Goal: Task Accomplishment & Management: Complete application form

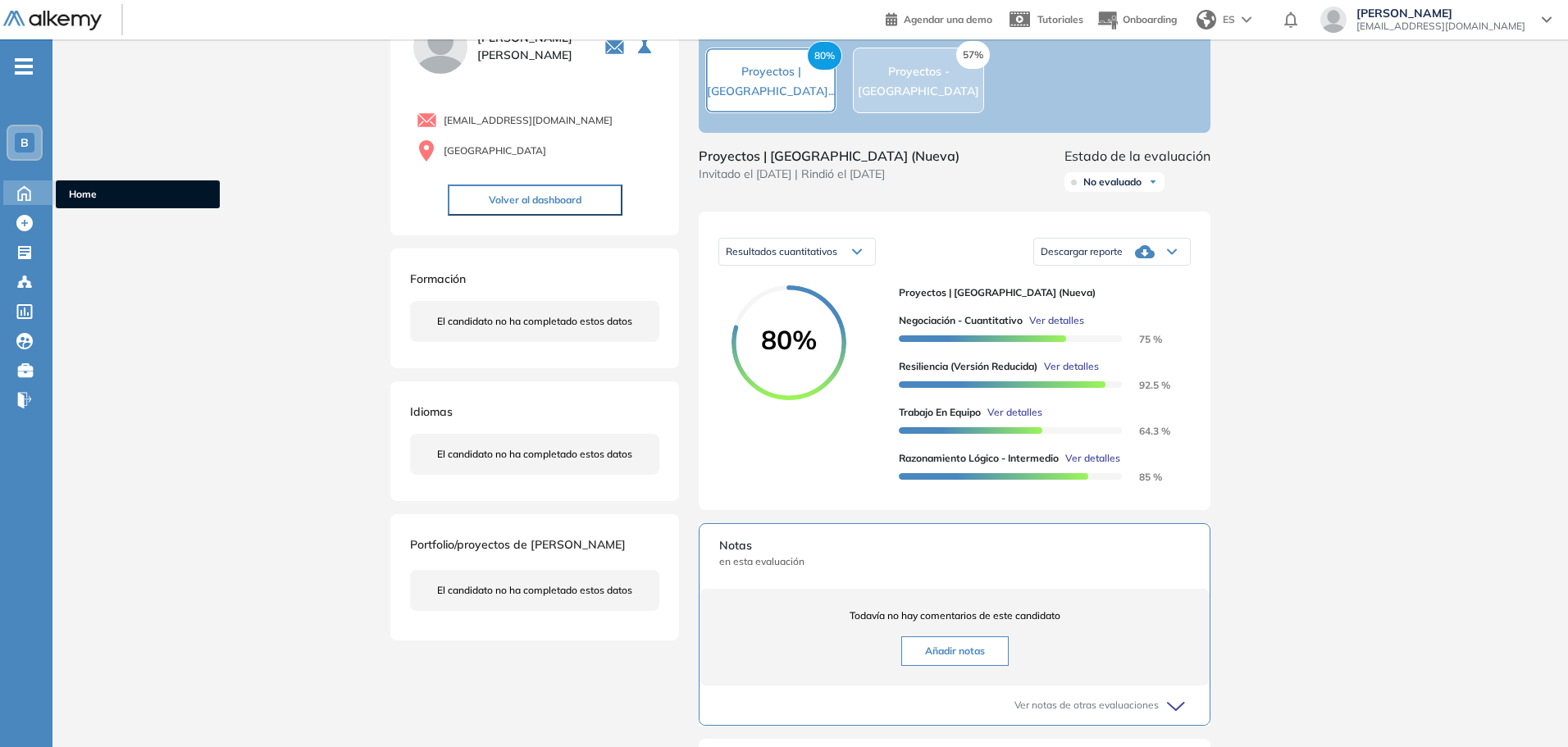
click at [11, 189] on icon at bounding box center [25, 191] width 29 height 20
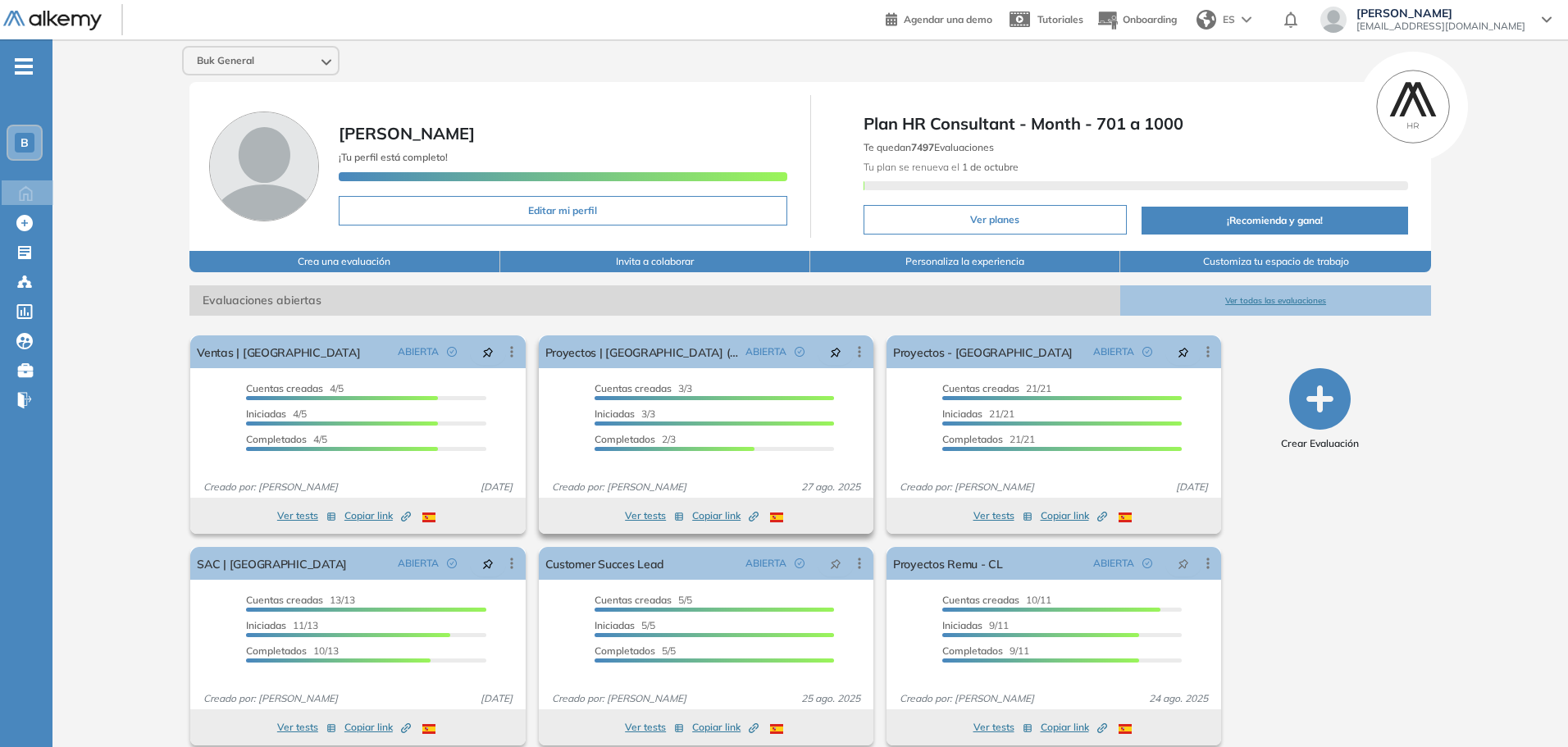
click at [699, 516] on span "Copiar link Created by potrace 1.16, written by [PERSON_NAME] [DATE]-[DATE]" at bounding box center [726, 516] width 66 height 14
click at [361, 514] on span "Copiar link Created by potrace 1.16, written by [PERSON_NAME] [DATE]-[DATE]" at bounding box center [378, 516] width 66 height 14
click at [280, 520] on button "Ver tests" at bounding box center [306, 516] width 59 height 20
click at [285, 516] on button "Ver tests" at bounding box center [306, 516] width 59 height 20
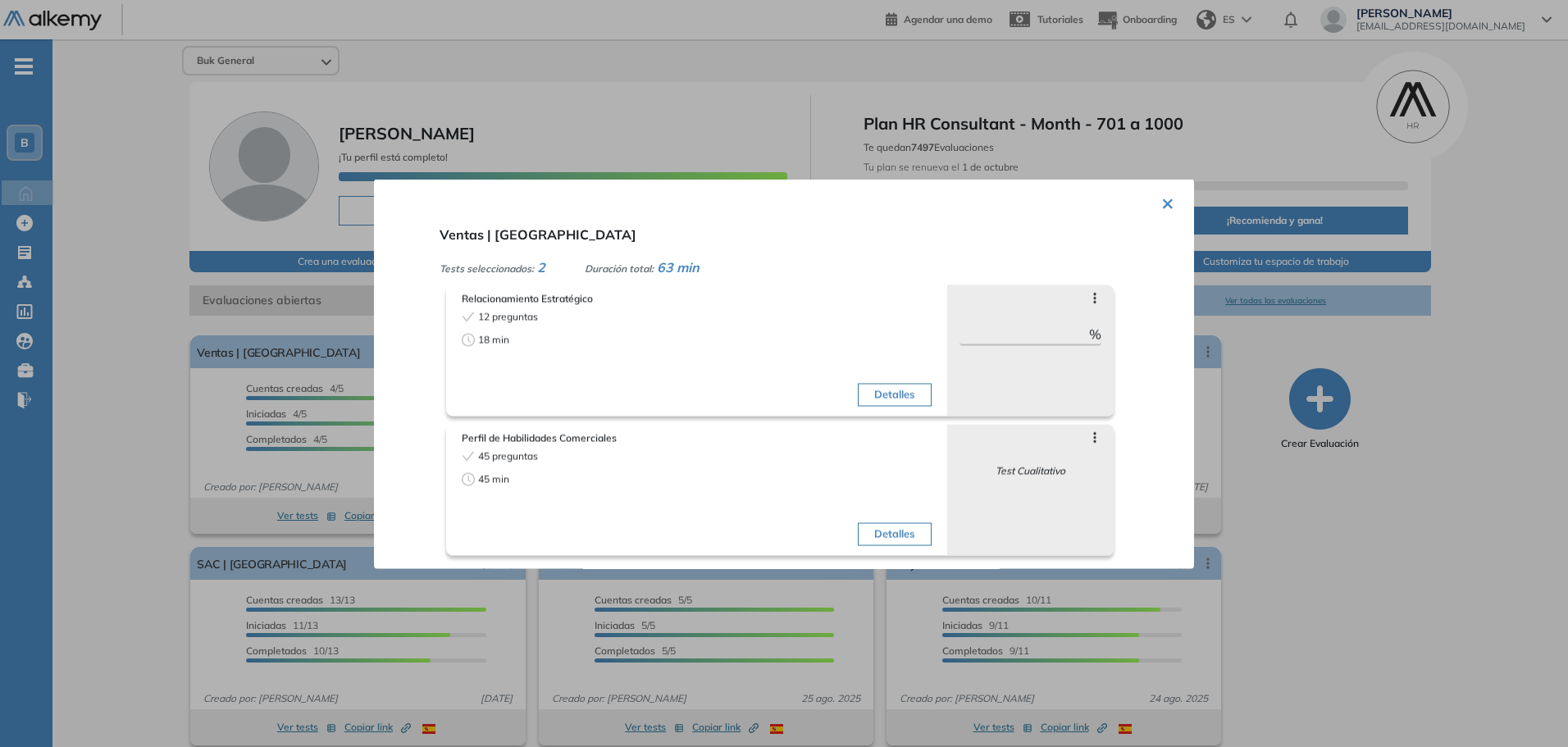
click at [172, 379] on div at bounding box center [784, 374] width 1568 height 747
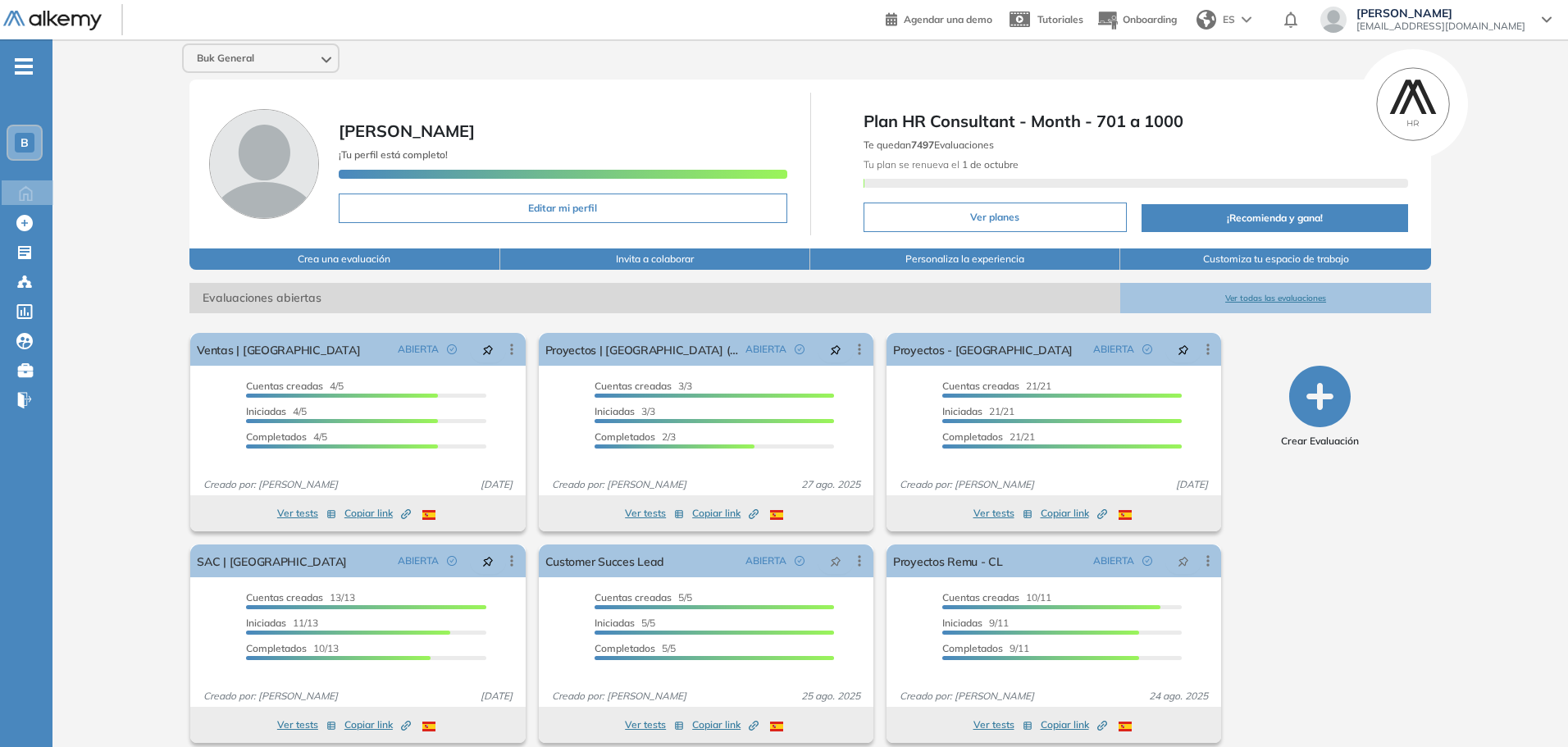
scroll to position [18, 0]
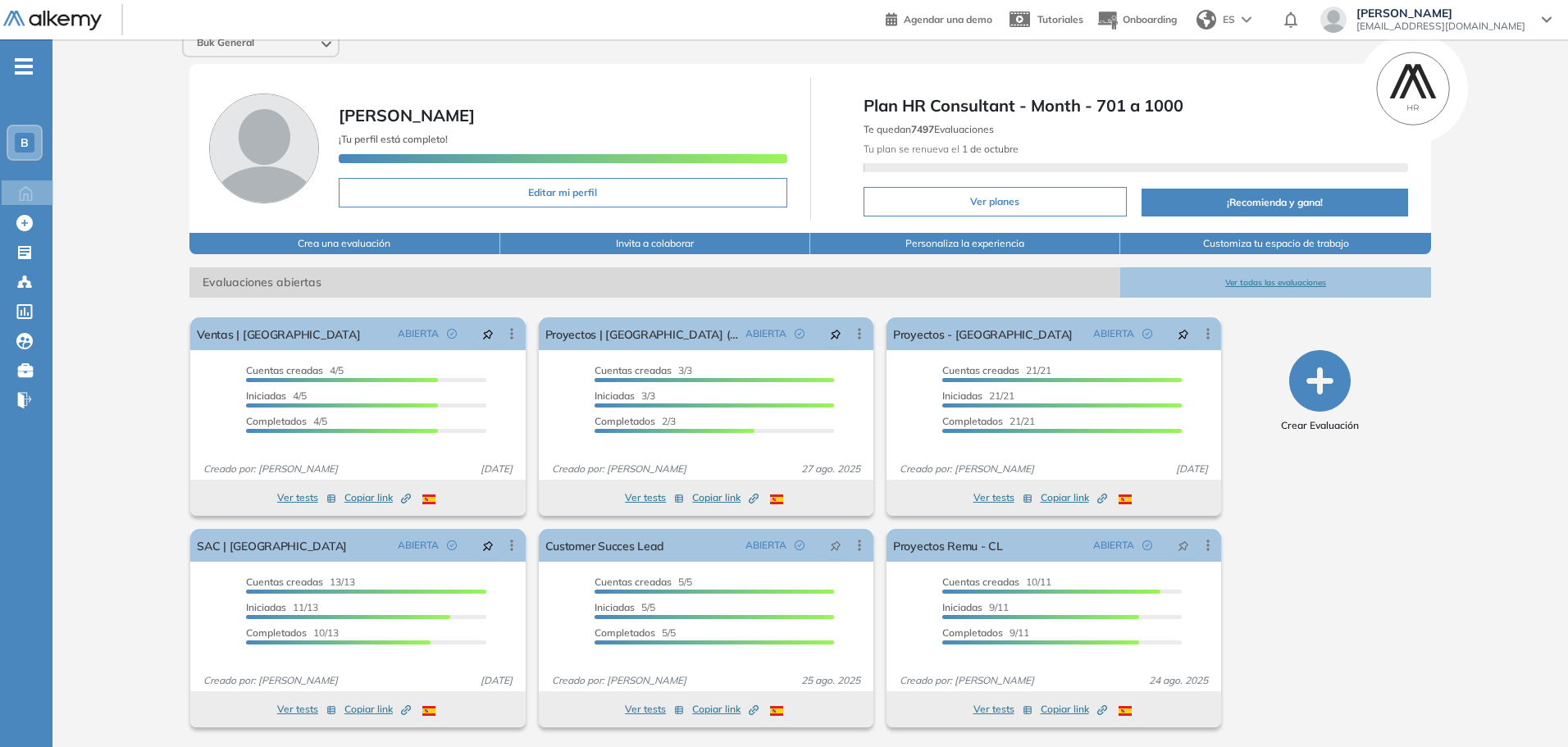
click at [1244, 283] on button "Ver todas las evaluaciones" at bounding box center [1275, 282] width 310 height 31
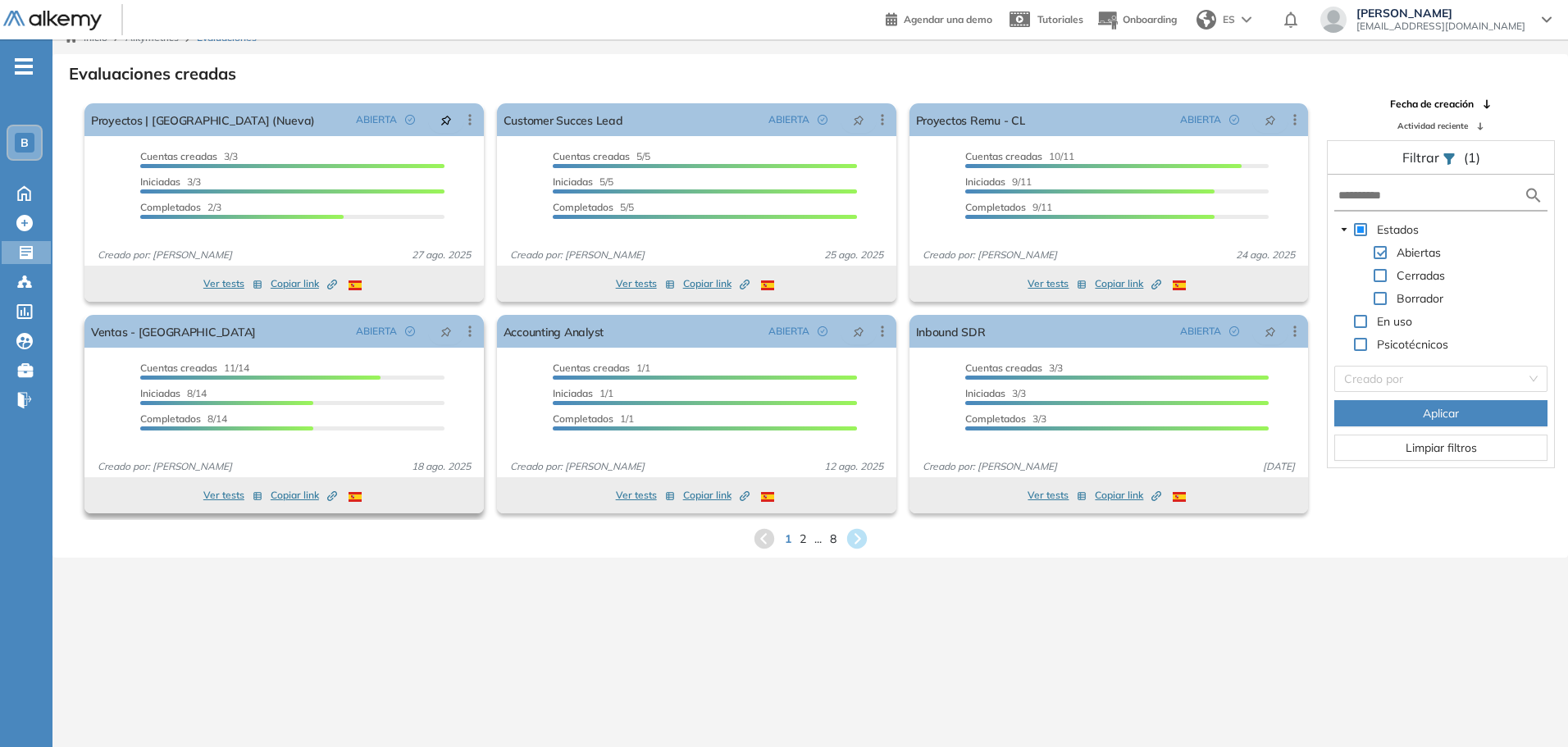
click at [220, 497] on button "Ver tests" at bounding box center [232, 495] width 59 height 20
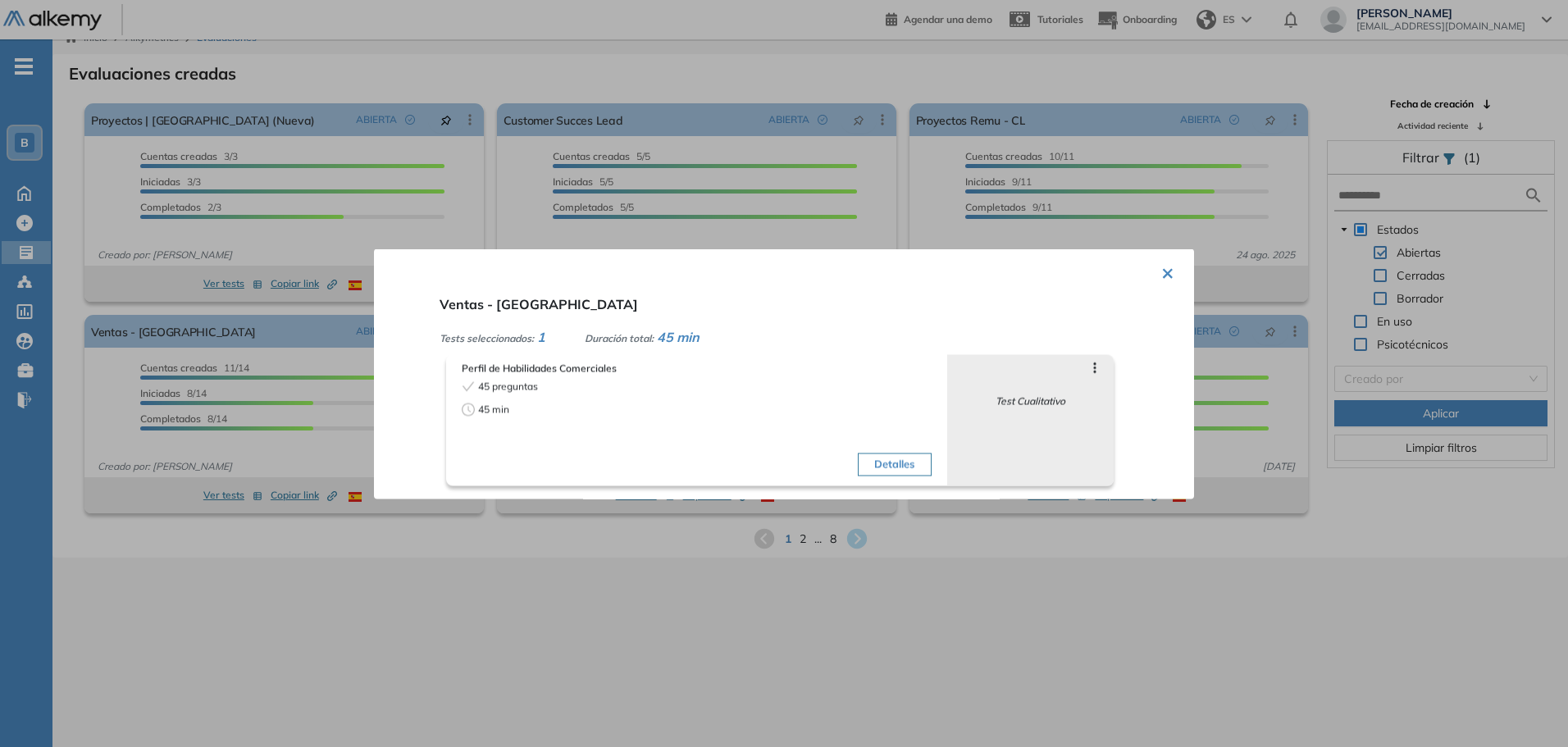
click at [299, 449] on div at bounding box center [784, 374] width 1568 height 747
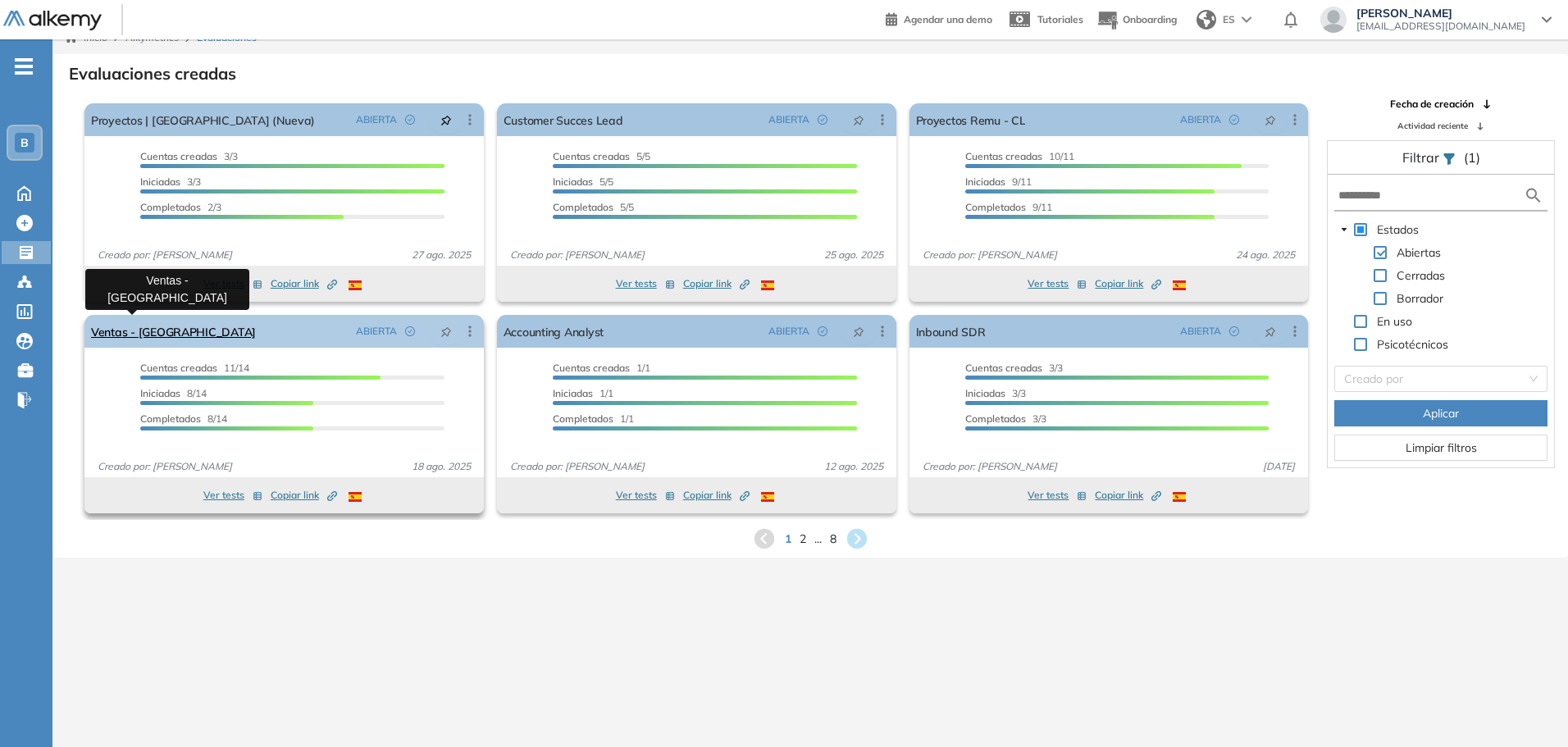
click at [154, 335] on link "Ventas - [GEOGRAPHIC_DATA]" at bounding box center [174, 331] width 165 height 33
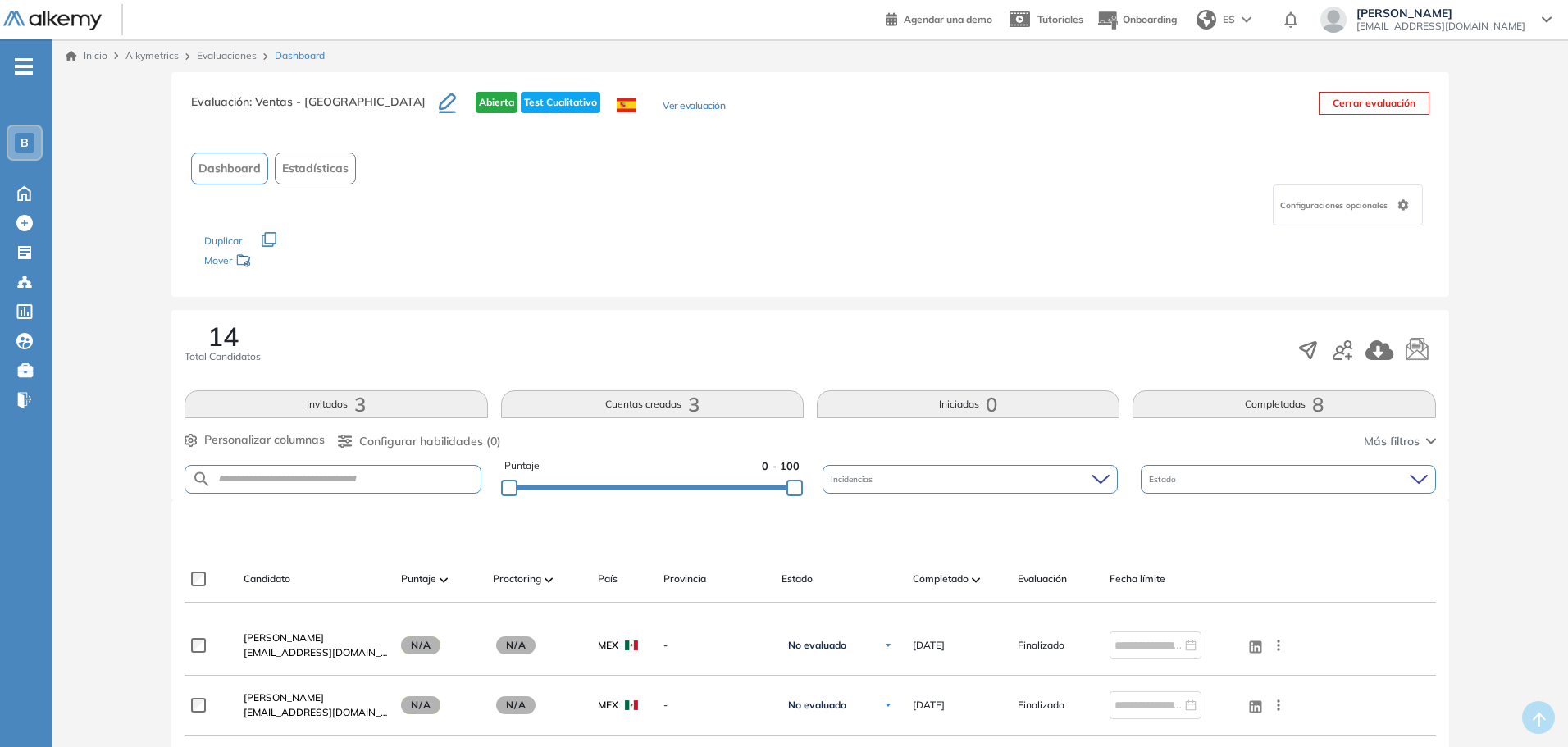
scroll to position [18, 0]
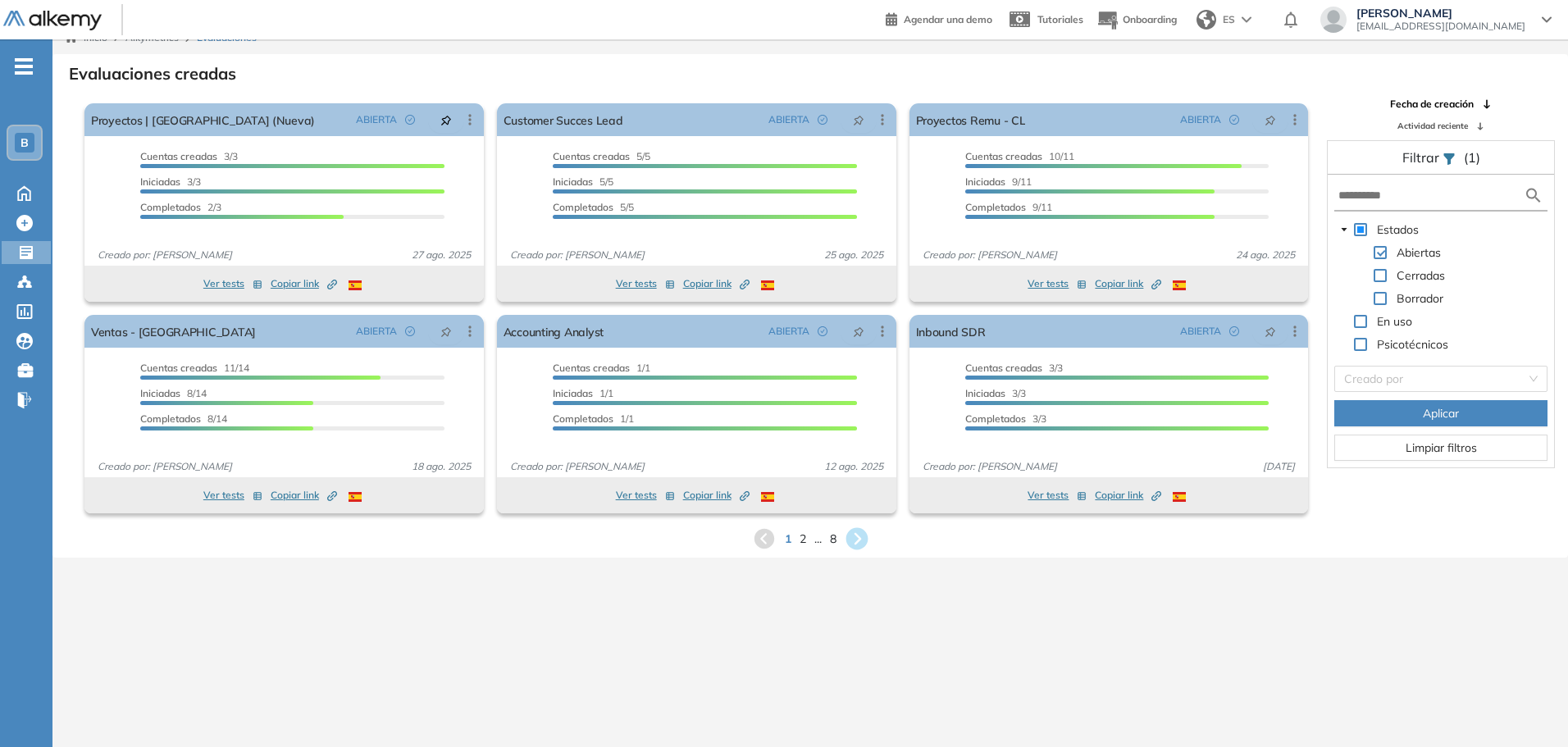
click at [868, 543] on icon at bounding box center [857, 539] width 27 height 27
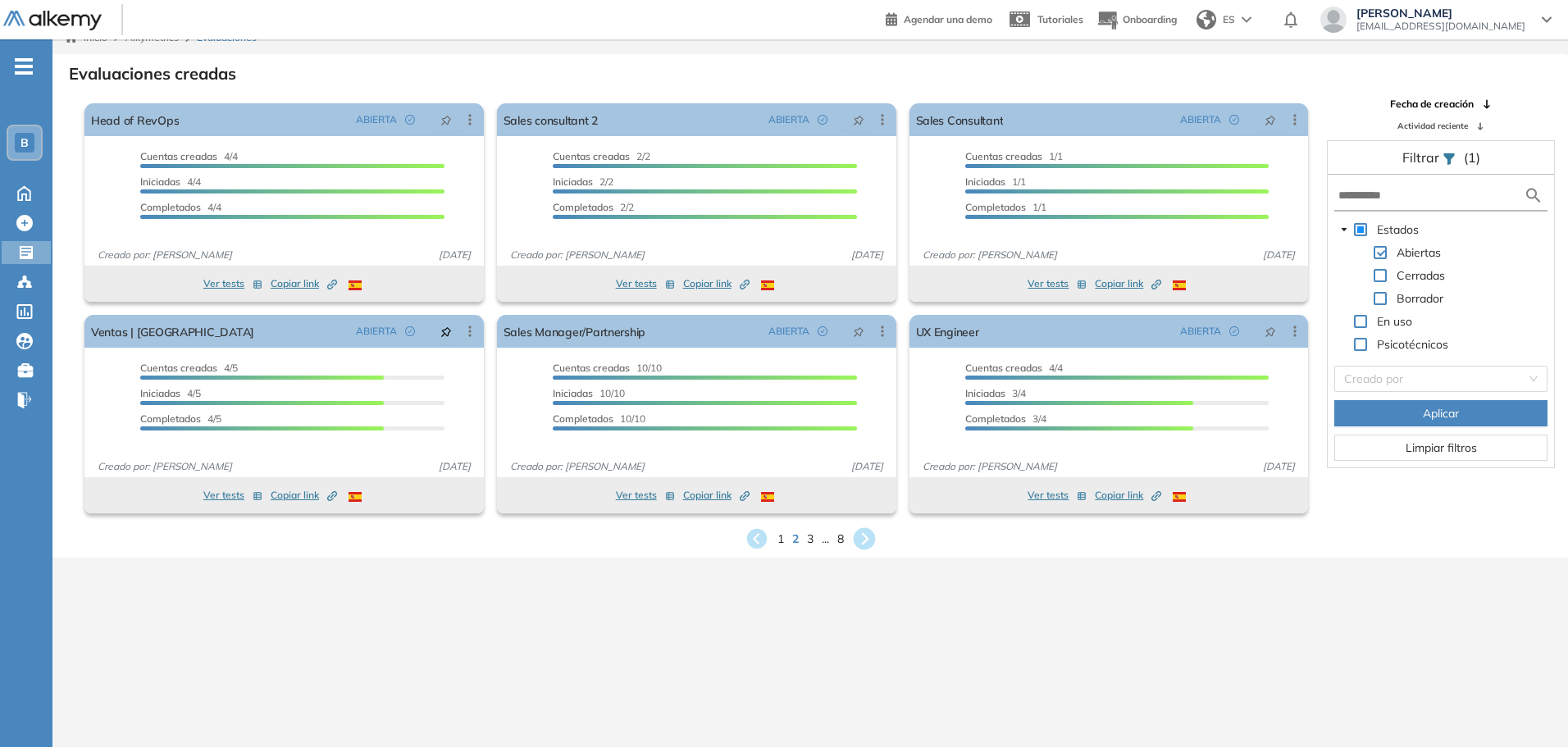
click at [868, 543] on icon at bounding box center [864, 539] width 22 height 22
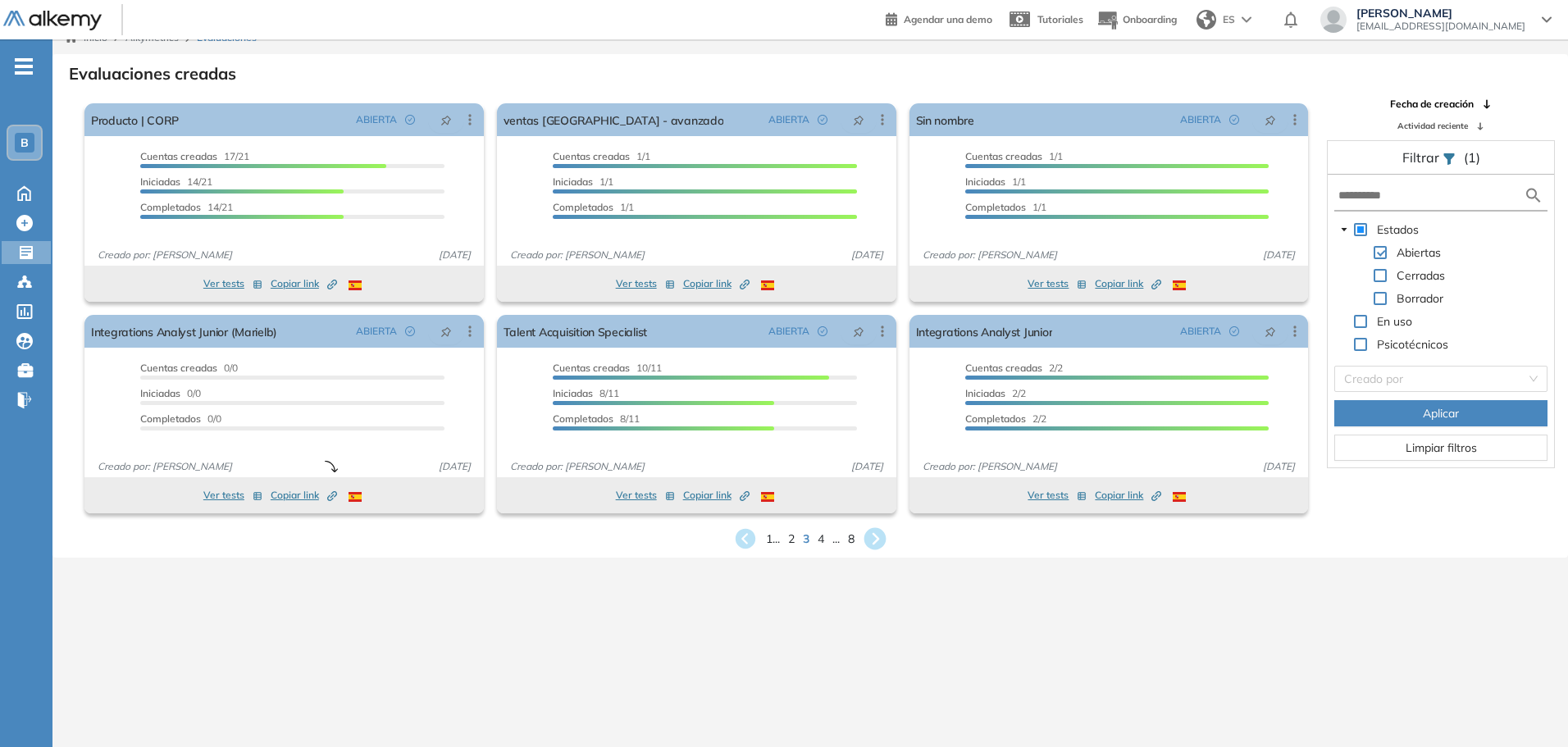
click at [868, 543] on icon at bounding box center [875, 539] width 22 height 22
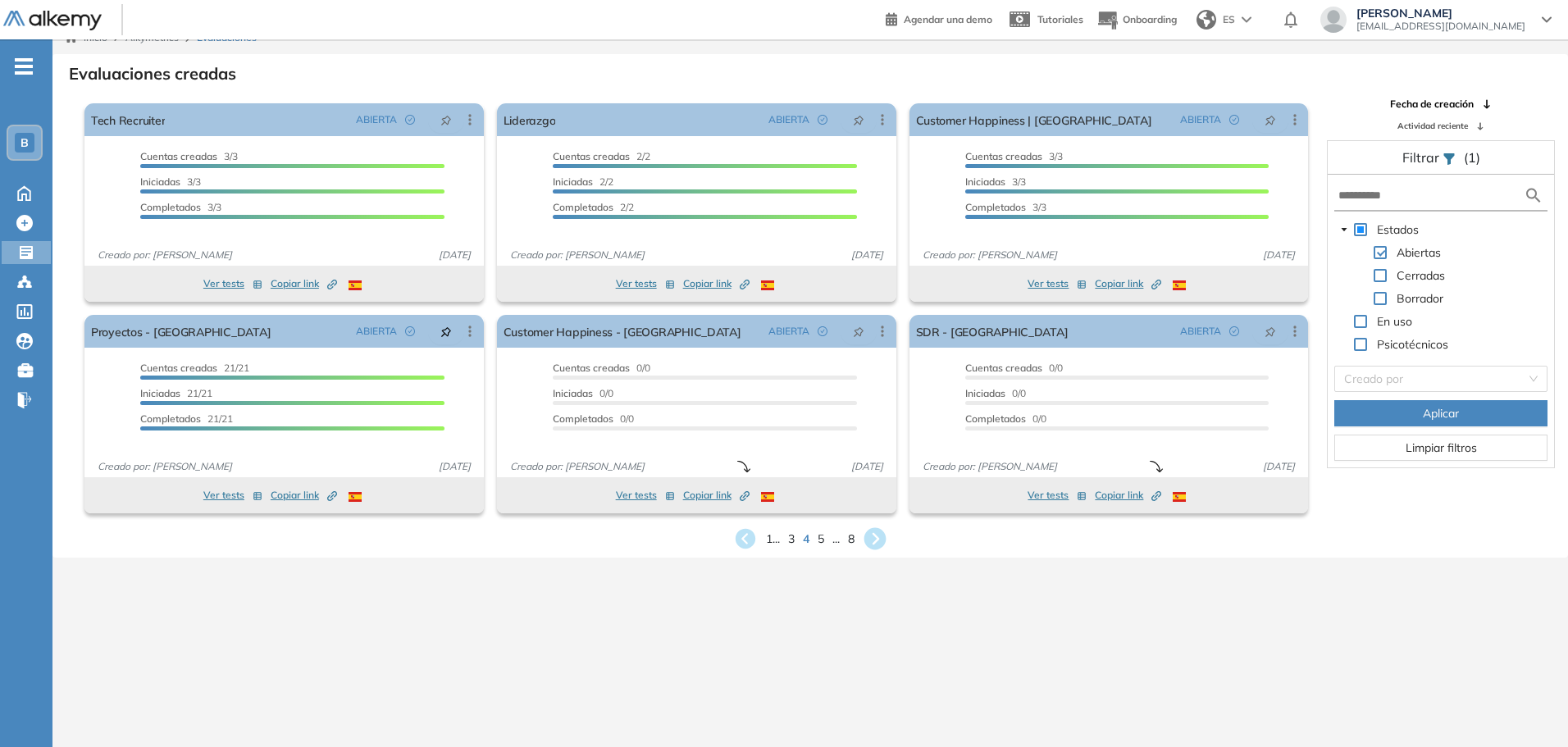
click at [874, 538] on icon at bounding box center [875, 539] width 22 height 22
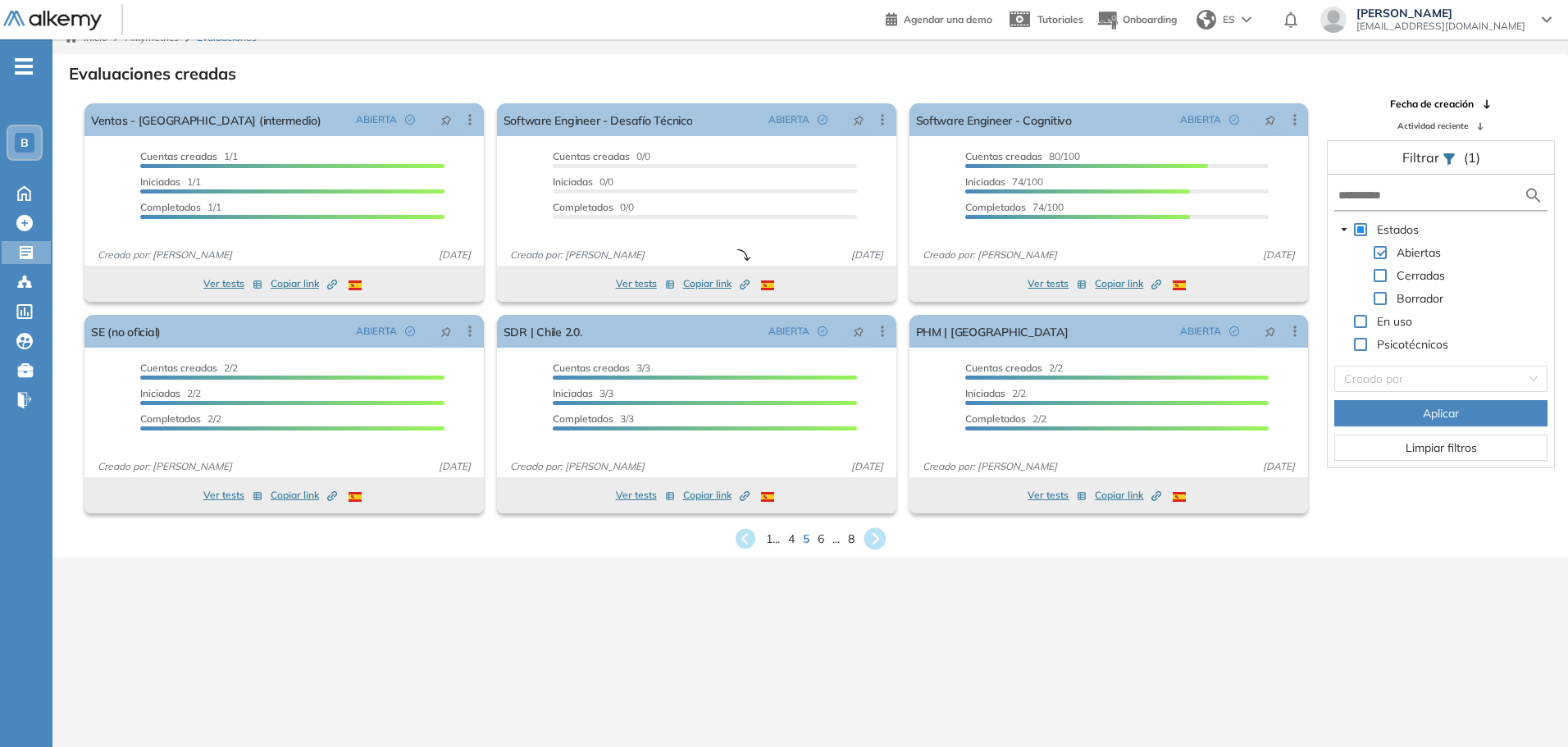
click at [872, 538] on icon at bounding box center [875, 539] width 22 height 22
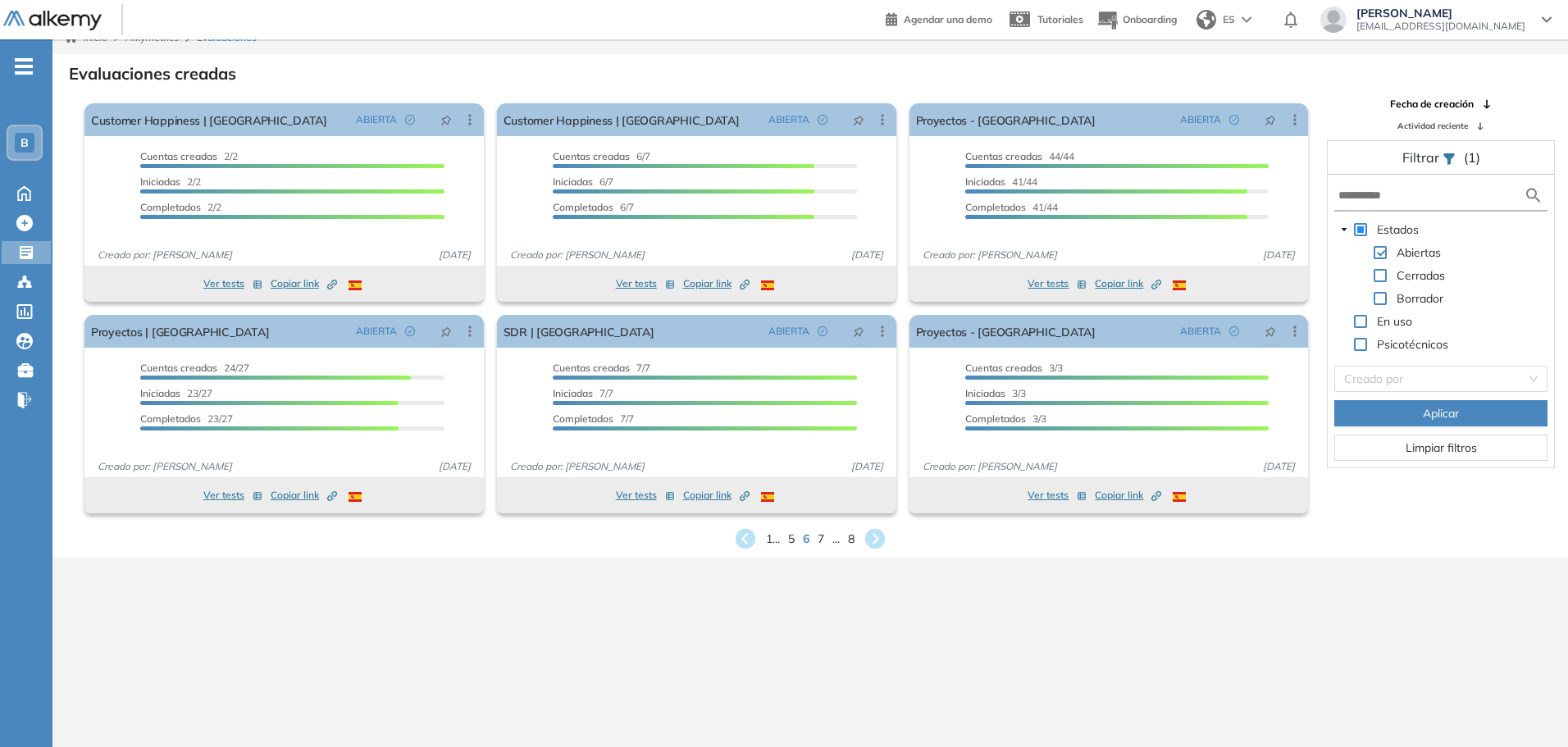
click at [873, 539] on icon at bounding box center [875, 539] width 20 height 20
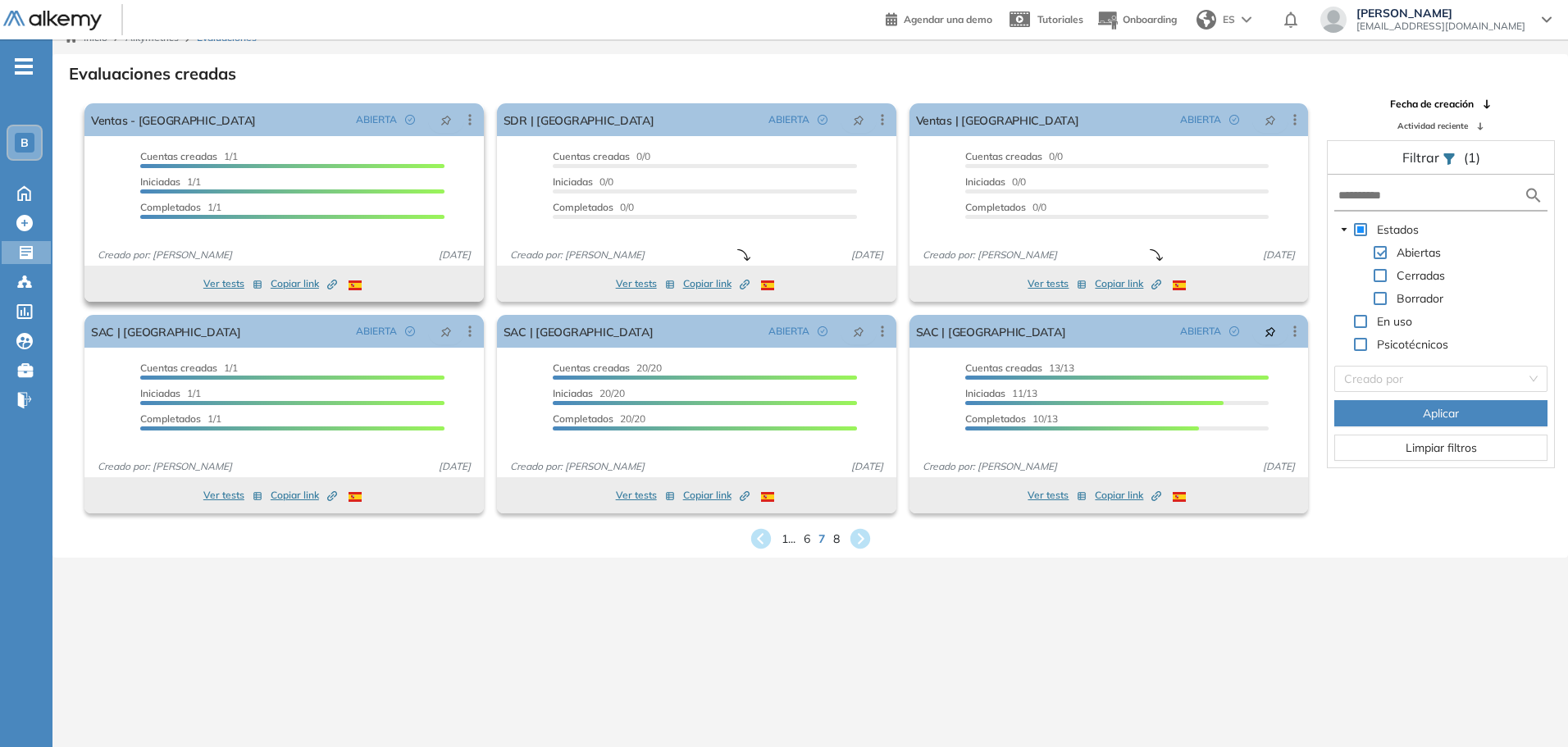
click at [221, 283] on button "Ver tests" at bounding box center [232, 283] width 59 height 20
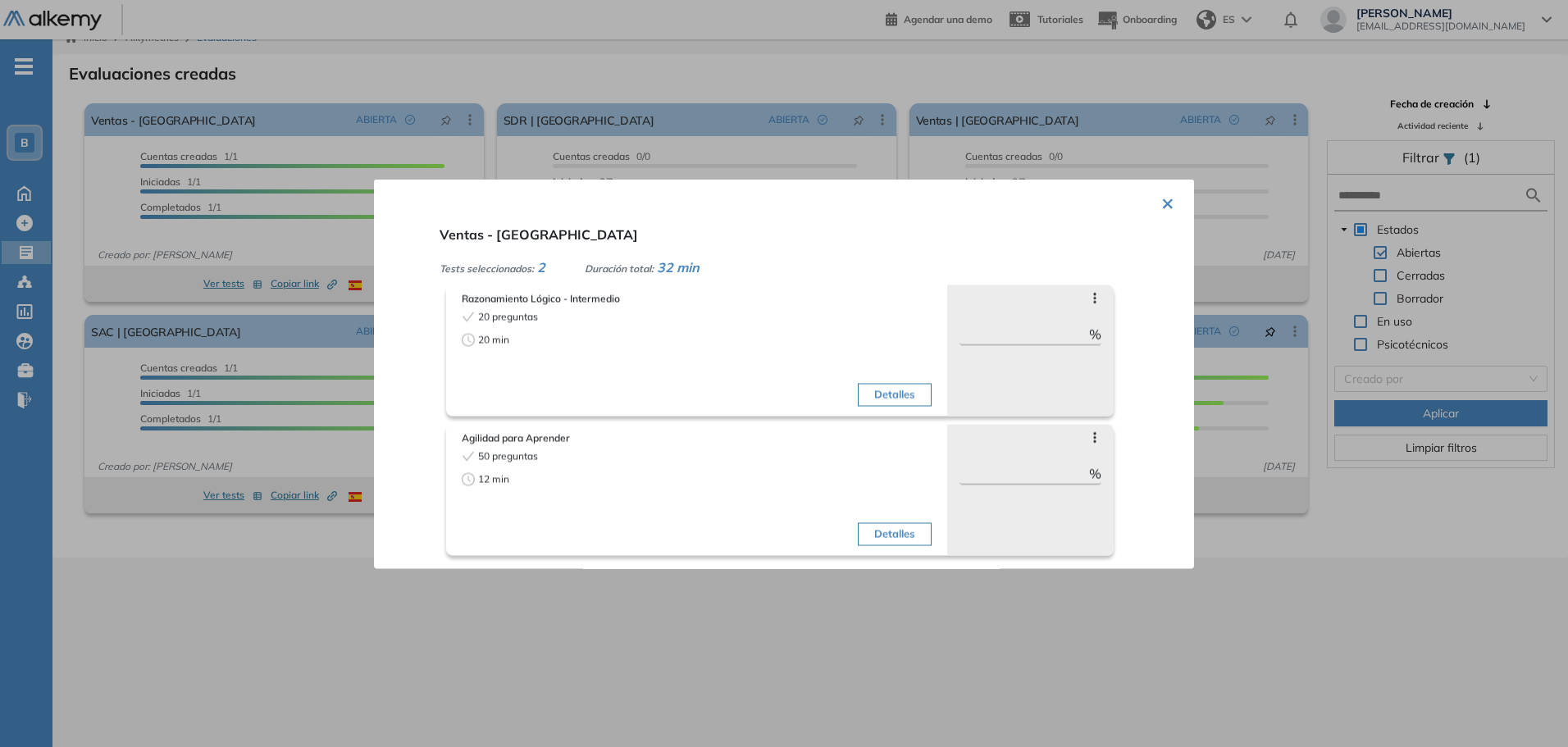
click at [317, 334] on div at bounding box center [784, 374] width 1568 height 747
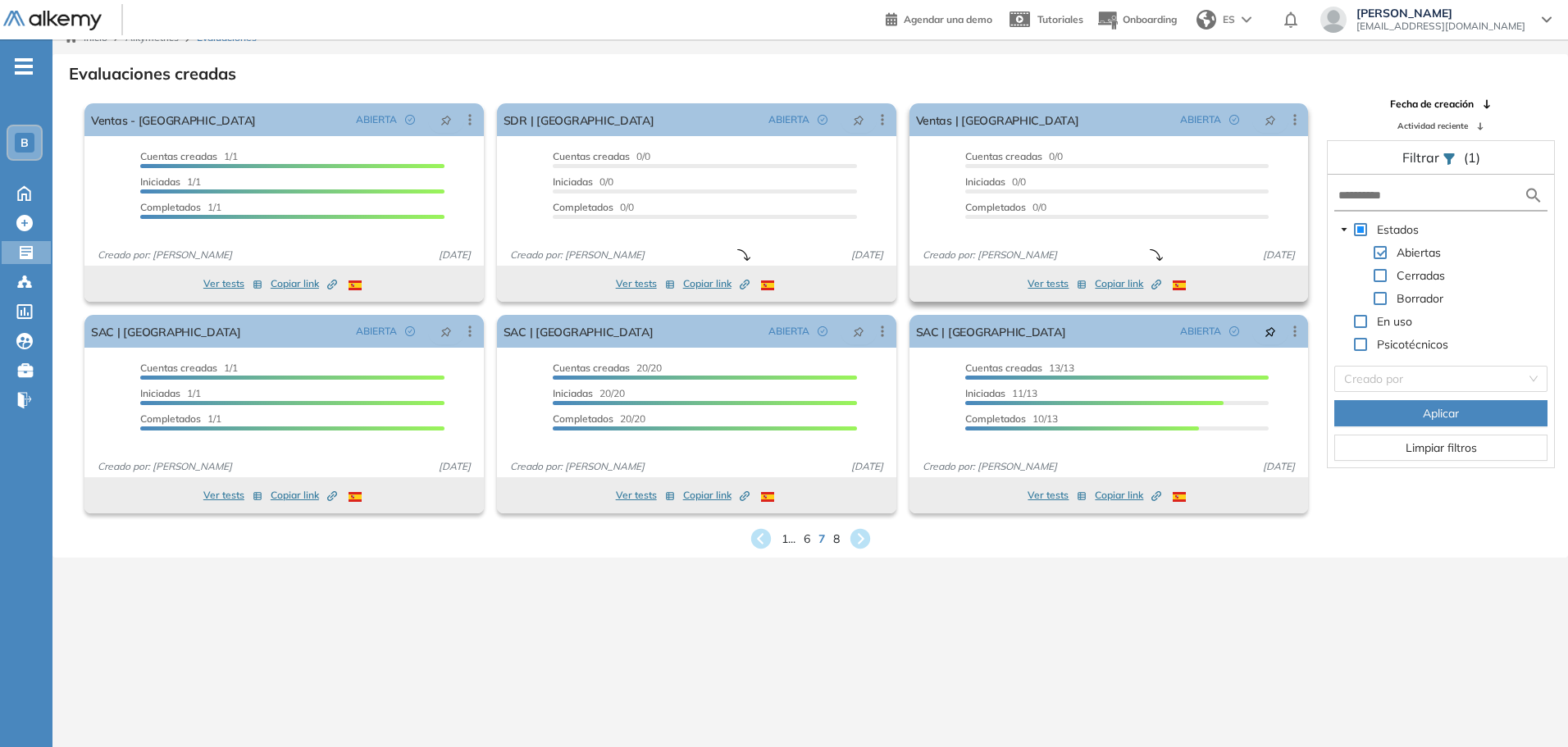
click at [1038, 284] on button "Ver tests" at bounding box center [1057, 283] width 59 height 20
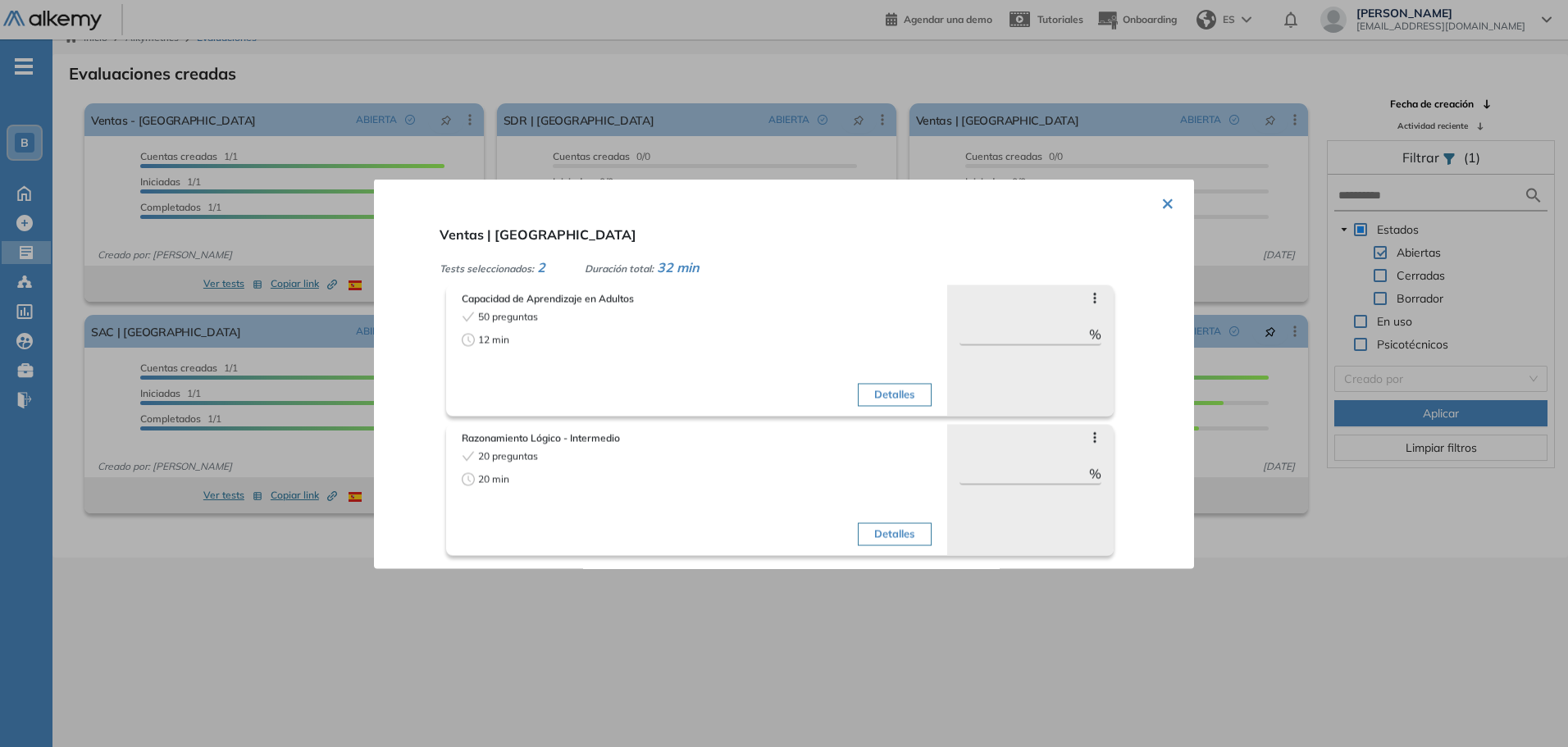
click at [1163, 214] on button "×" at bounding box center [1167, 202] width 13 height 32
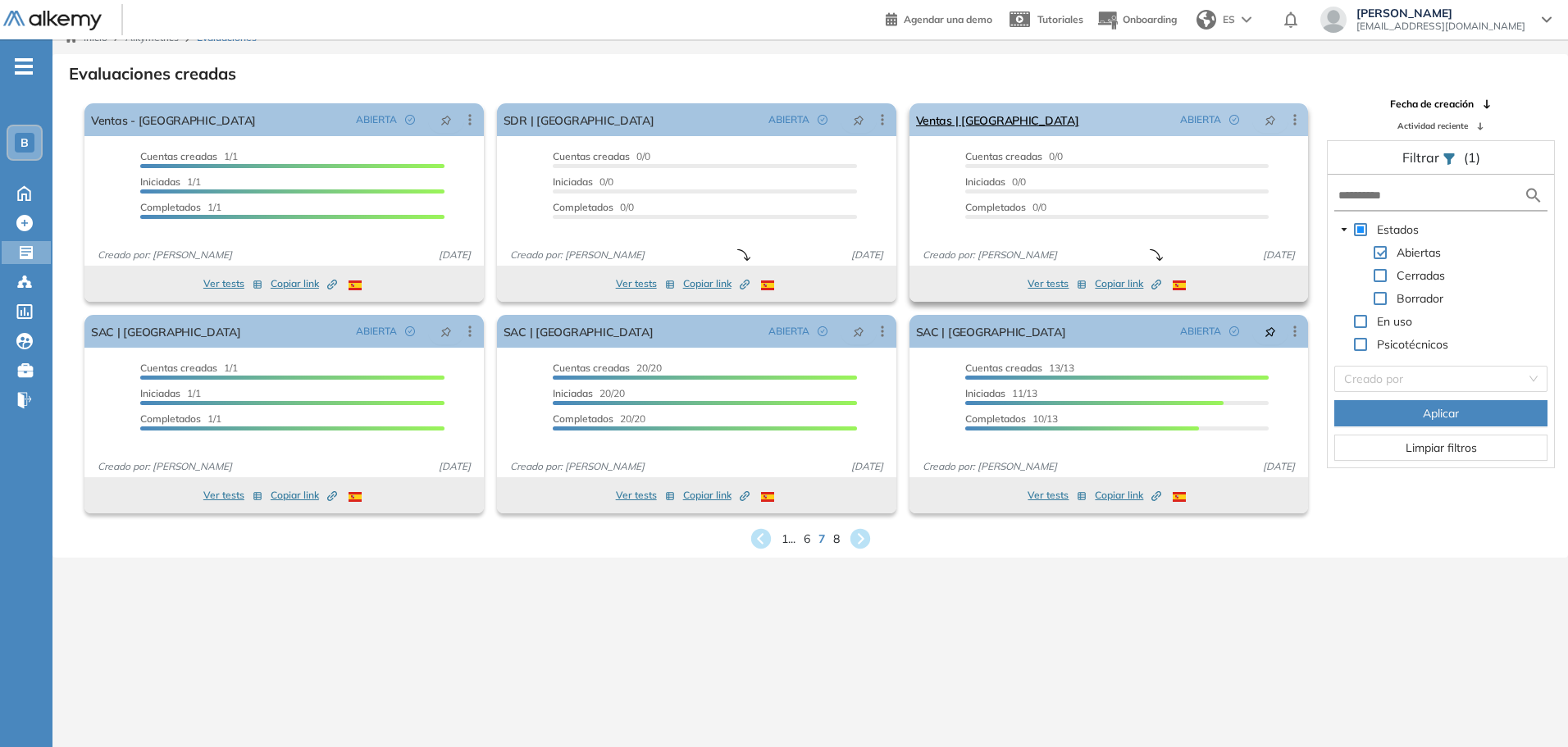
click at [1299, 121] on icon at bounding box center [1294, 119] width 16 height 16
click at [1239, 179] on span "Duplicar" at bounding box center [1229, 178] width 47 height 14
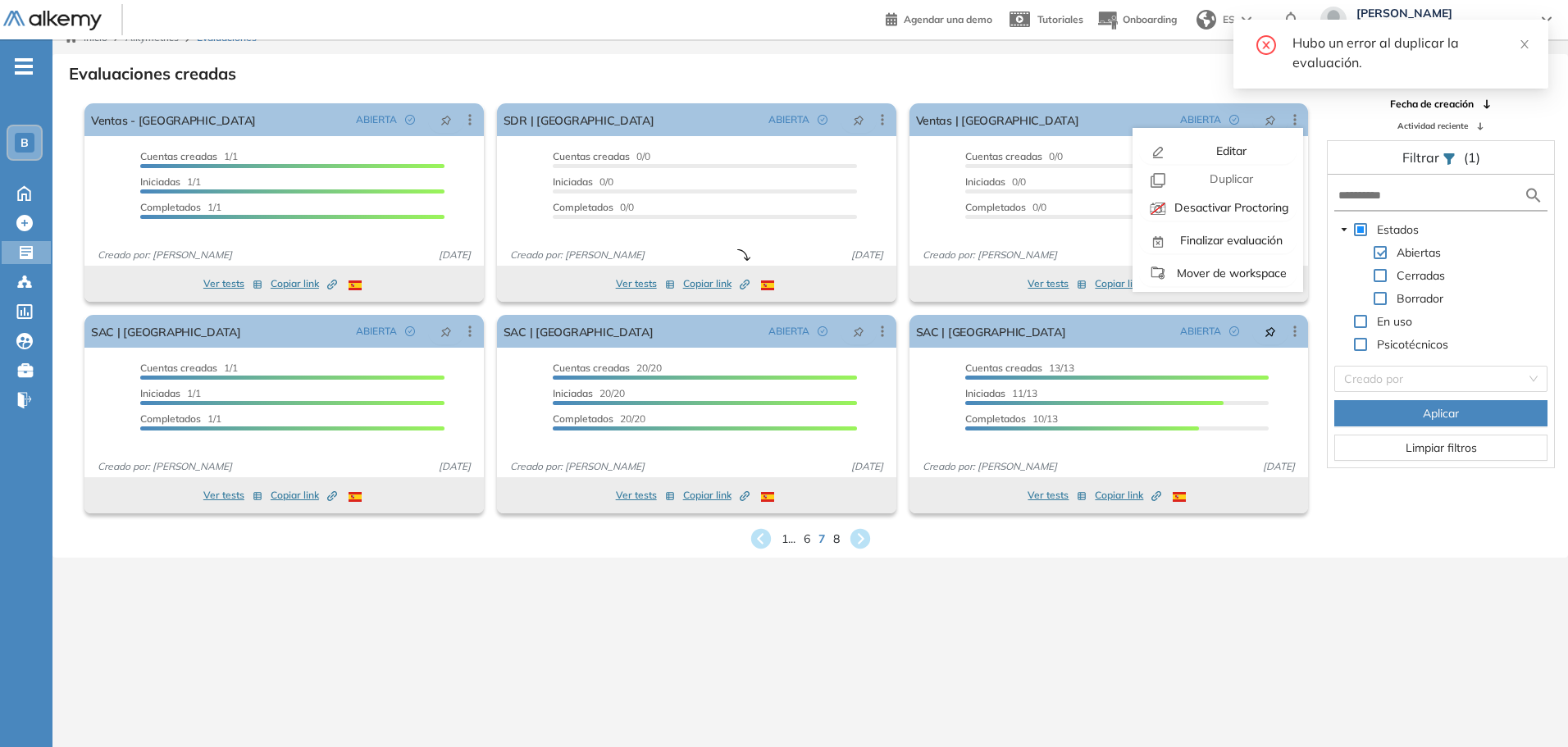
click at [1160, 66] on div "Evaluaciones creadas" at bounding box center [810, 71] width 1489 height 23
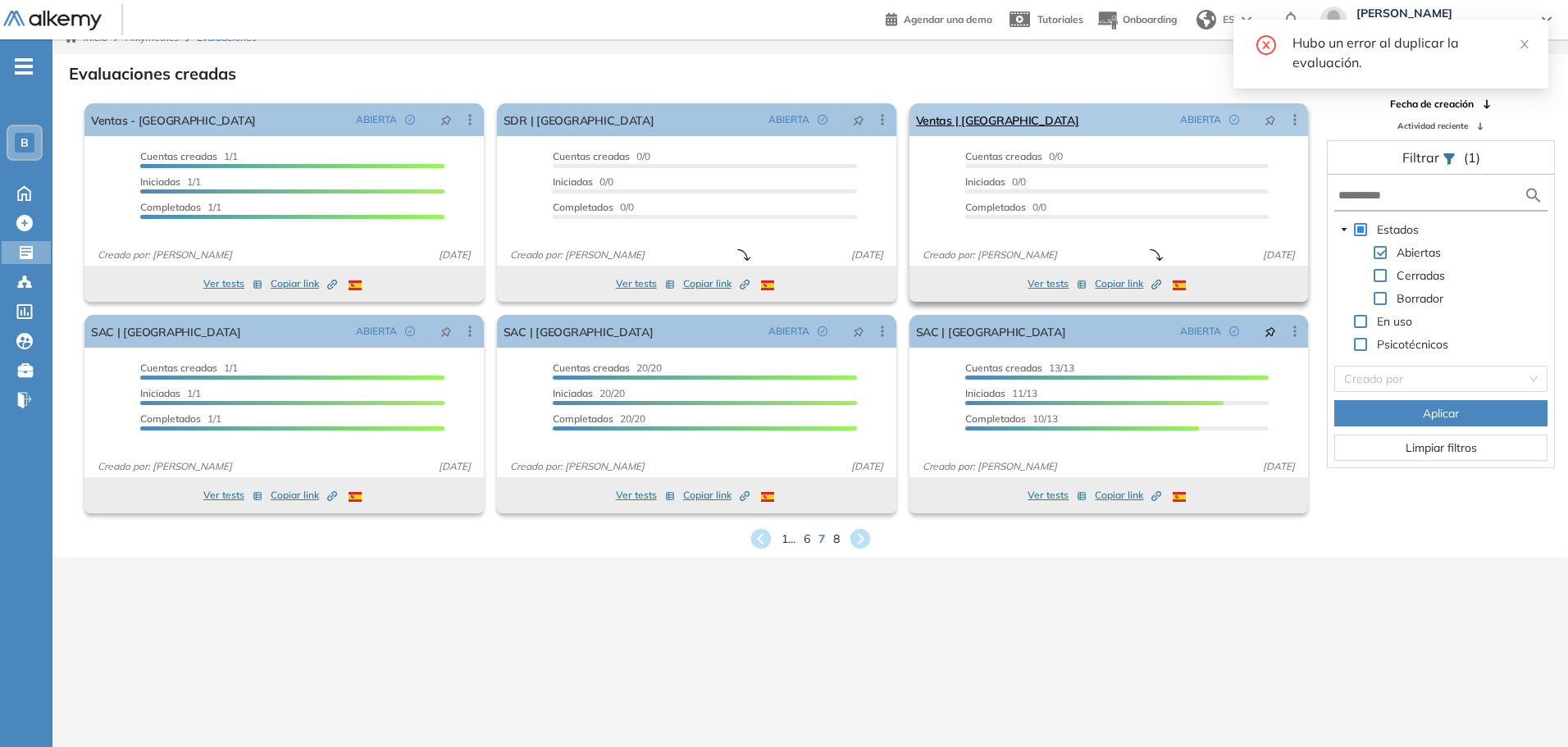
click at [1292, 123] on icon at bounding box center [1294, 119] width 16 height 16
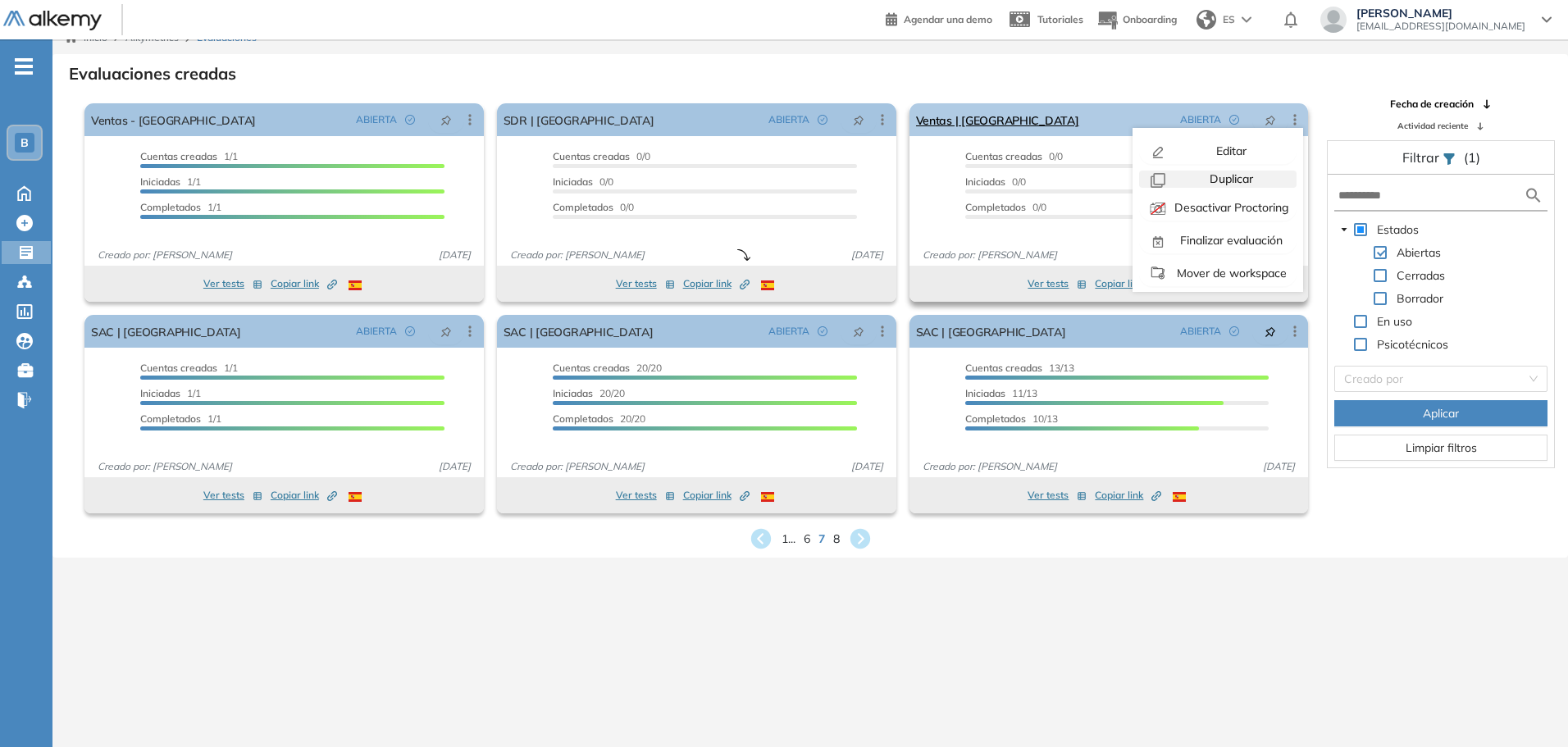
click at [1230, 182] on span "Duplicar" at bounding box center [1229, 178] width 47 height 14
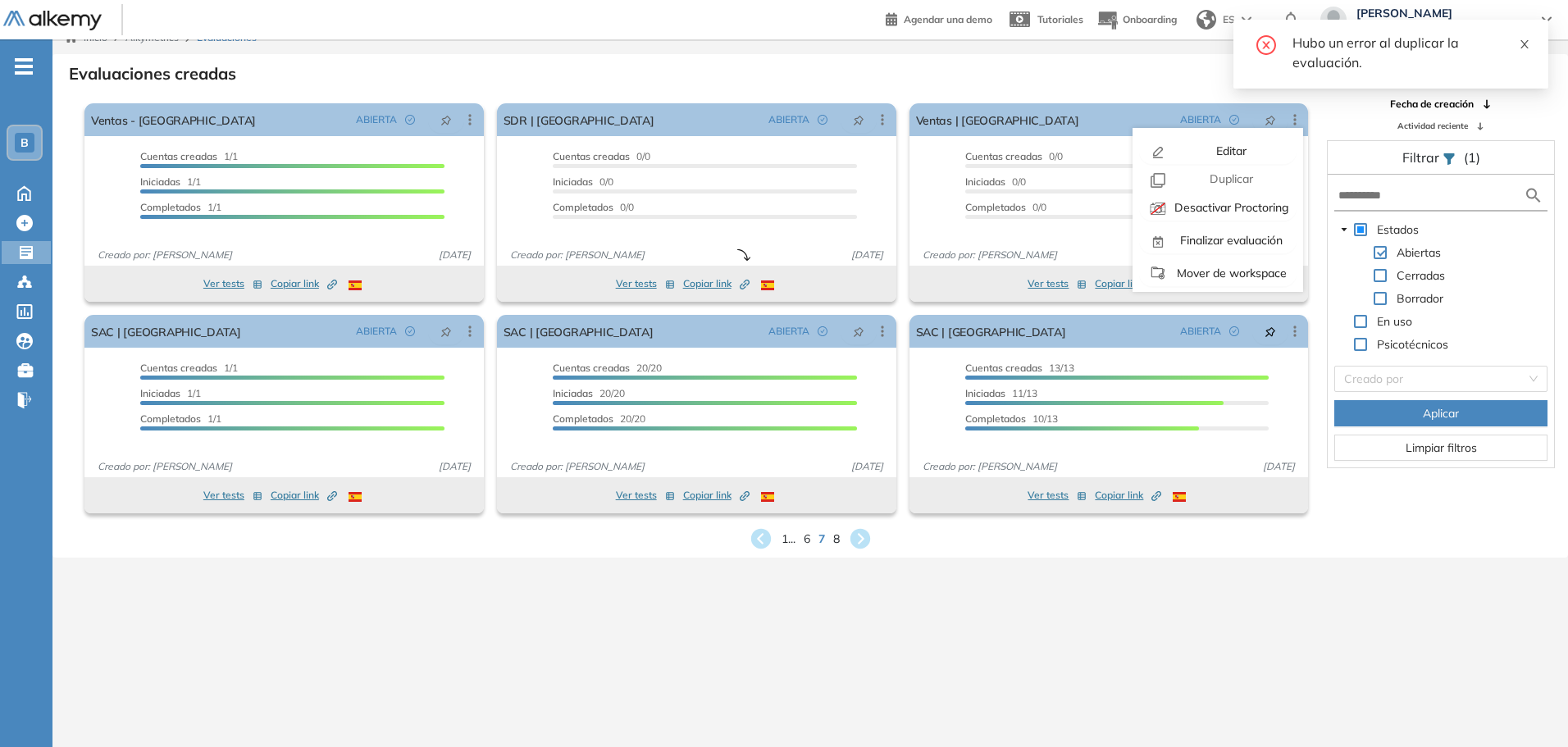
click at [1525, 40] on icon "close" at bounding box center [1524, 43] width 11 height 11
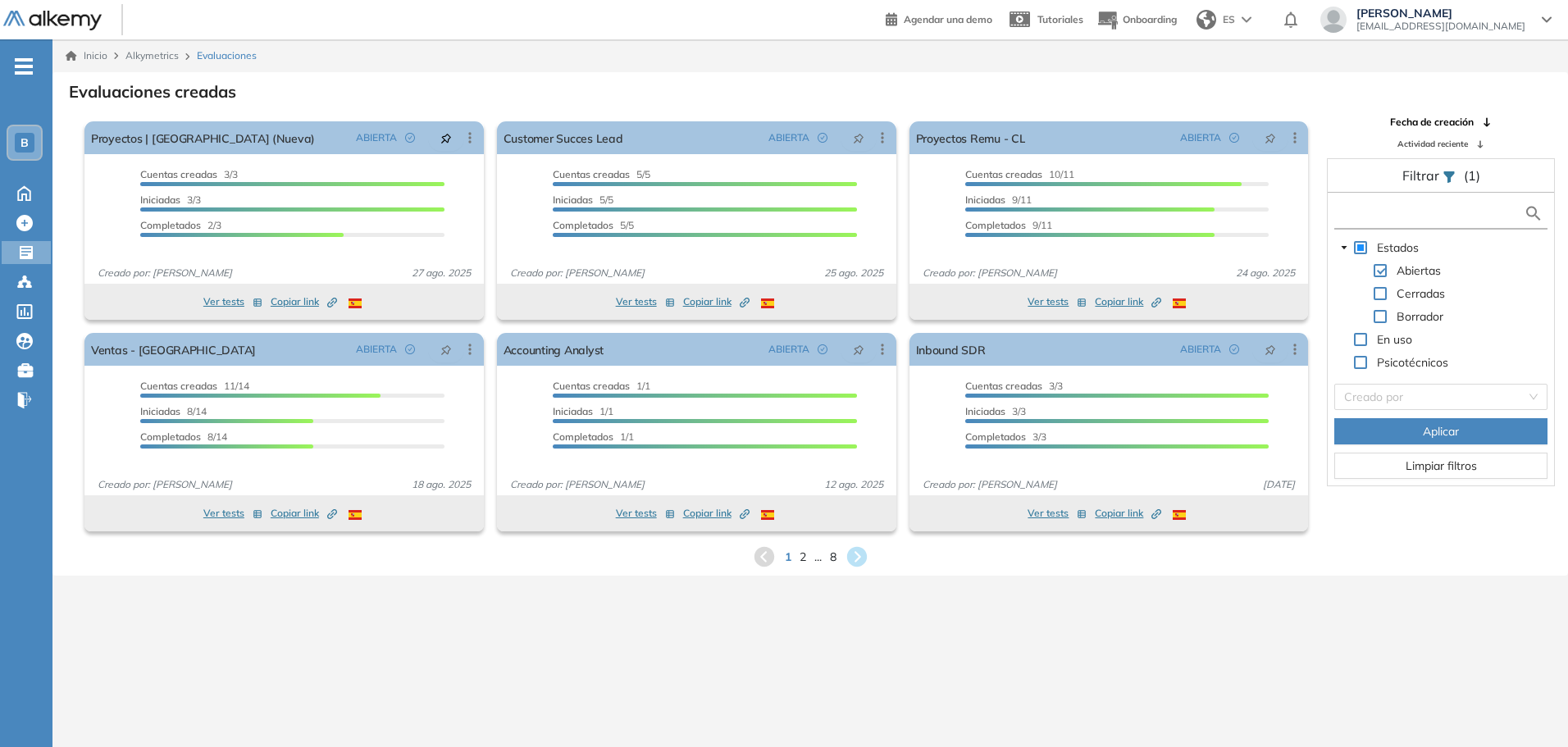
click at [1400, 216] on input "text" at bounding box center [1431, 214] width 185 height 17
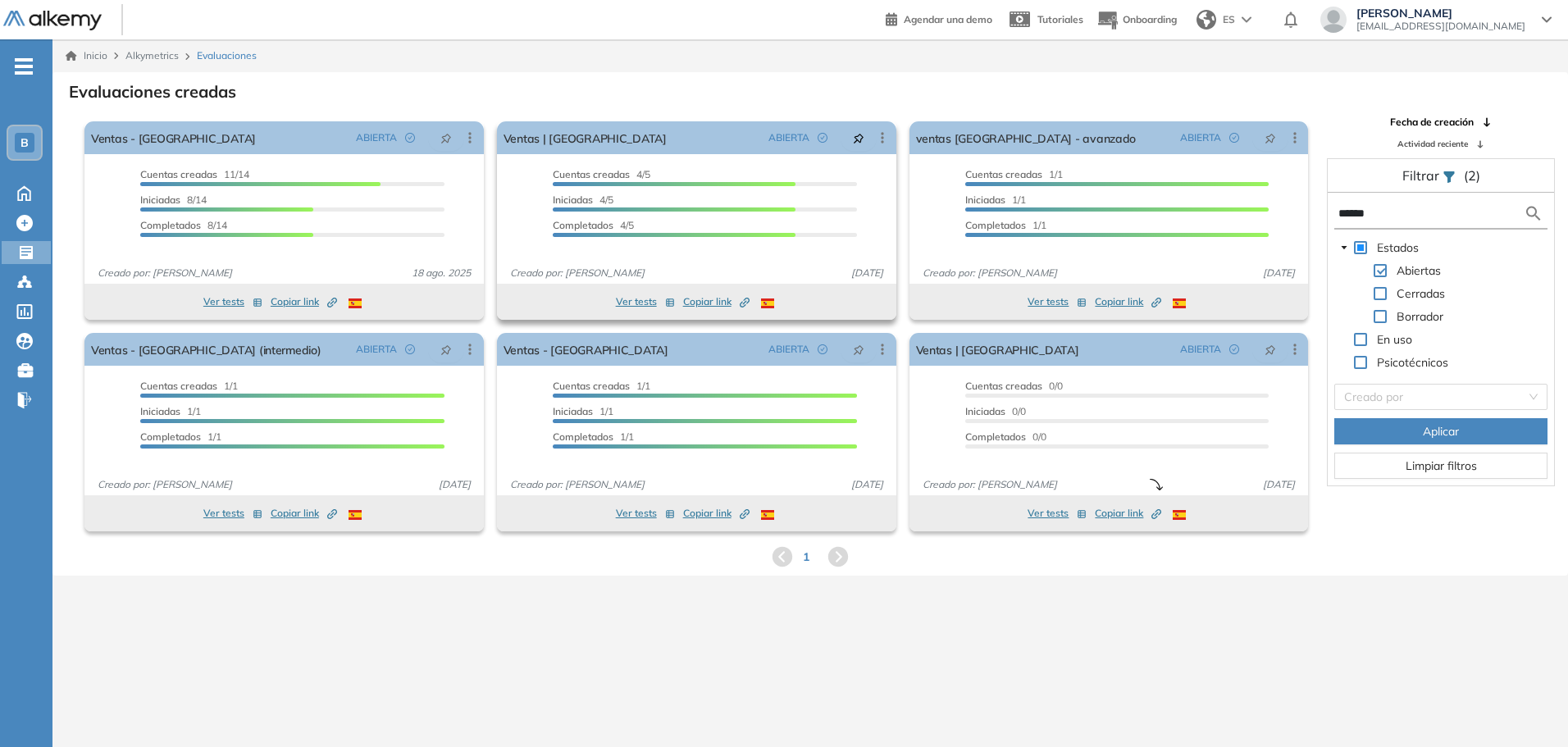
type input "******"
click at [620, 297] on button "Ver tests" at bounding box center [645, 301] width 59 height 20
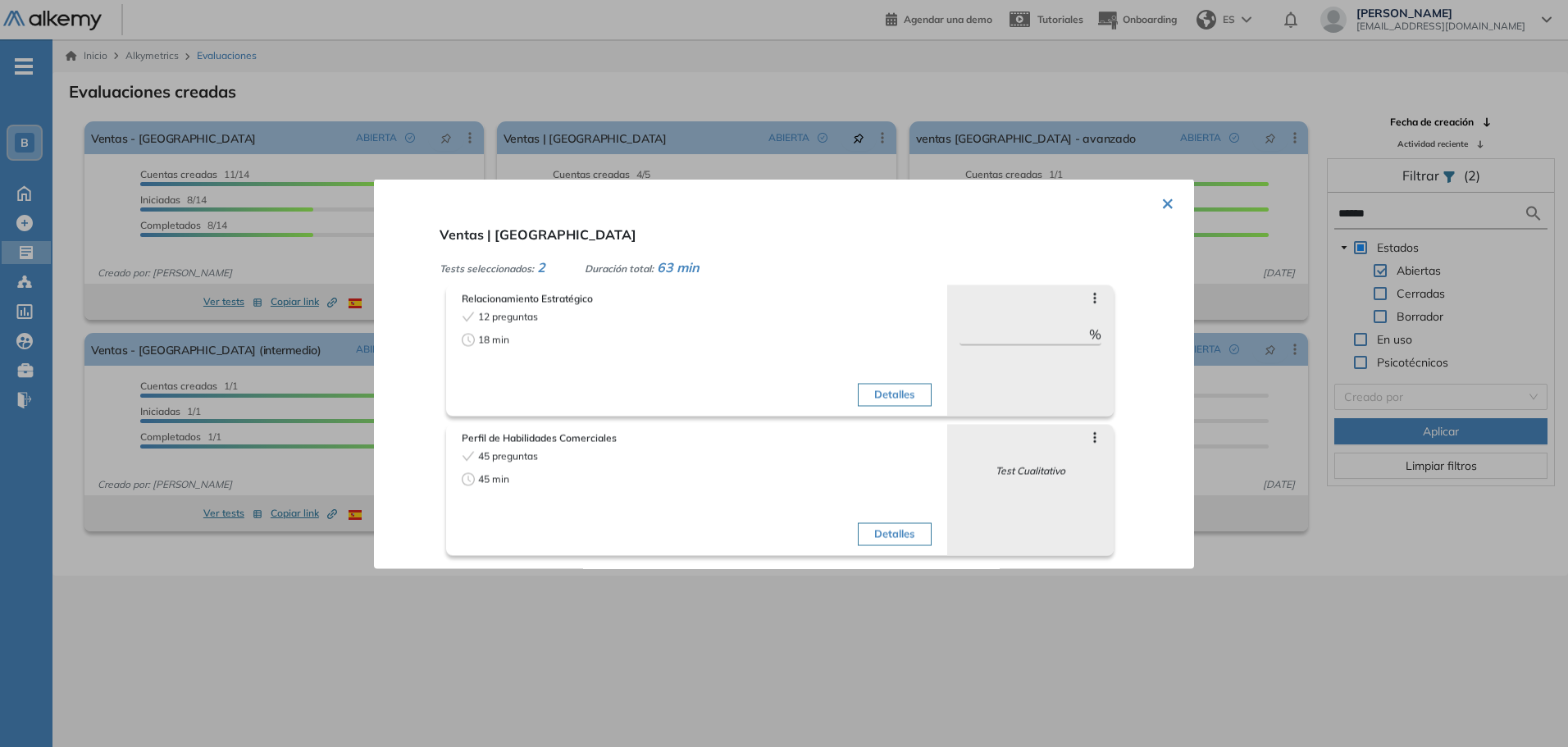
click at [751, 138] on div at bounding box center [784, 374] width 1568 height 747
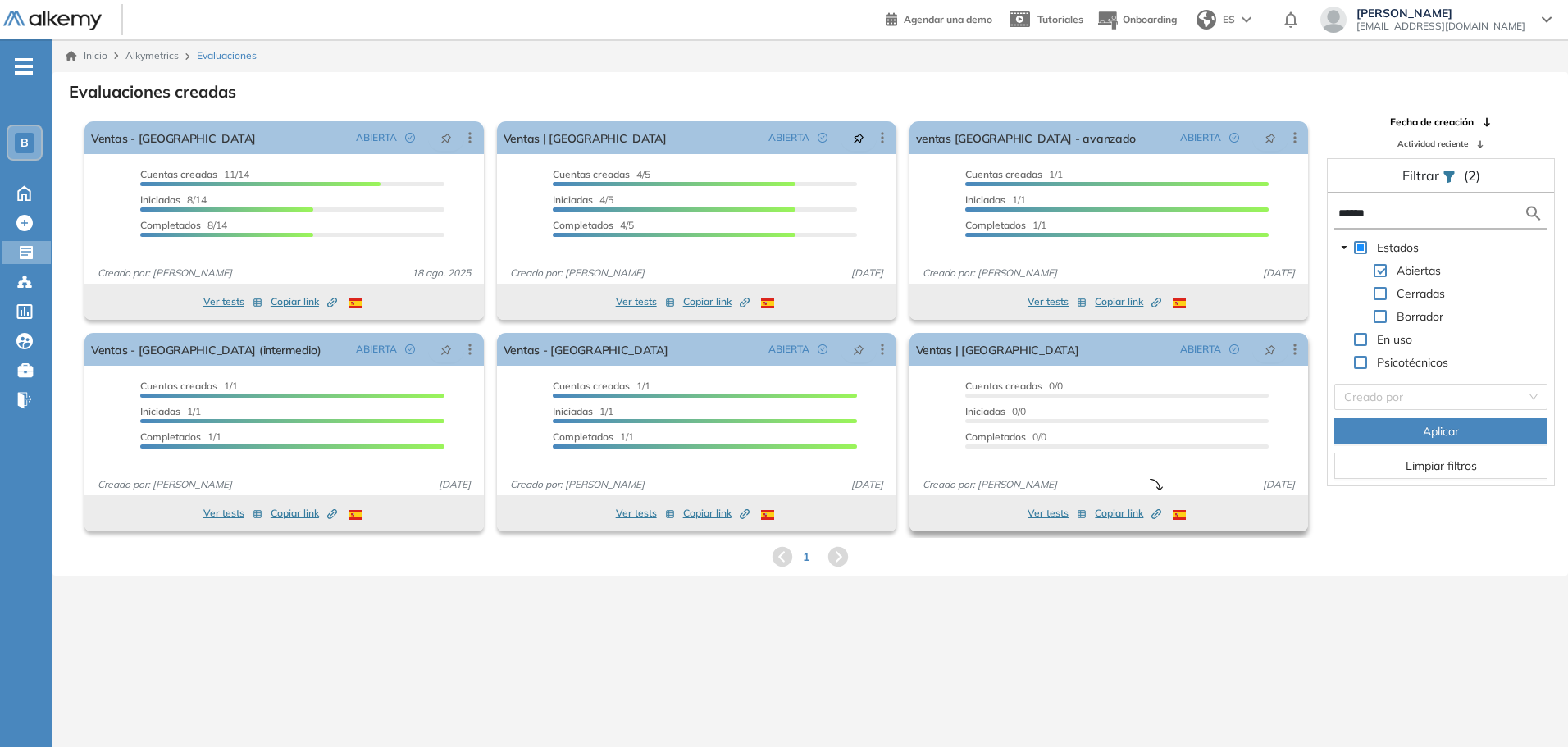
click at [1057, 511] on button "Ver tests" at bounding box center [1057, 513] width 59 height 20
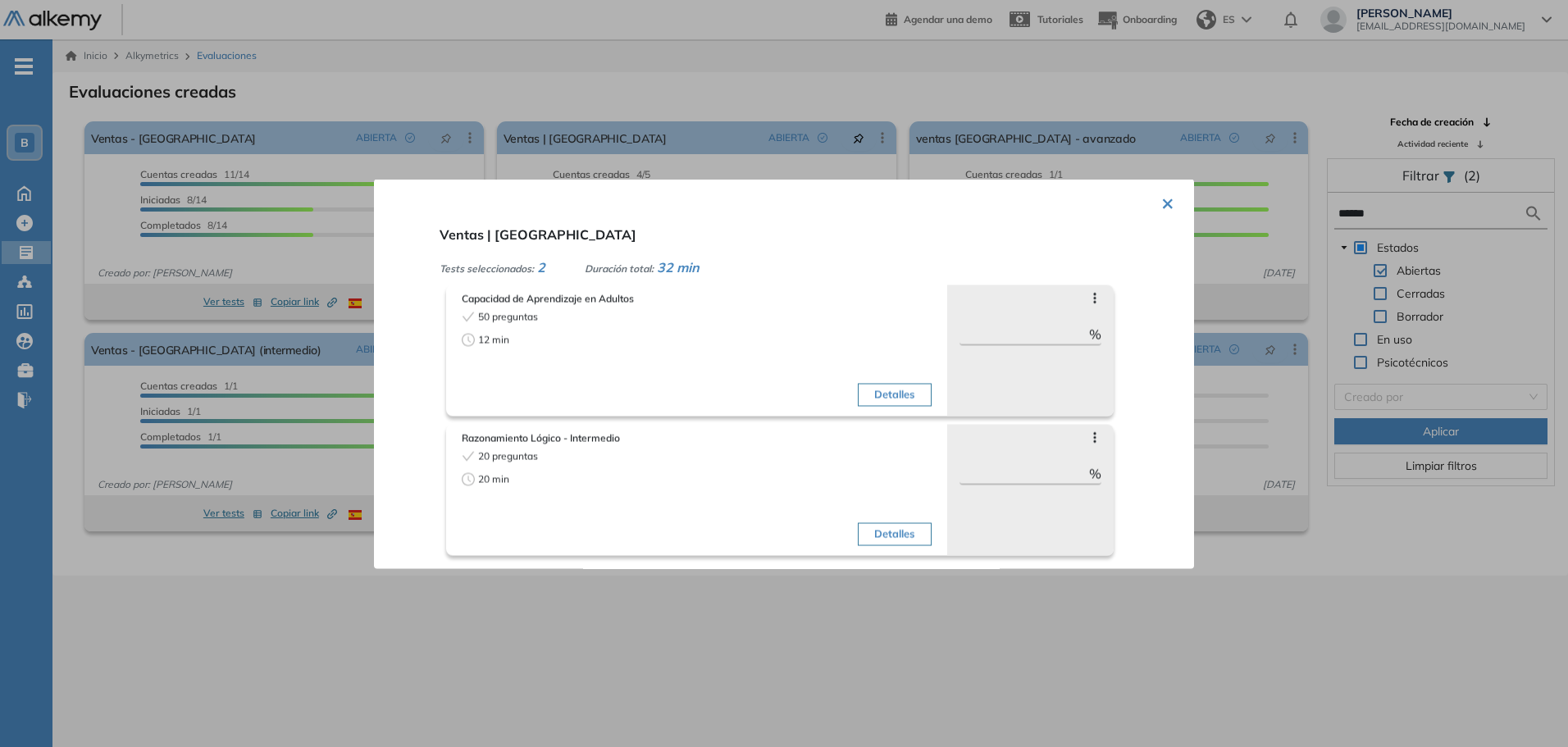
click at [1063, 602] on div at bounding box center [784, 374] width 1568 height 747
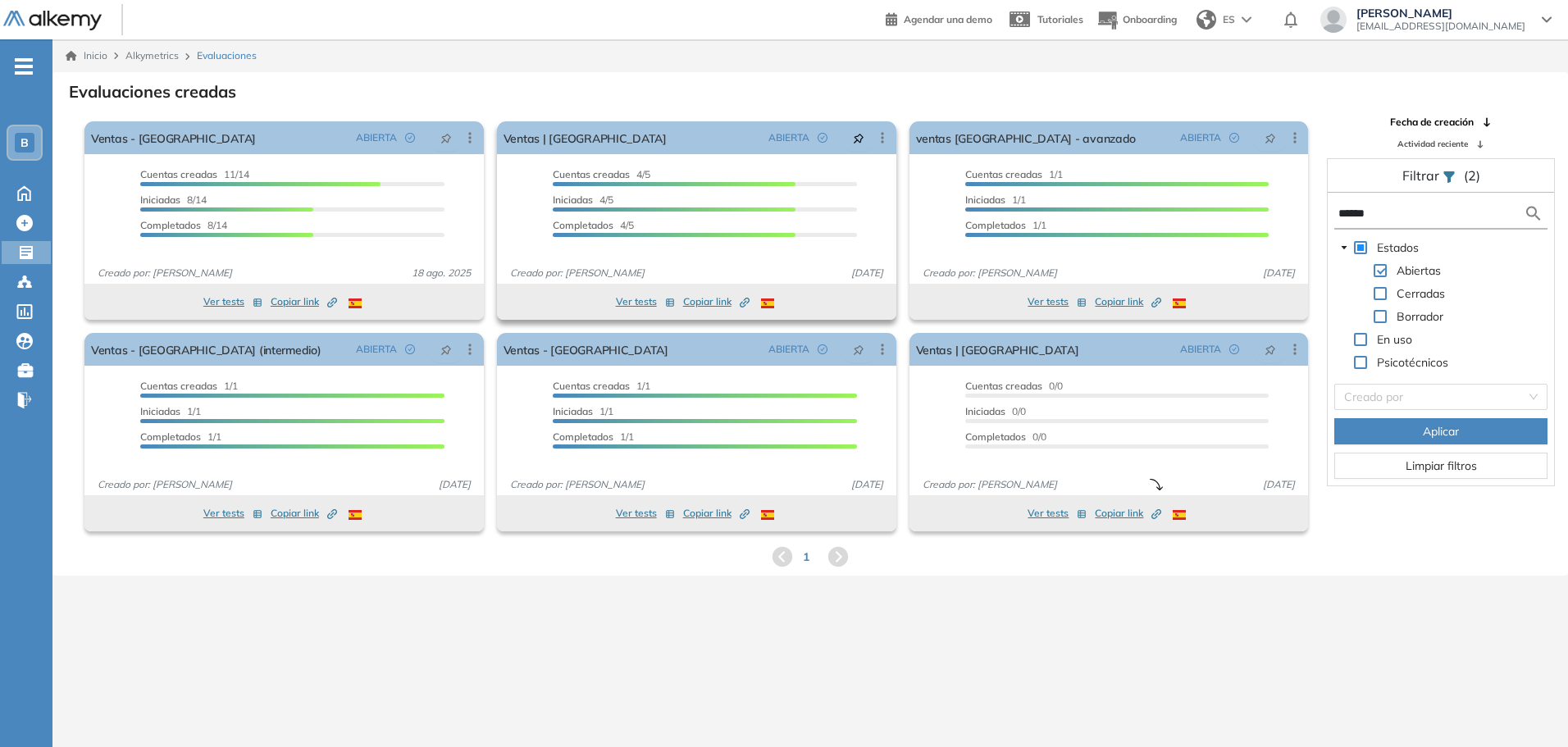
click at [624, 296] on button "Ver tests" at bounding box center [645, 301] width 59 height 20
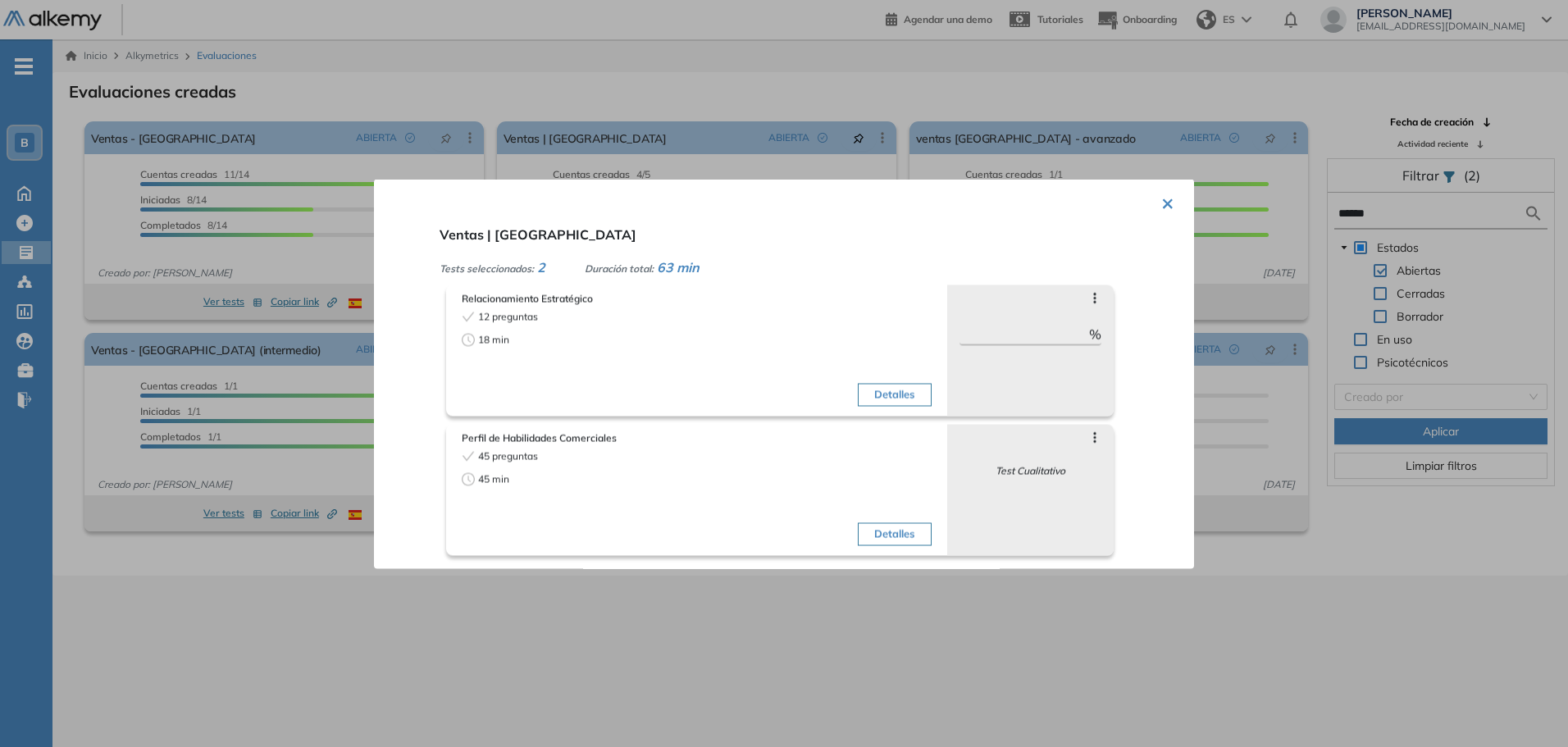
click at [669, 165] on div at bounding box center [784, 374] width 1568 height 747
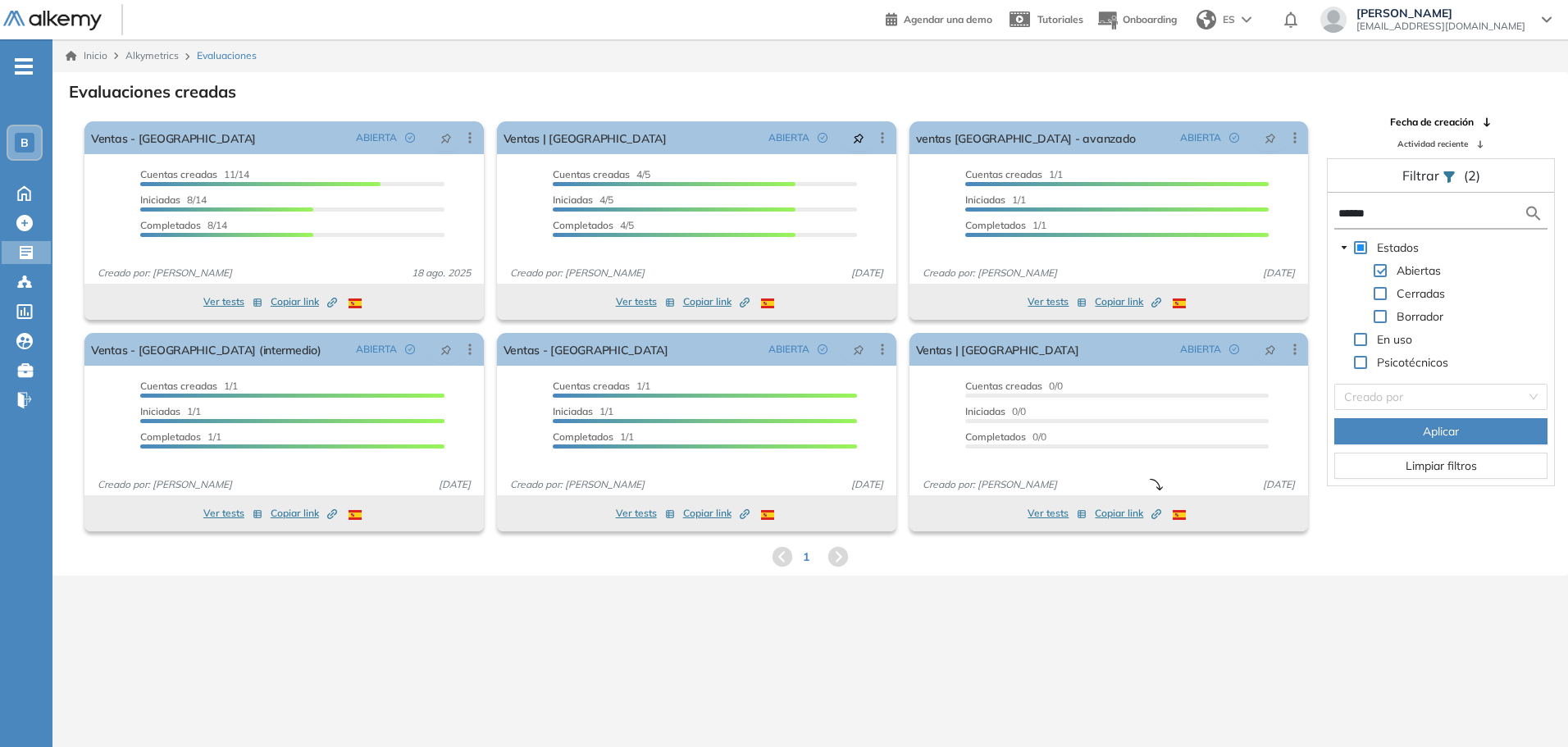
click at [153, 60] on span "Alkymetrics" at bounding box center [151, 55] width 54 height 12
click at [160, 55] on span "Alkymetrics" at bounding box center [151, 55] width 54 height 12
click at [85, 54] on link "Inicio" at bounding box center [86, 55] width 42 height 14
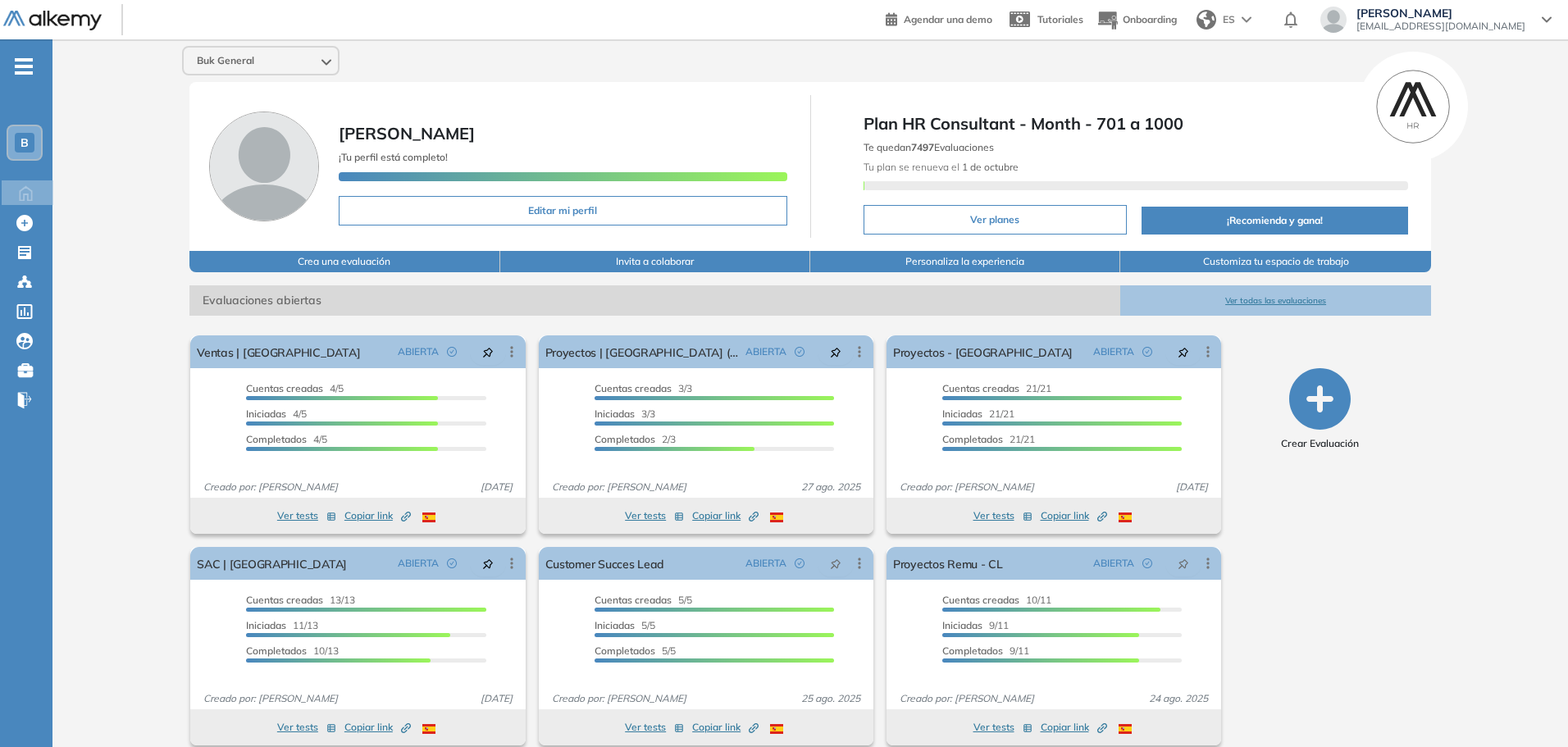
click at [1318, 411] on icon "button" at bounding box center [1320, 399] width 61 height 61
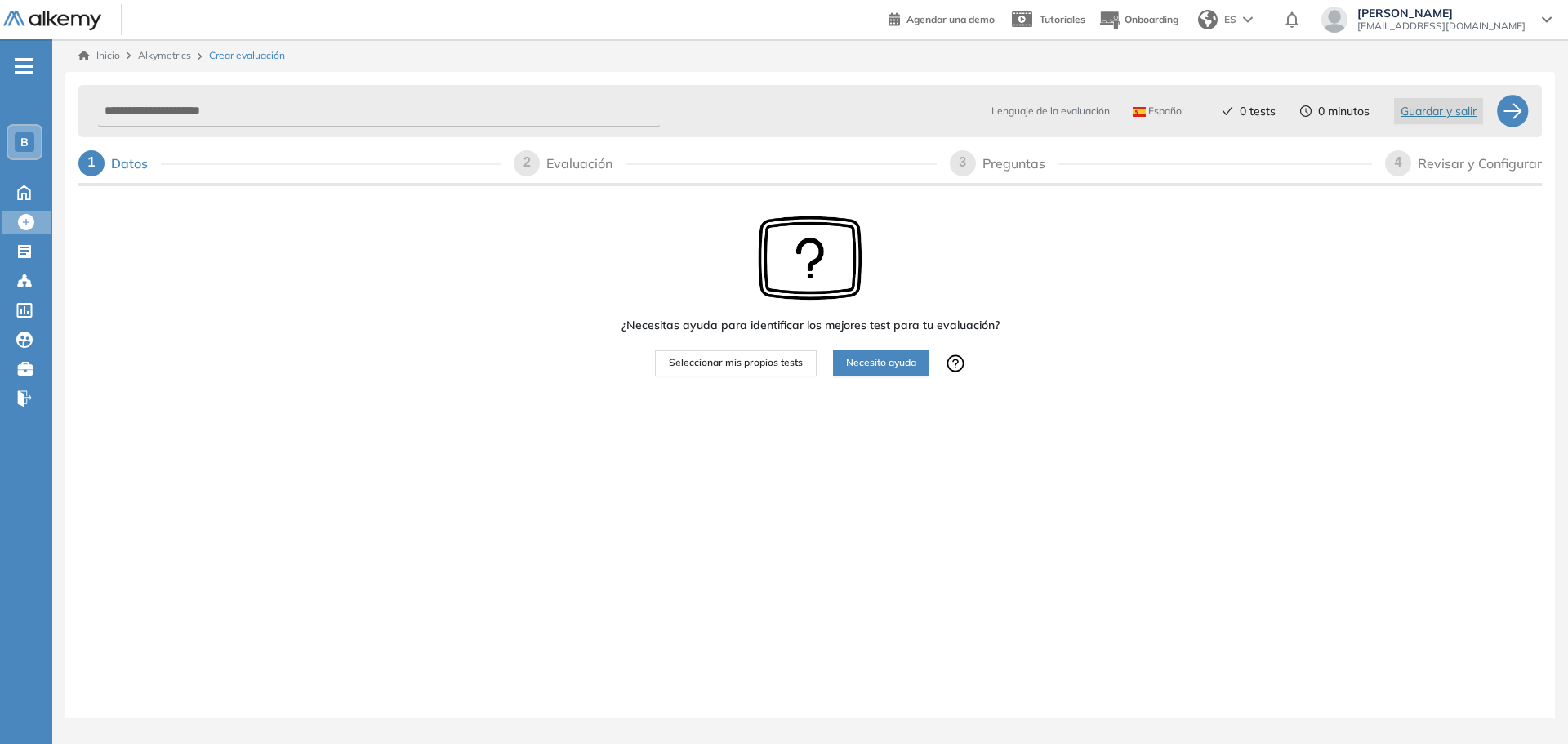
click at [746, 366] on span "Seleccionar mis propios tests" at bounding box center [735, 363] width 134 height 15
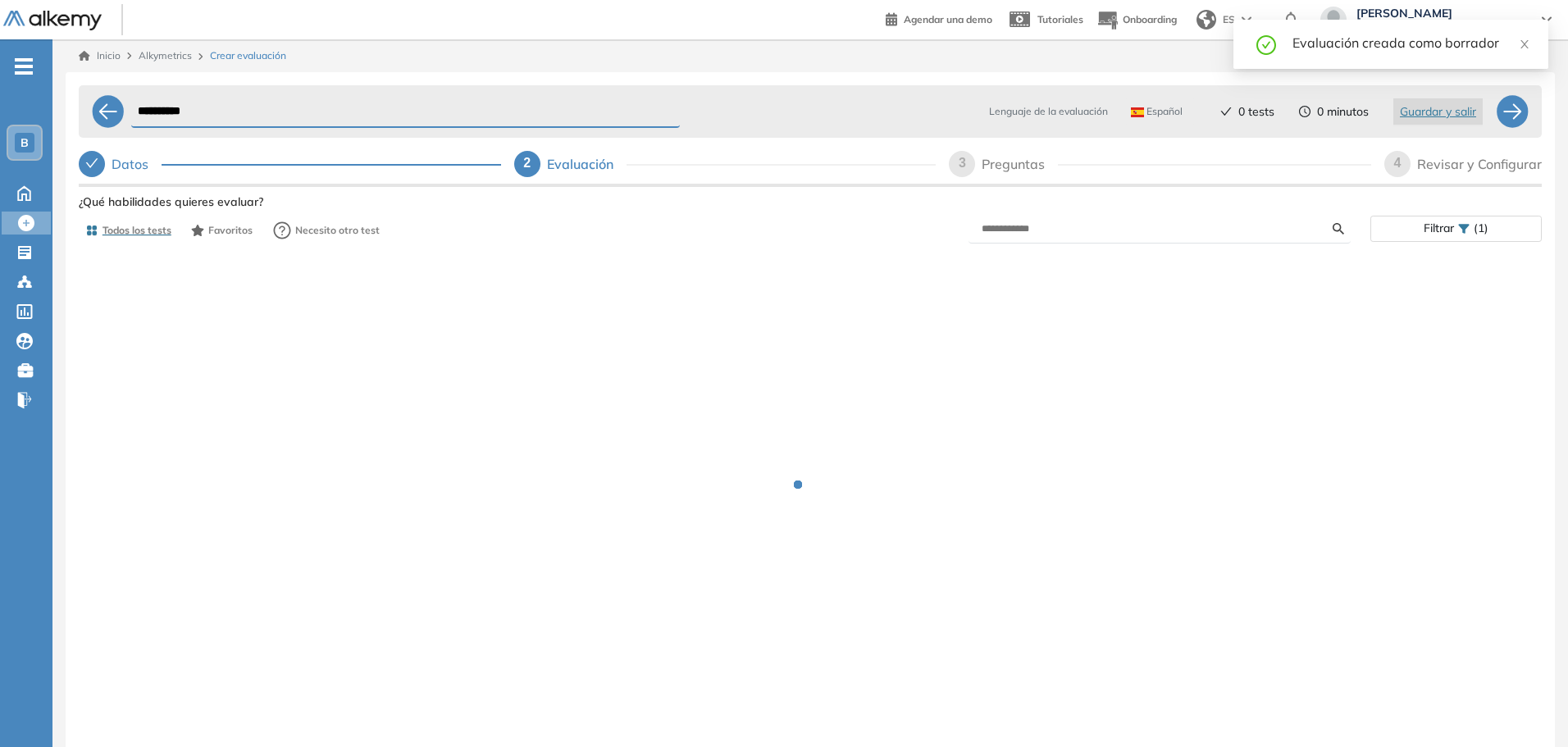
click at [182, 114] on input "**********" at bounding box center [405, 112] width 549 height 32
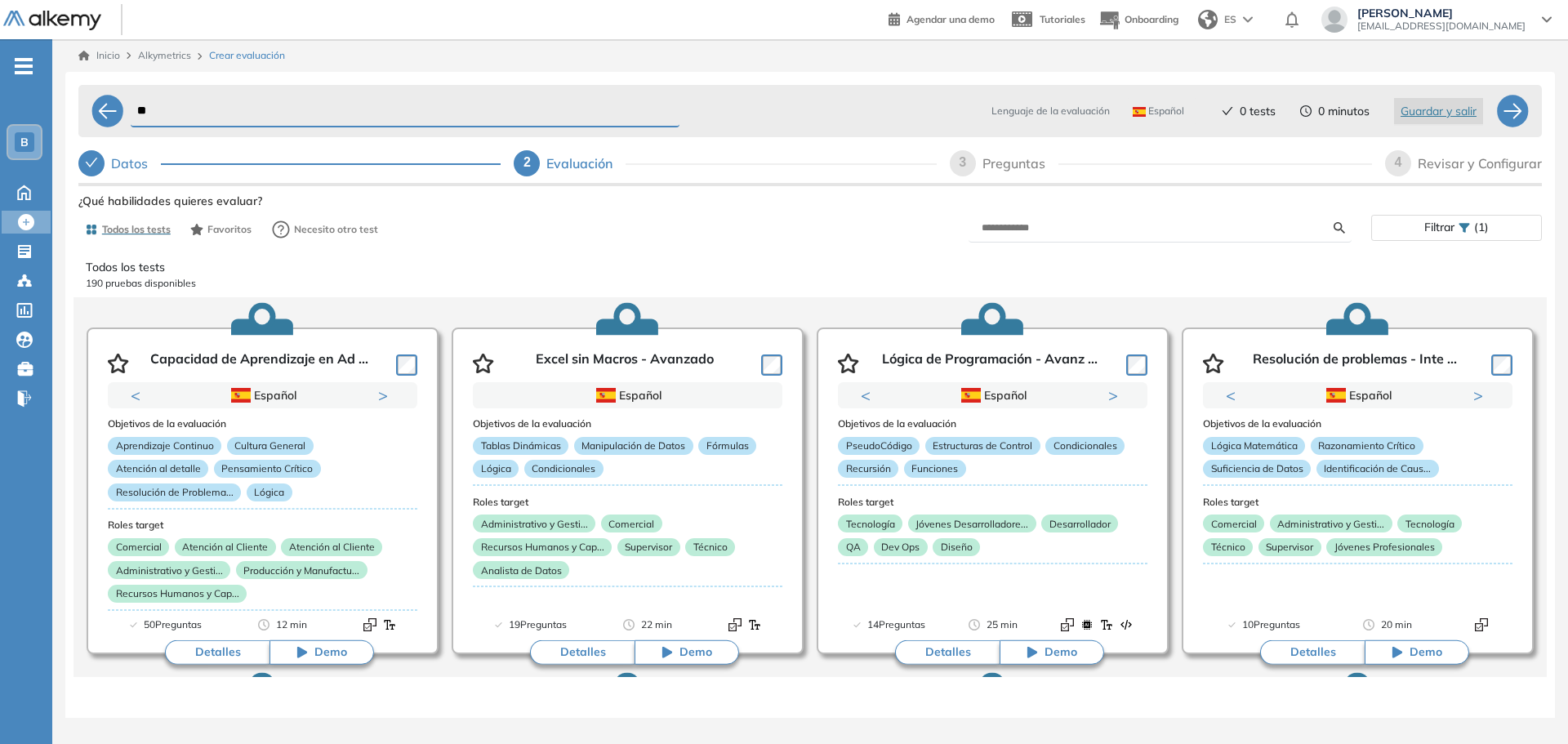
type input "*"
type input "**********"
click at [1031, 232] on input "text" at bounding box center [1157, 227] width 352 height 14
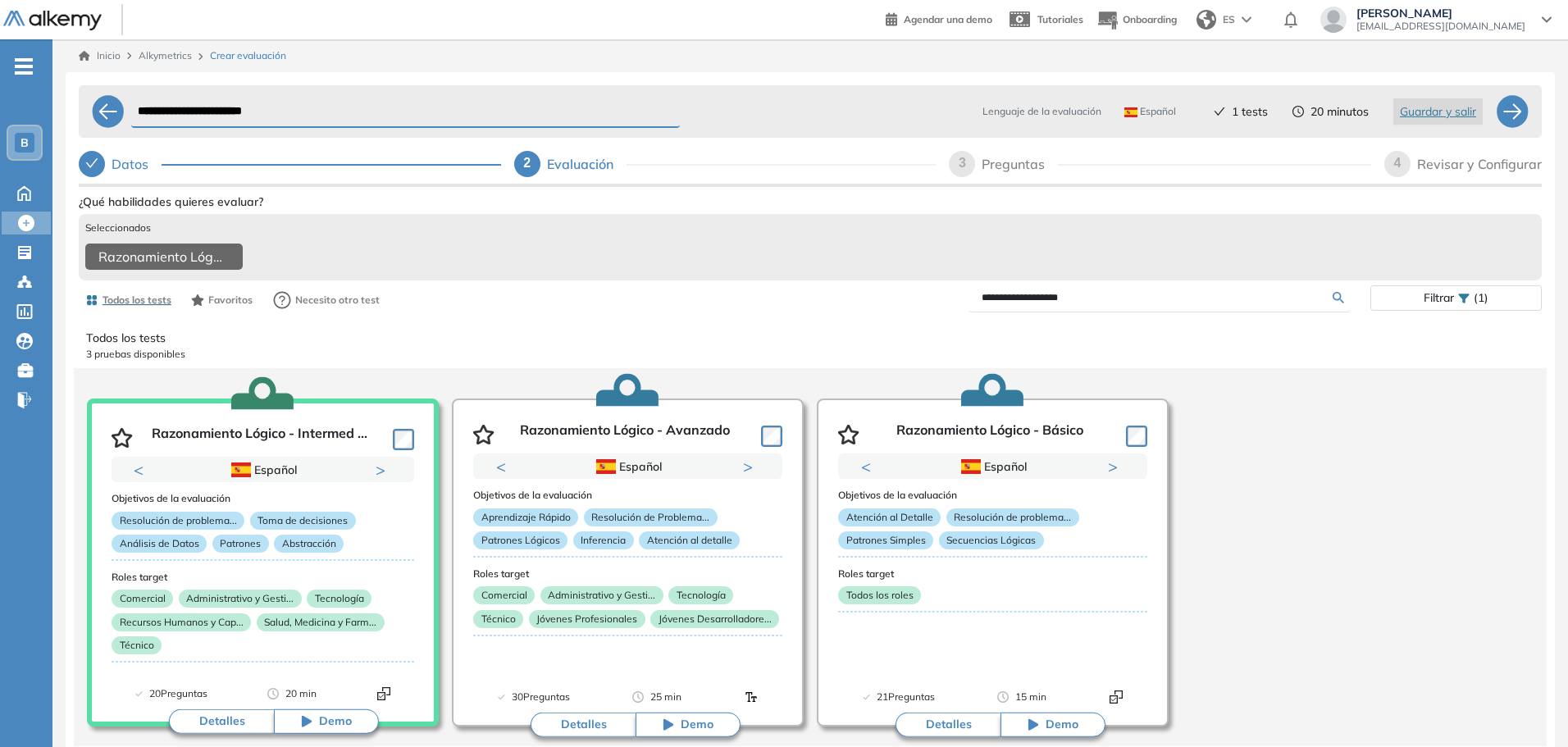
click at [1000, 301] on input "**********" at bounding box center [1157, 297] width 351 height 14
type input "**********"
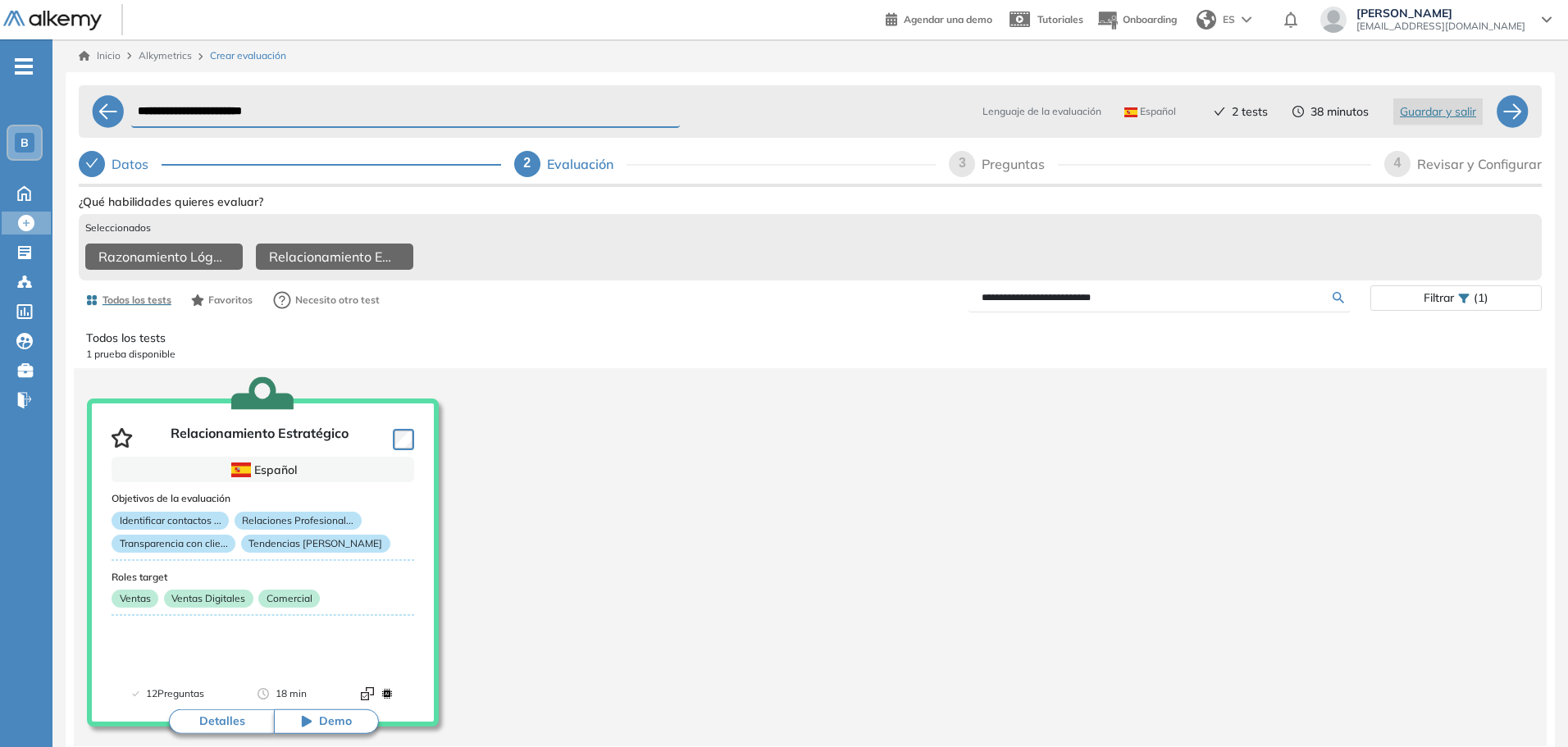
click at [758, 300] on div "Todos los tests Favoritos Necesito otro test" at bounding box center [445, 300] width 732 height 33
drag, startPoint x: 1162, startPoint y: 296, endPoint x: 861, endPoint y: 301, distance: 301.0
click at [866, 301] on div "**********" at bounding box center [1090, 299] width 560 height 29
click at [971, 167] on div "**********" at bounding box center [811, 414] width 1463 height 670
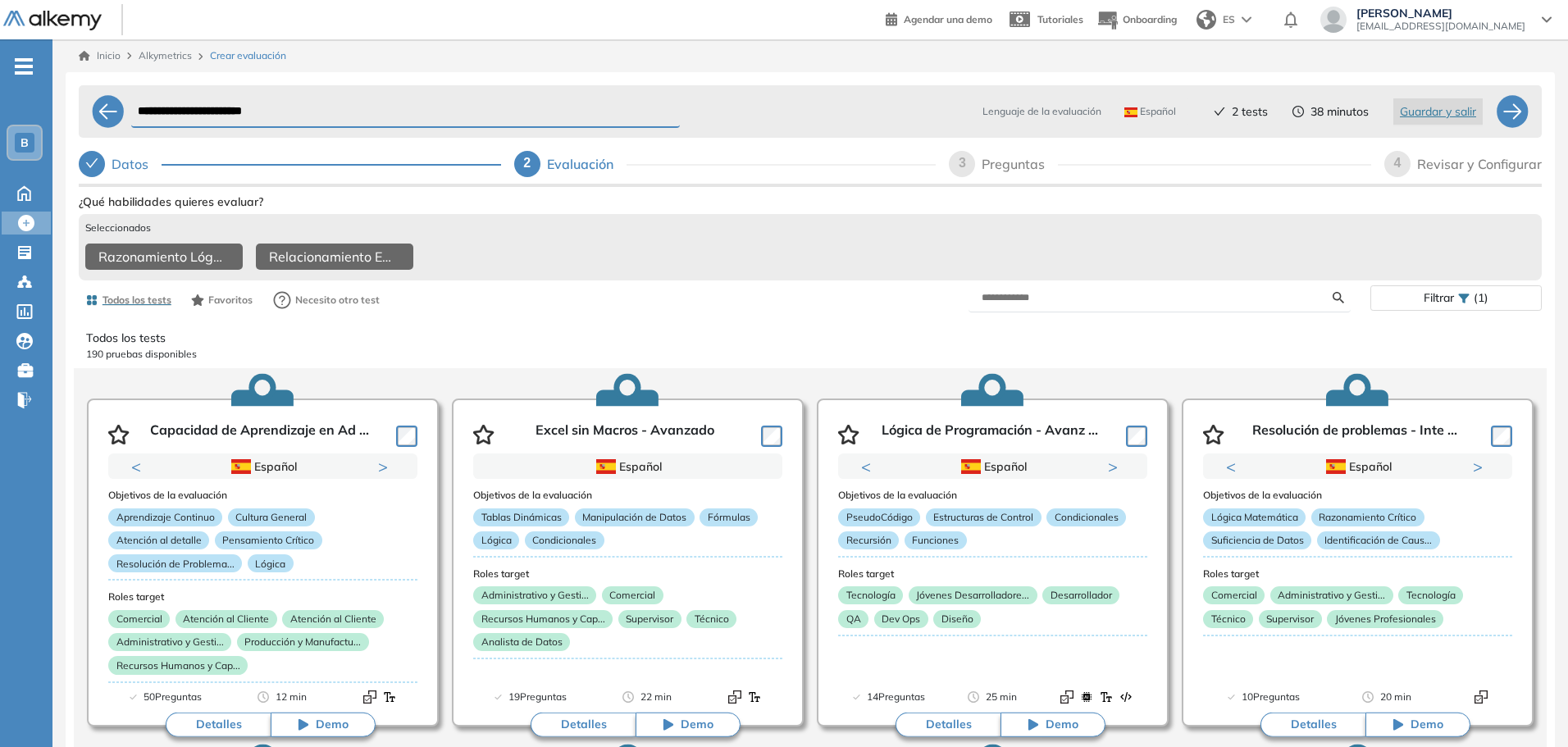
click at [966, 163] on div "3" at bounding box center [961, 163] width 26 height 26
select select "*****"
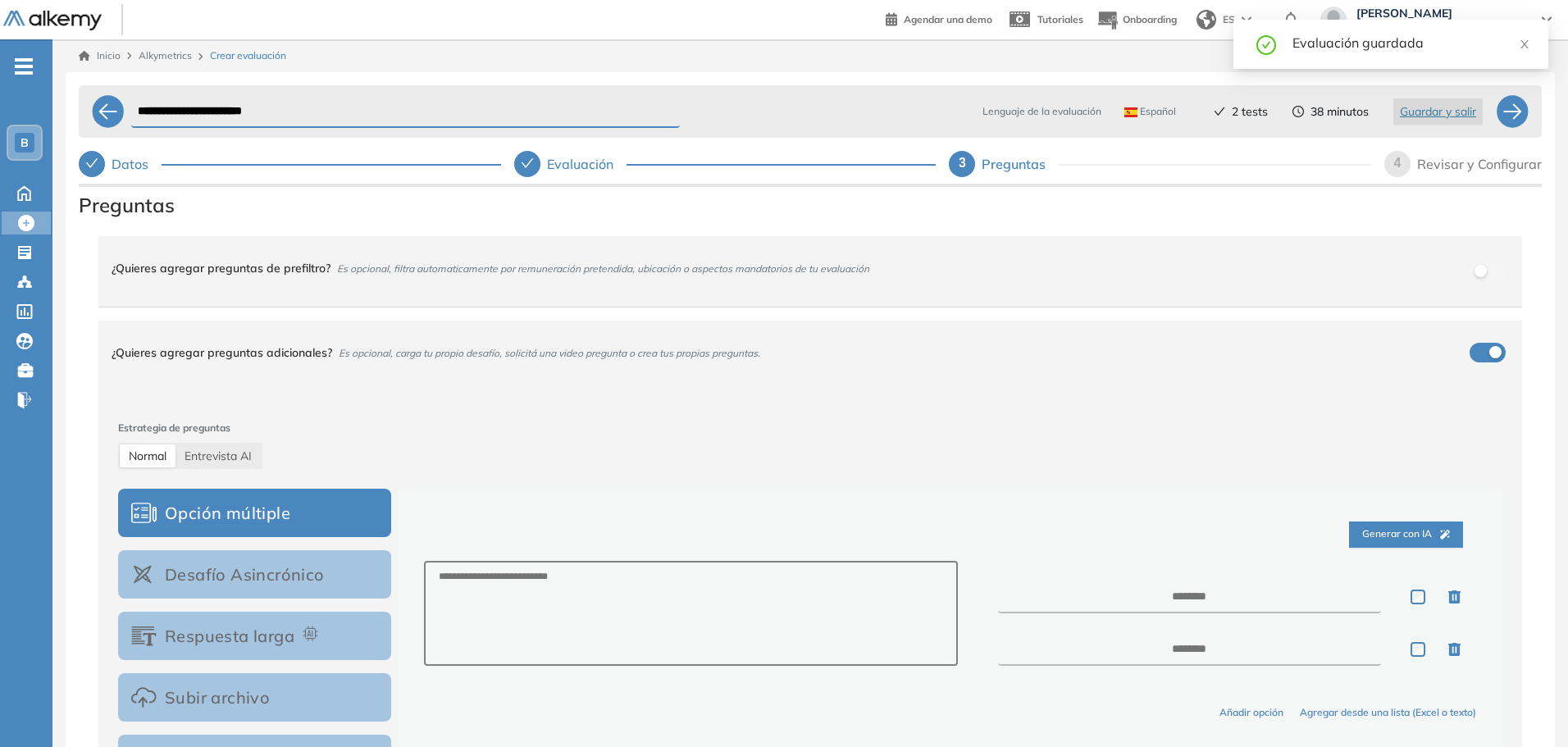
click at [1394, 165] on div "4" at bounding box center [1397, 163] width 26 height 26
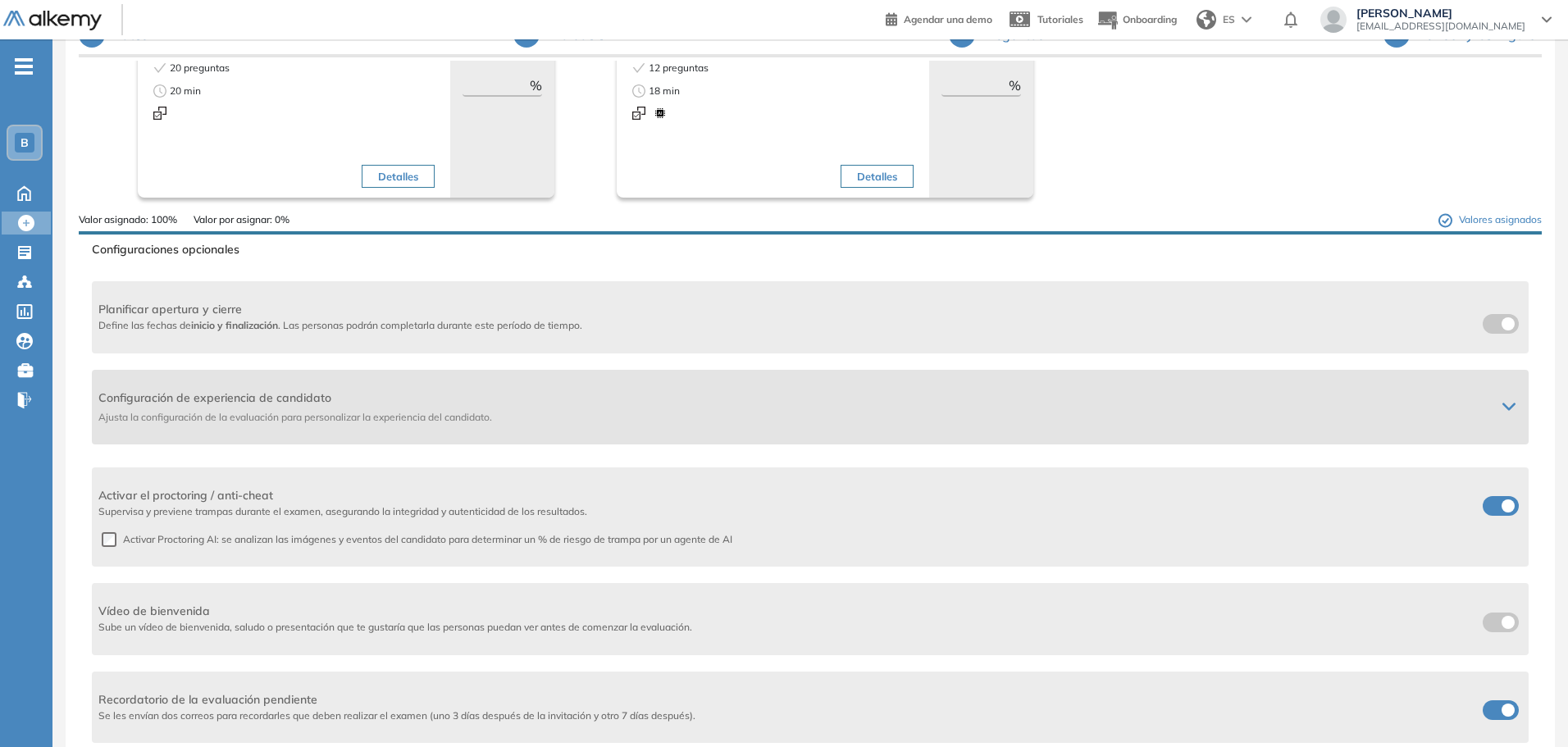
scroll to position [132, 0]
click at [1492, 505] on label at bounding box center [1501, 503] width 36 height 20
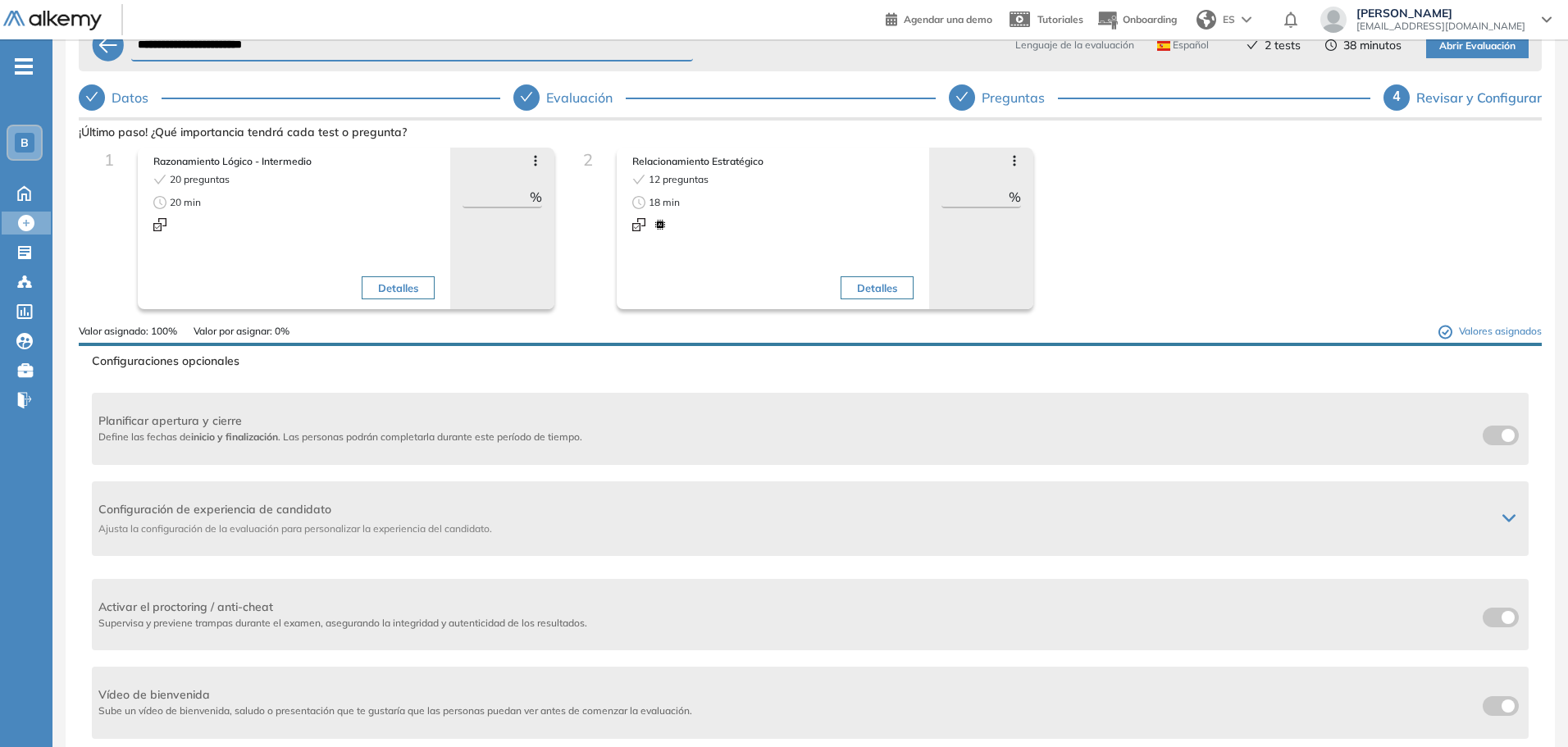
scroll to position [0, 0]
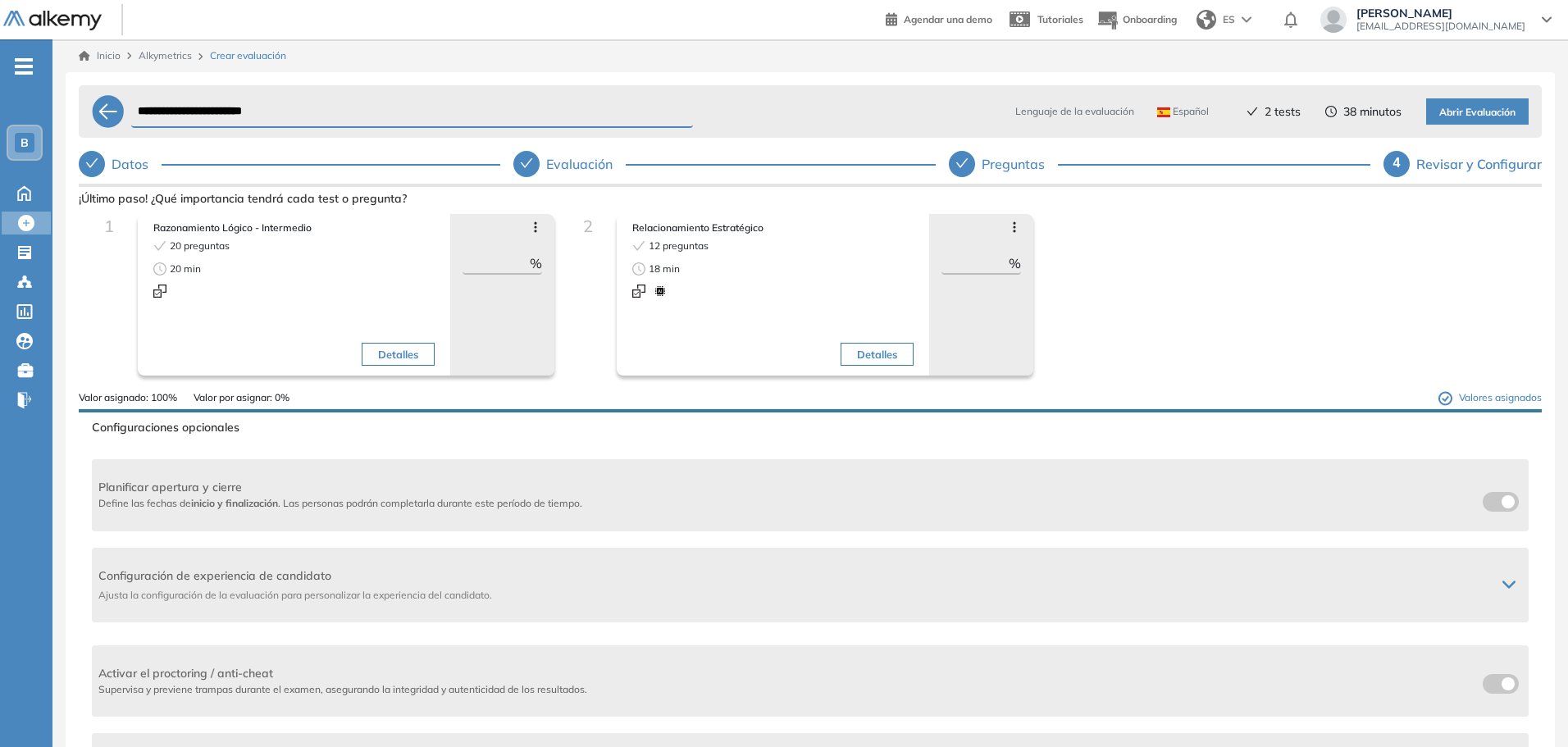
click at [1457, 111] on span "Abrir Evaluación" at bounding box center [1478, 112] width 77 height 15
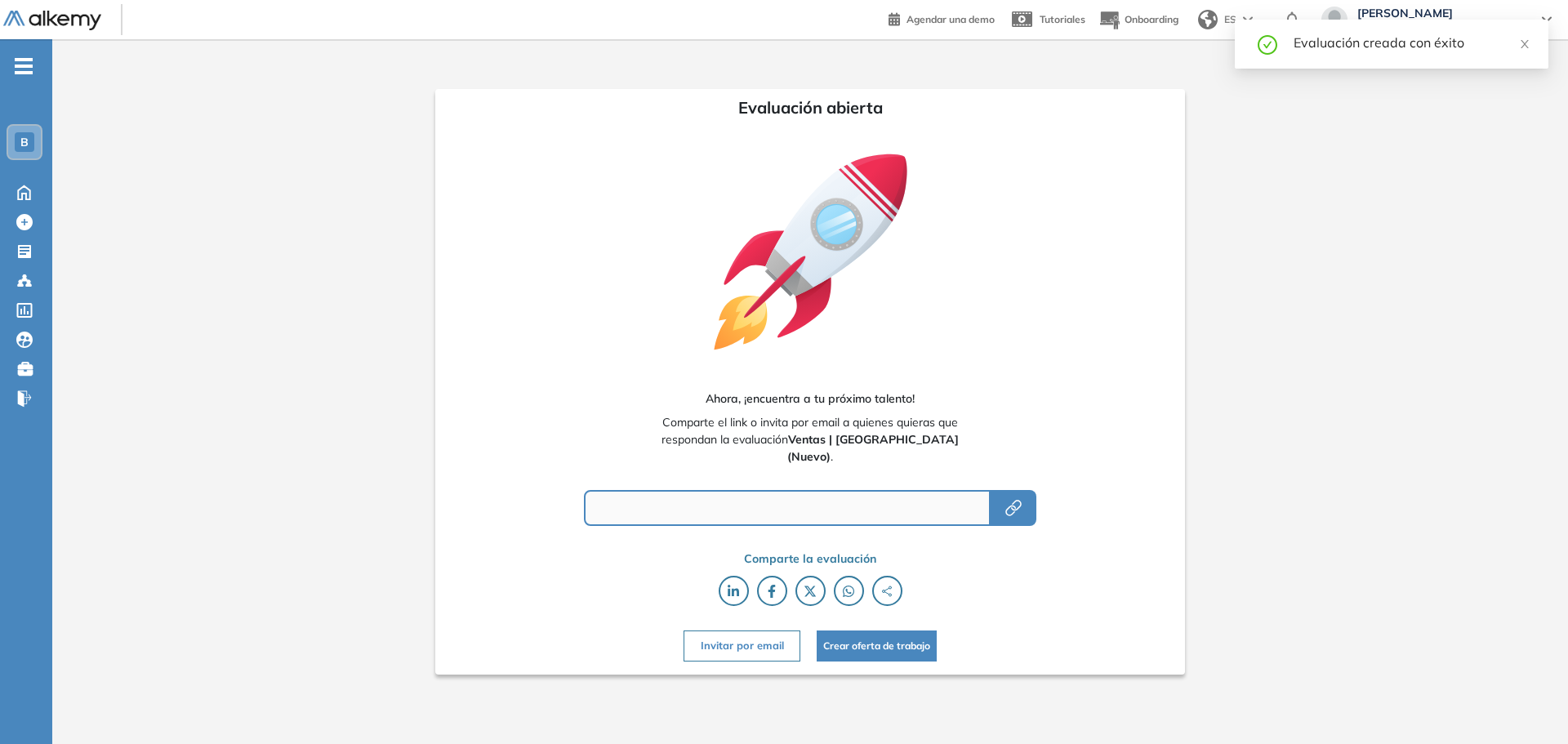
type input "**********"
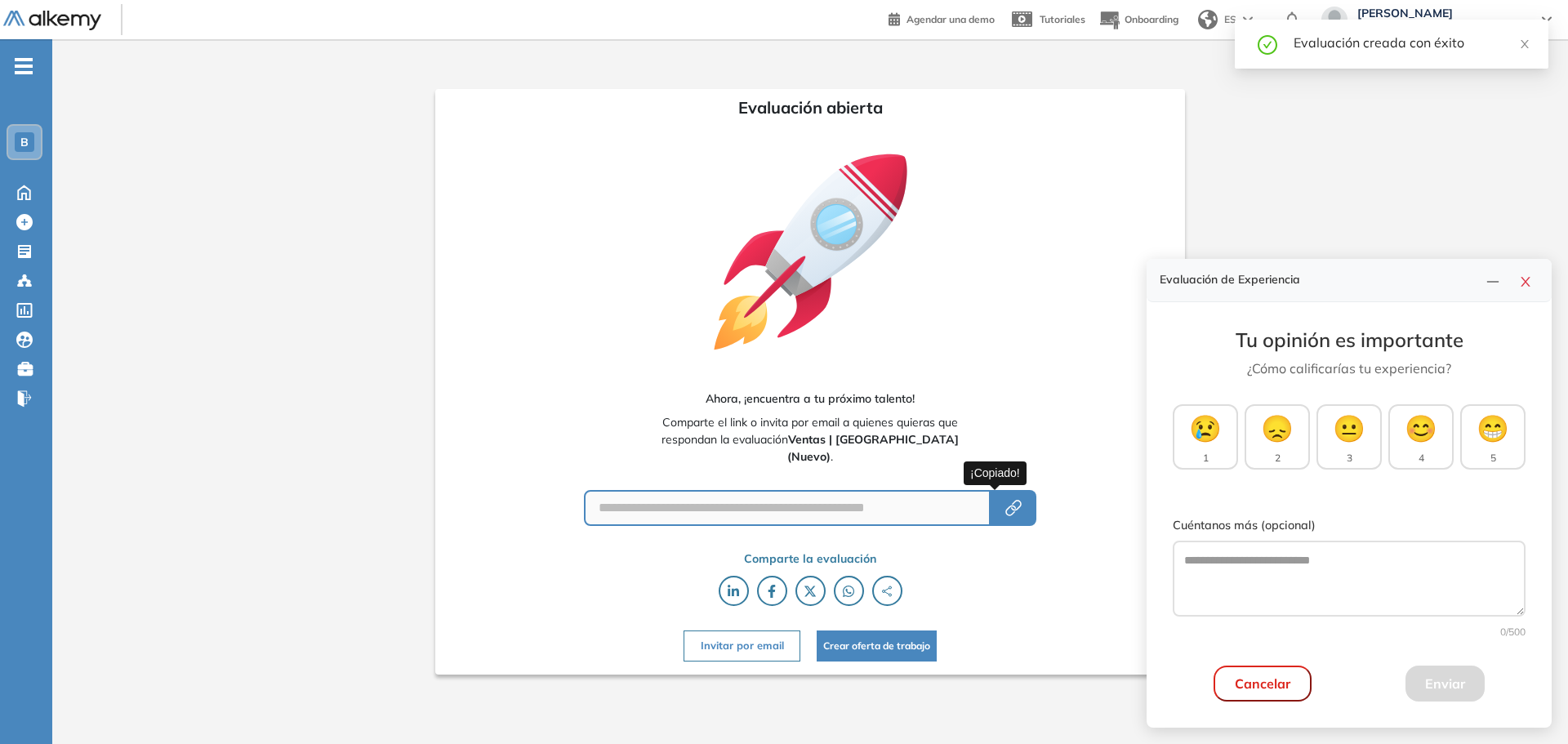
click at [1004, 509] on icon "button" at bounding box center [1013, 508] width 19 height 19
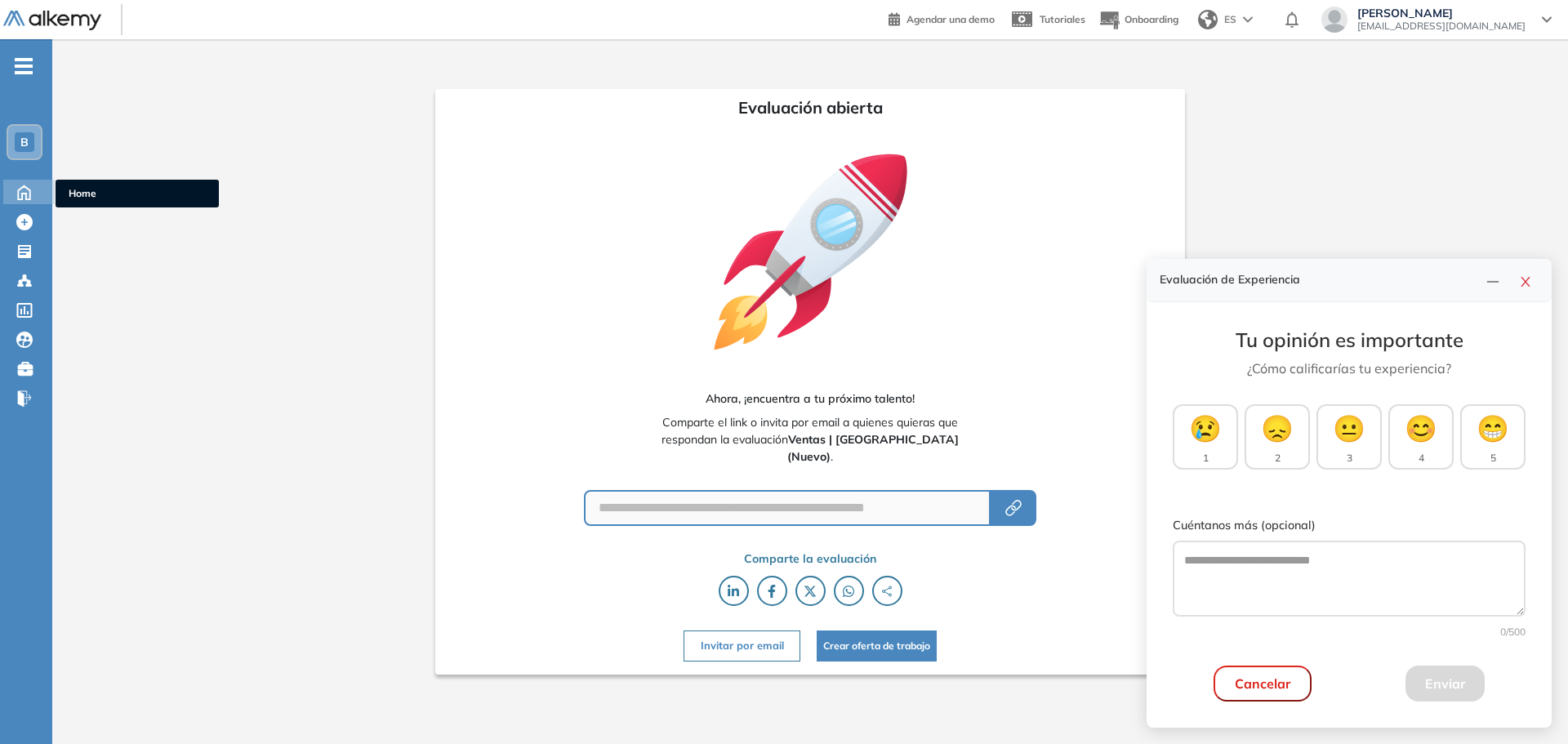
click at [22, 186] on icon at bounding box center [25, 191] width 29 height 19
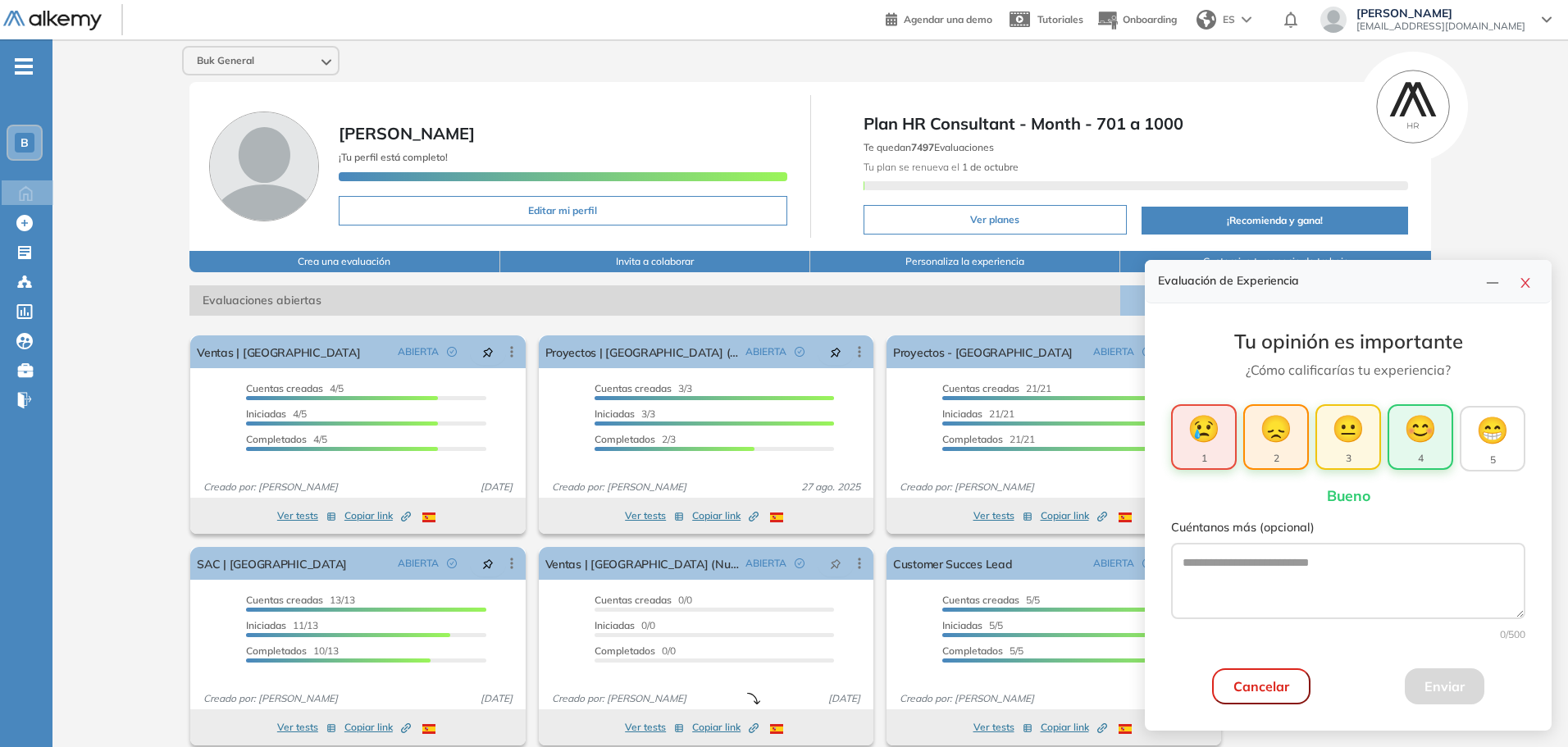
click at [1428, 453] on button "😊 4" at bounding box center [1420, 436] width 66 height 66
click at [1442, 689] on button "Enviar" at bounding box center [1444, 687] width 79 height 36
click at [1524, 282] on icon "close" at bounding box center [1525, 283] width 9 height 10
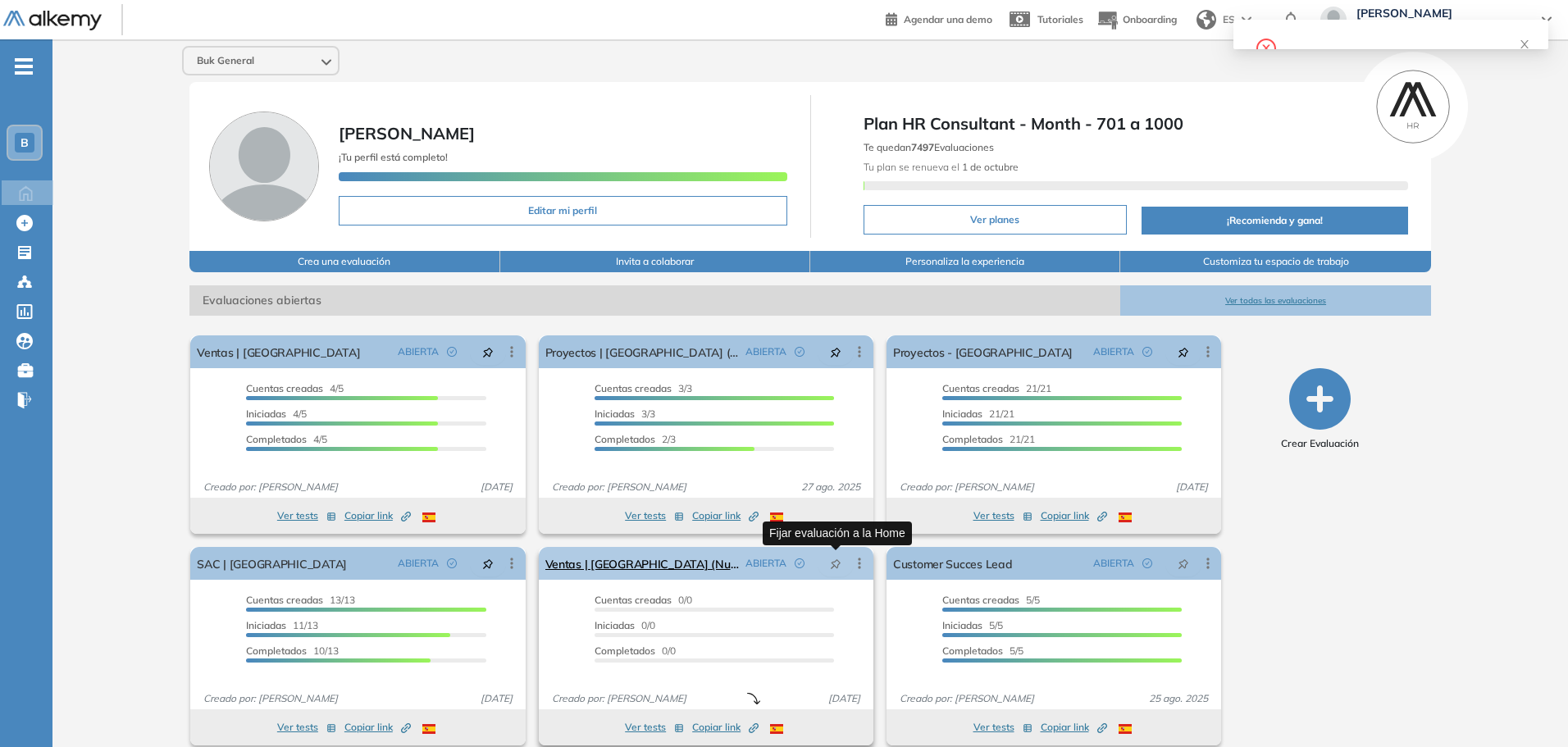
click at [837, 566] on icon "pushpin" at bounding box center [835, 564] width 10 height 10
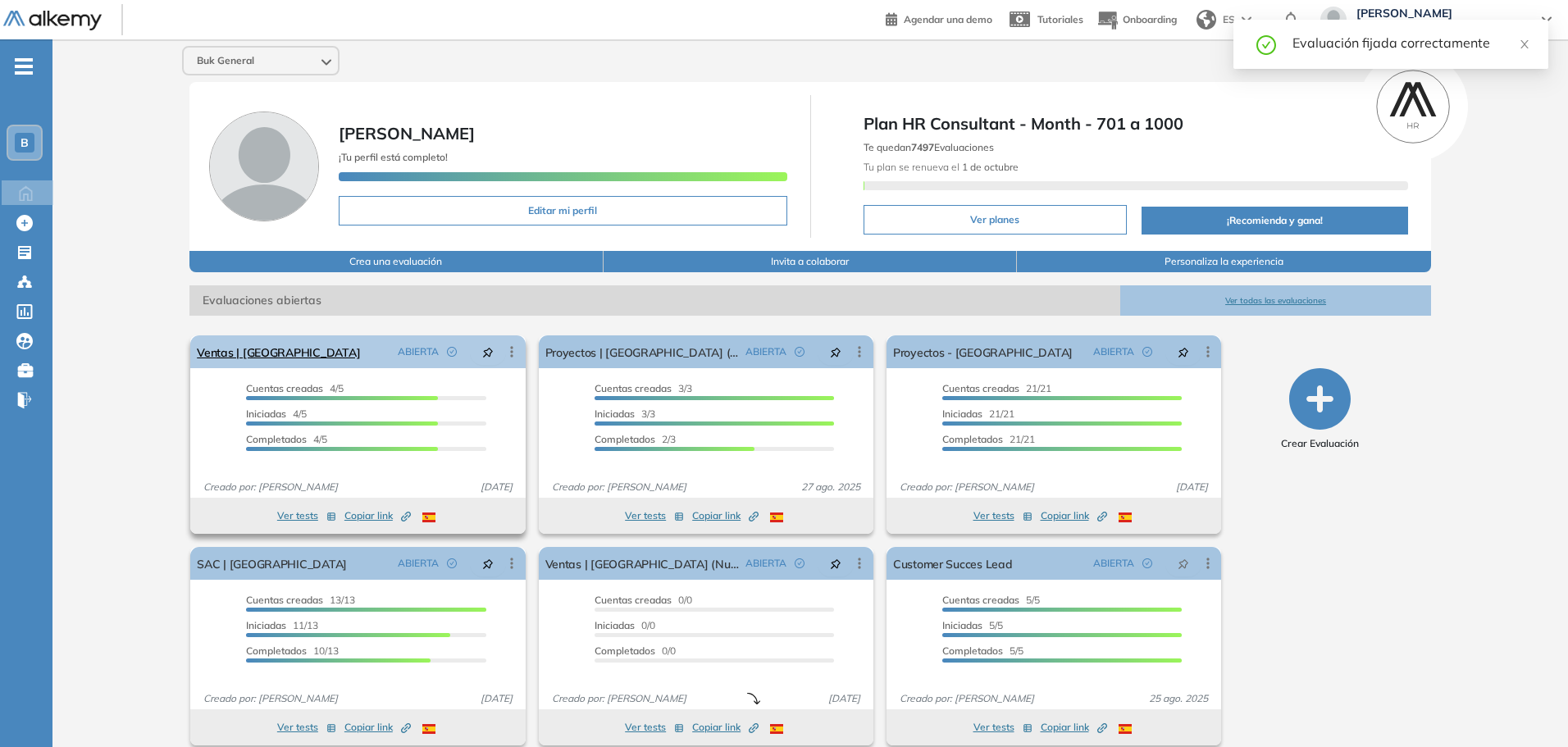
click at [509, 356] on icon at bounding box center [511, 351] width 16 height 16
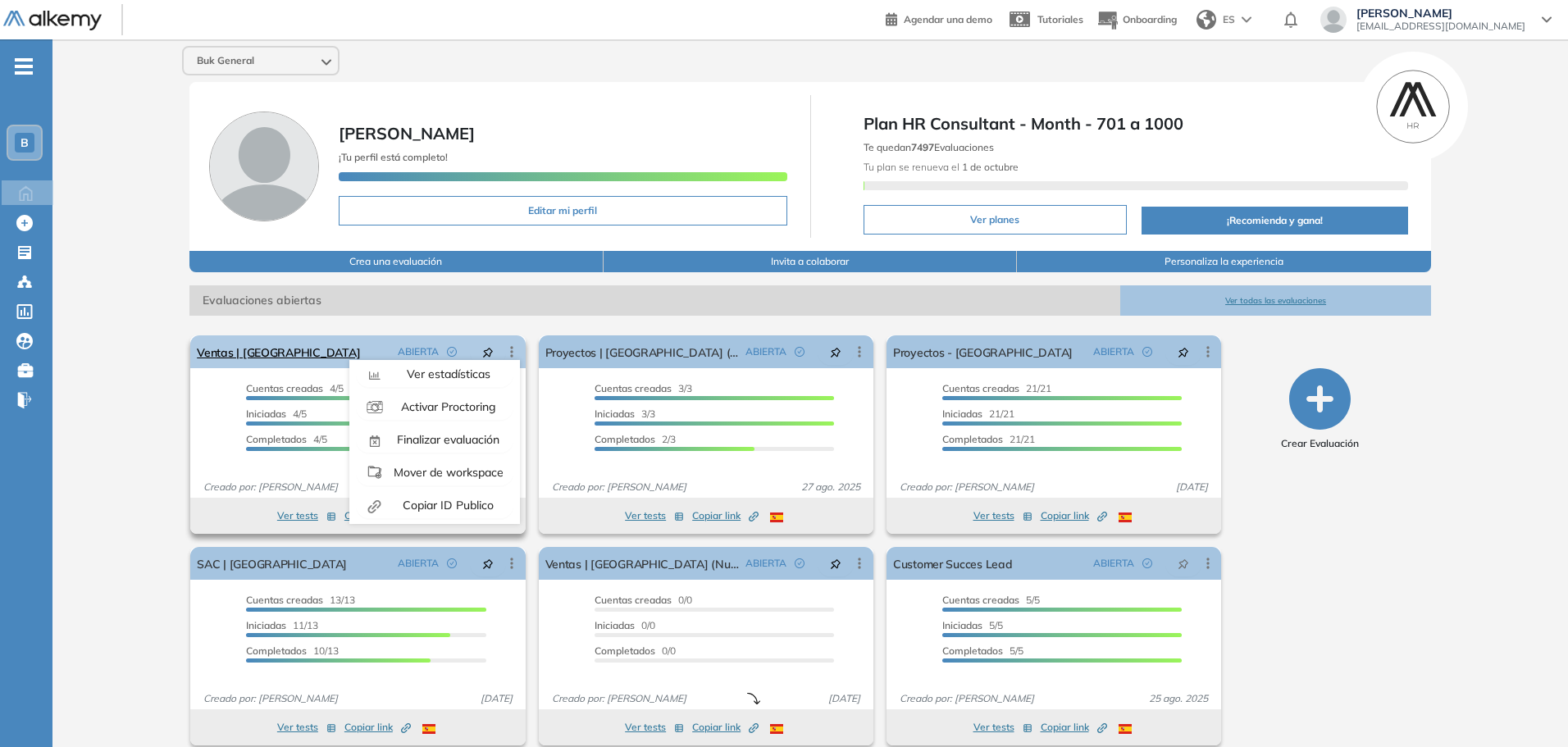
scroll to position [102, 0]
click at [465, 435] on span "Finalizar evaluación" at bounding box center [447, 435] width 105 height 14
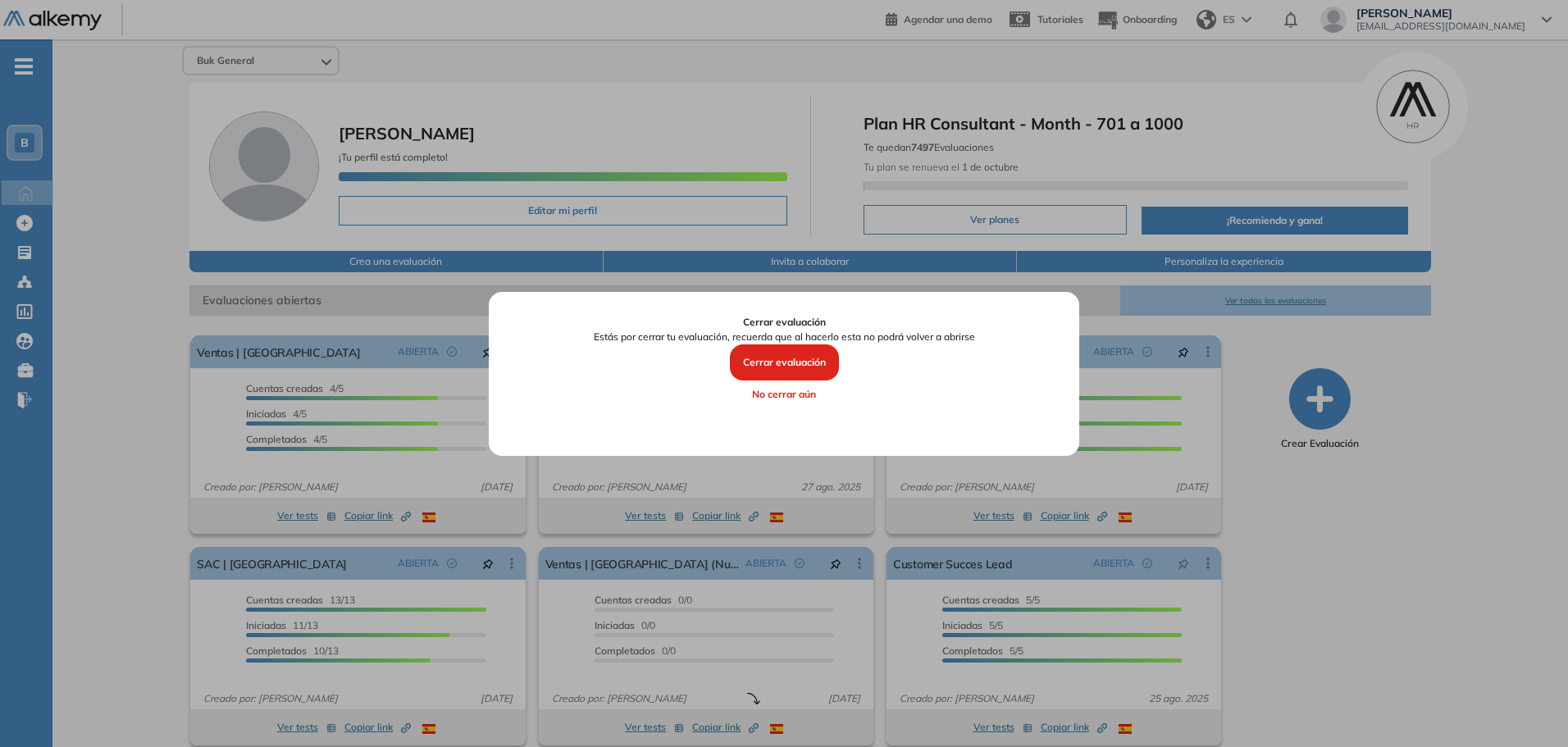
click at [813, 359] on button "Cerrar evaluación" at bounding box center [784, 362] width 109 height 36
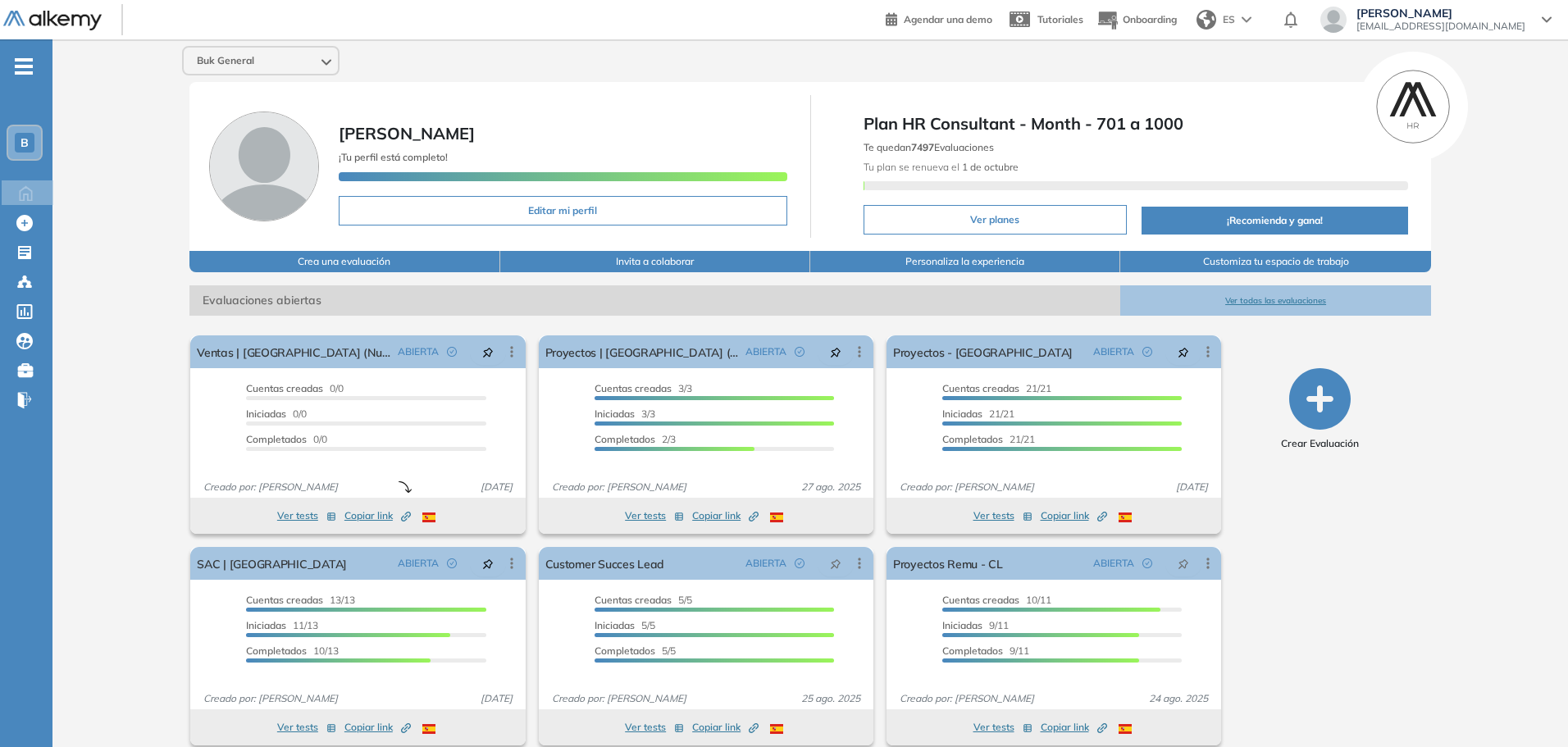
click at [1288, 299] on button "Ver todas las evaluaciones" at bounding box center [1275, 300] width 310 height 31
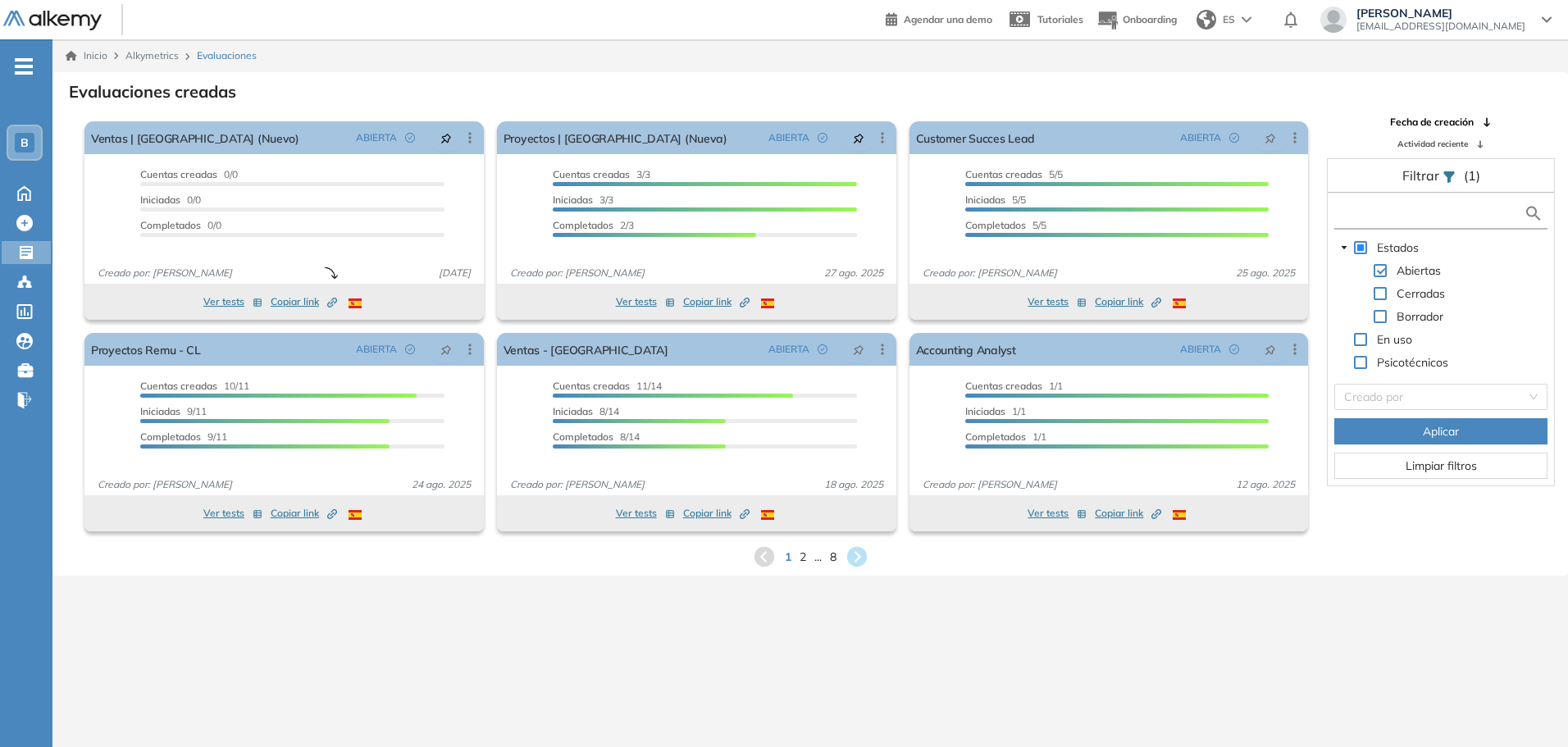
click at [1409, 215] on input "text" at bounding box center [1431, 214] width 185 height 17
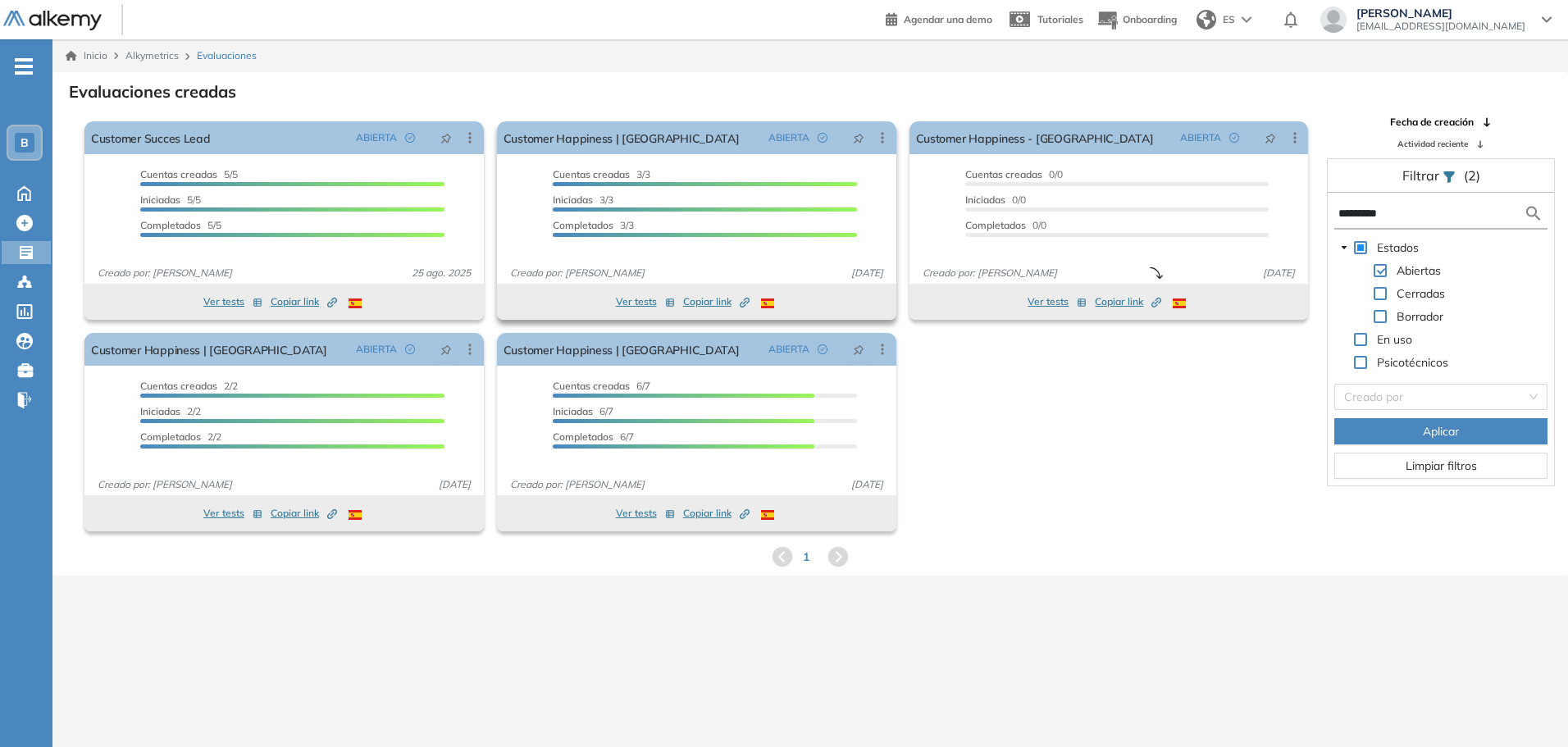
type input "********"
click at [623, 306] on button "Ver tests" at bounding box center [645, 301] width 59 height 20
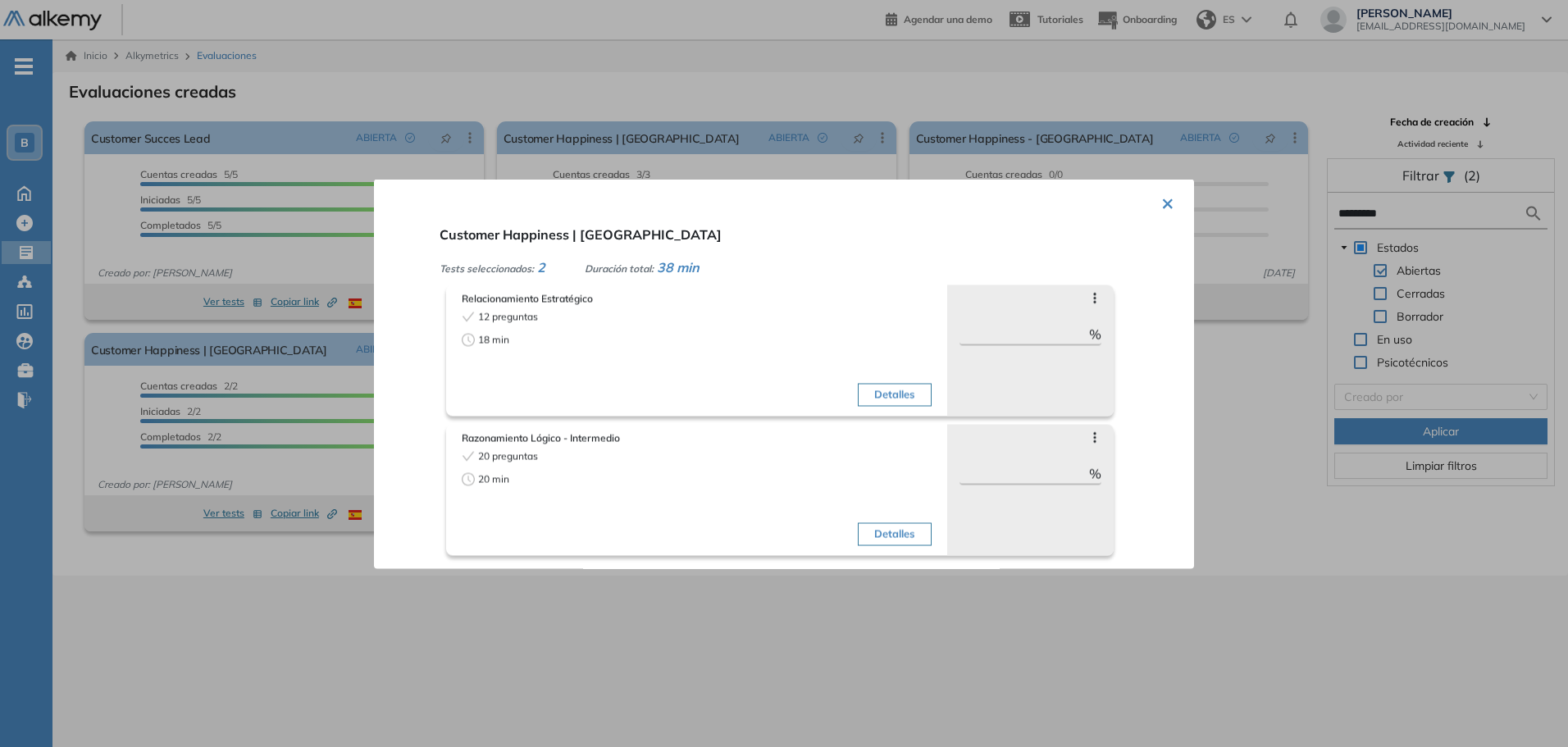
click at [726, 584] on div at bounding box center [784, 374] width 1568 height 747
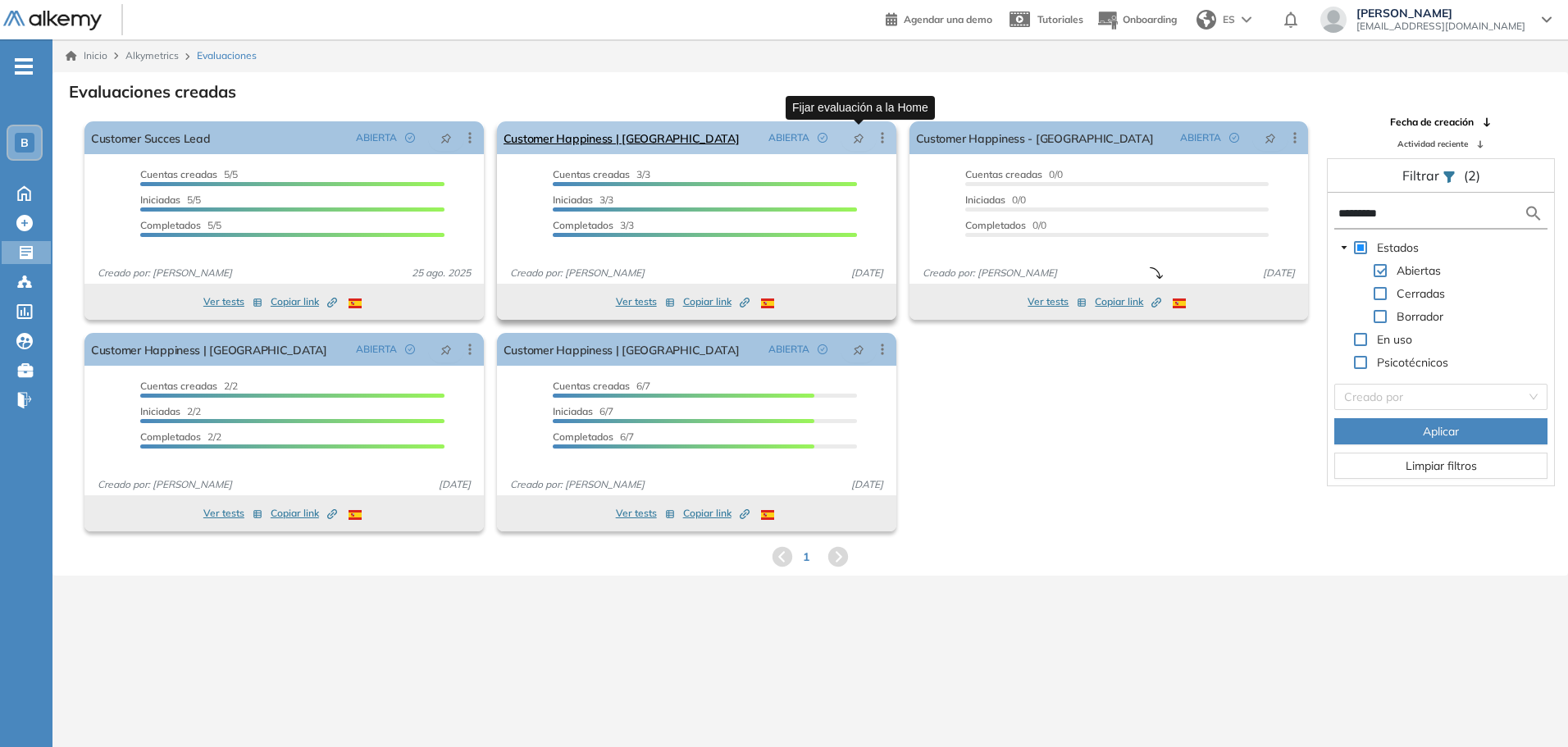
click at [856, 143] on icon "pushpin" at bounding box center [858, 138] width 11 height 11
click at [742, 302] on icon "button" at bounding box center [743, 305] width 7 height 7
click at [699, 299] on span "Copiar link Created by potrace 1.16, written by [PERSON_NAME] [DATE]-[DATE]" at bounding box center [716, 301] width 66 height 14
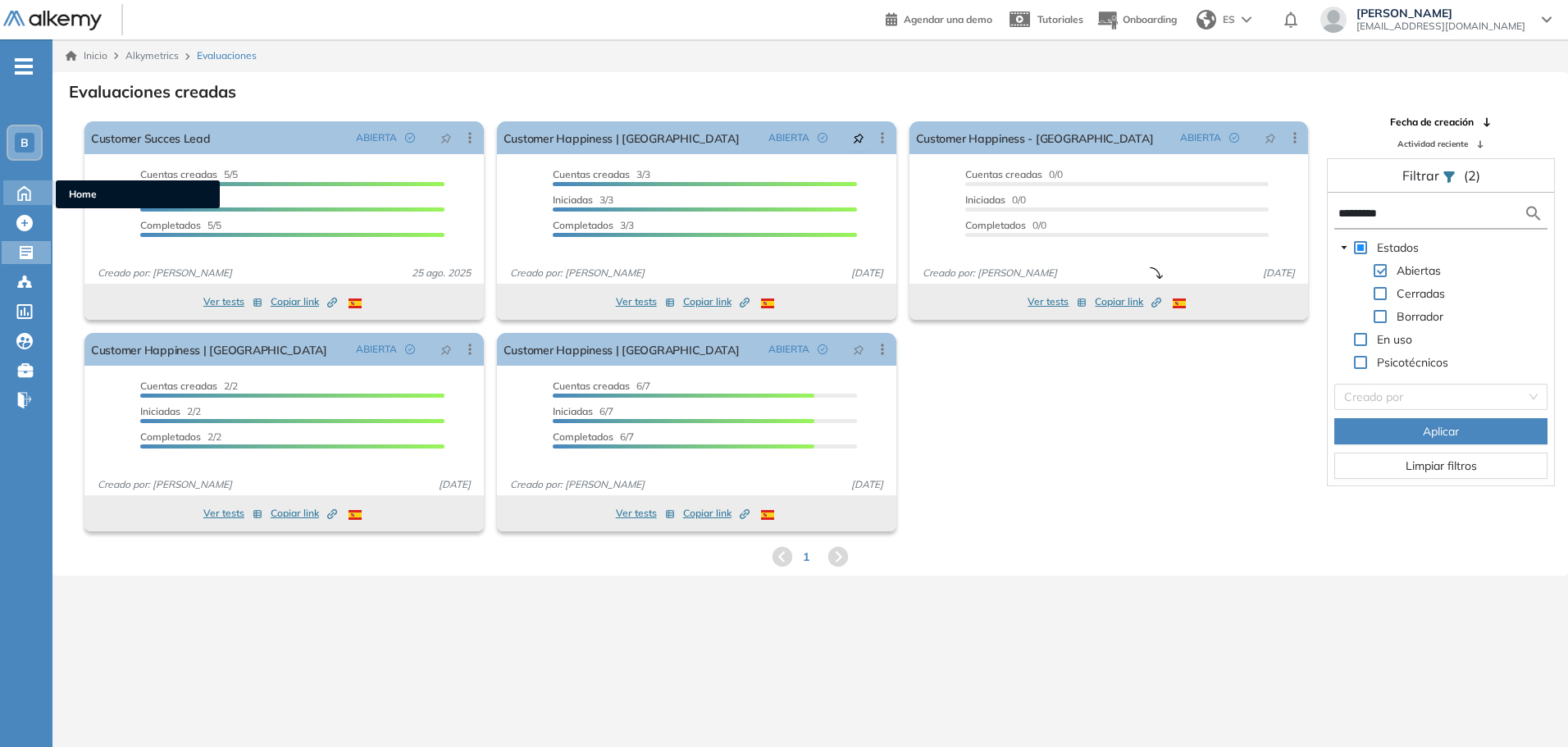
click at [31, 193] on icon at bounding box center [24, 193] width 12 height 14
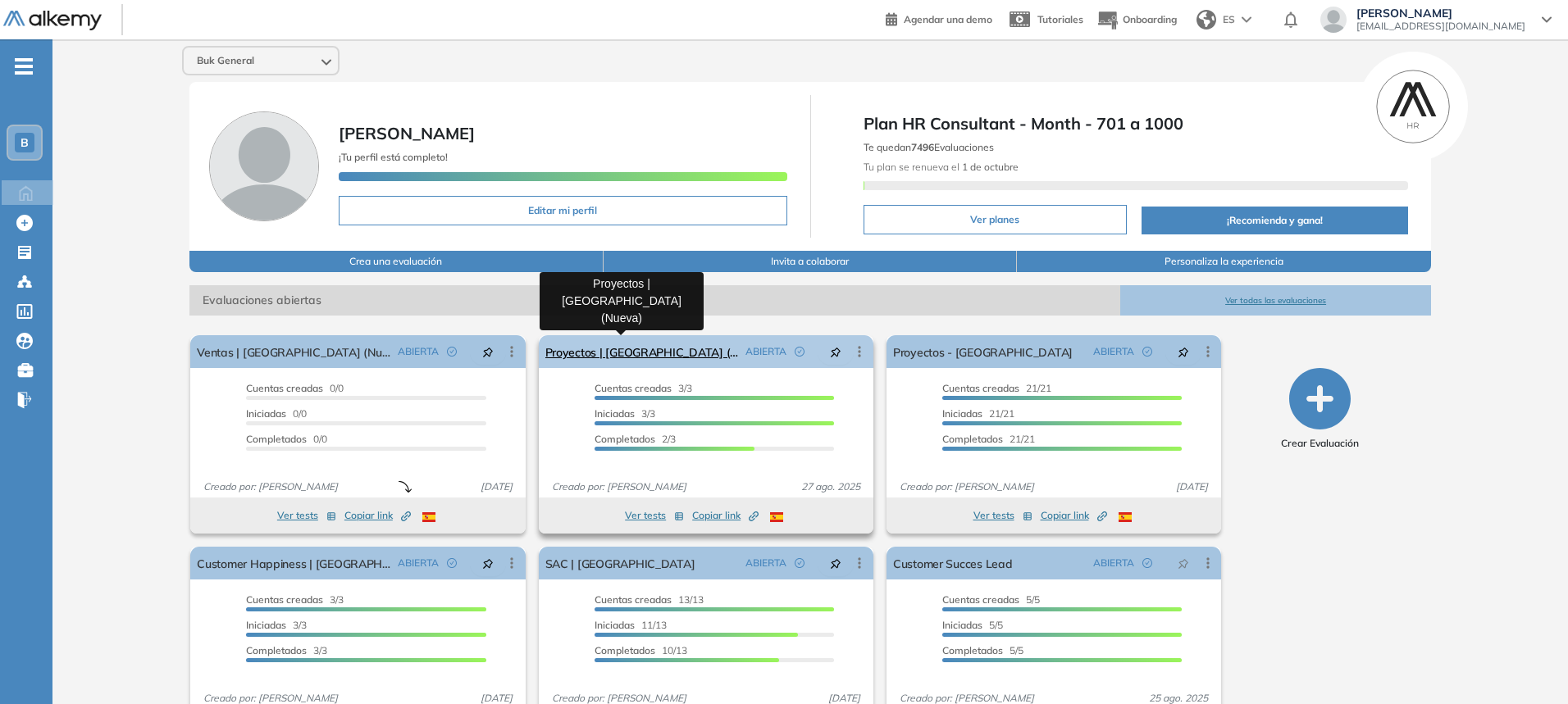
click at [626, 351] on link "Proyectos | [GEOGRAPHIC_DATA] (Nueva)" at bounding box center [641, 351] width 193 height 33
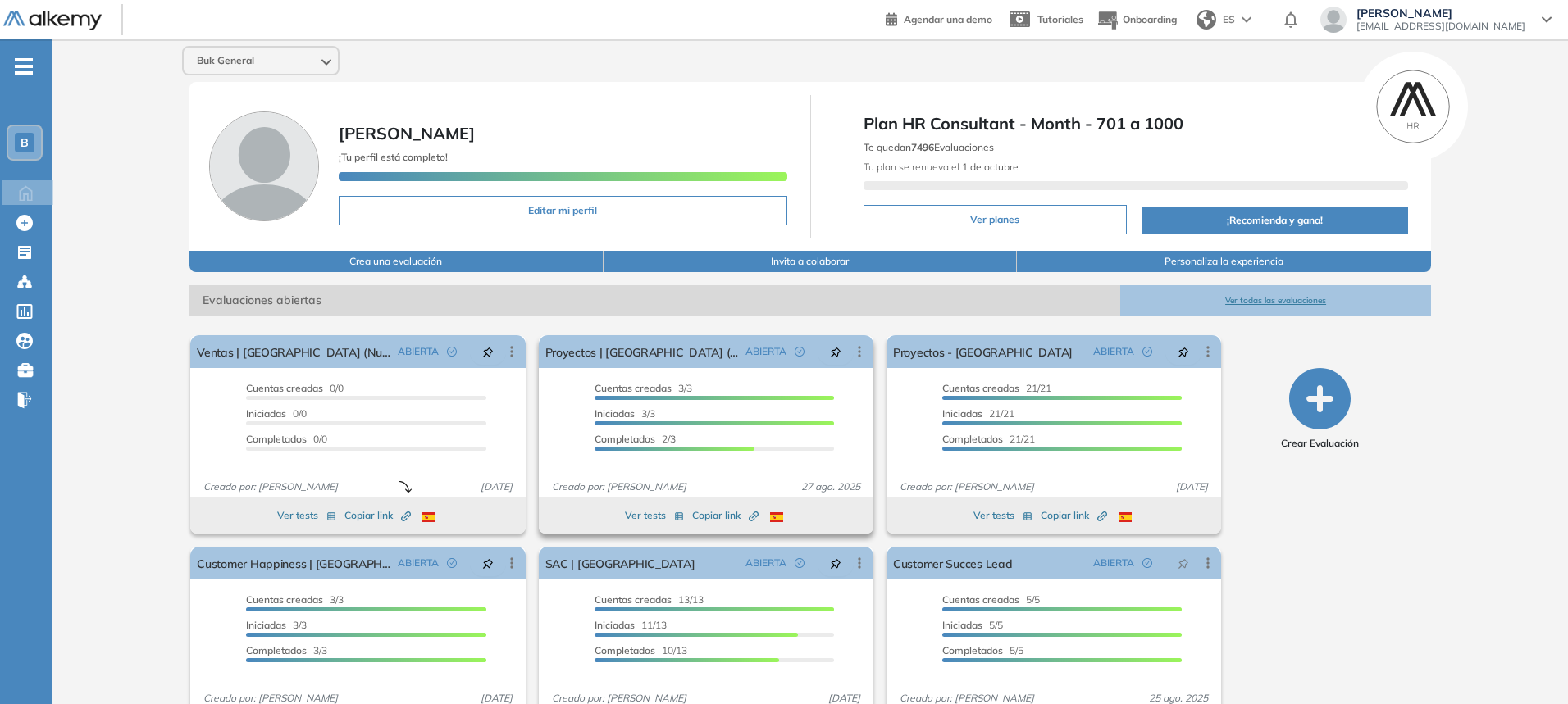
click at [645, 517] on button "Ver tests" at bounding box center [654, 515] width 59 height 20
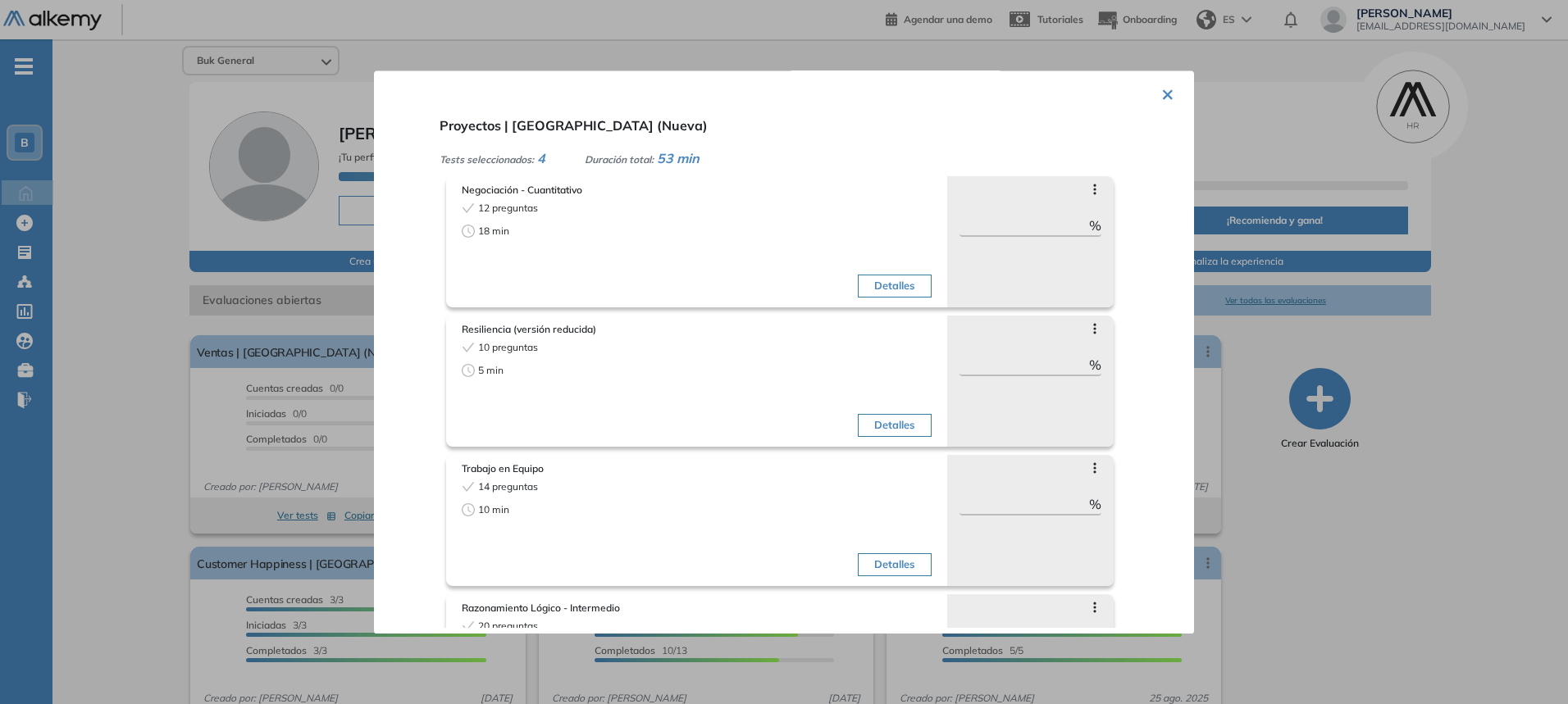
click at [578, 270] on div "12 preguntas 18 min" at bounding box center [577, 252] width 231 height 103
click at [902, 284] on button "Detalles" at bounding box center [894, 286] width 73 height 23
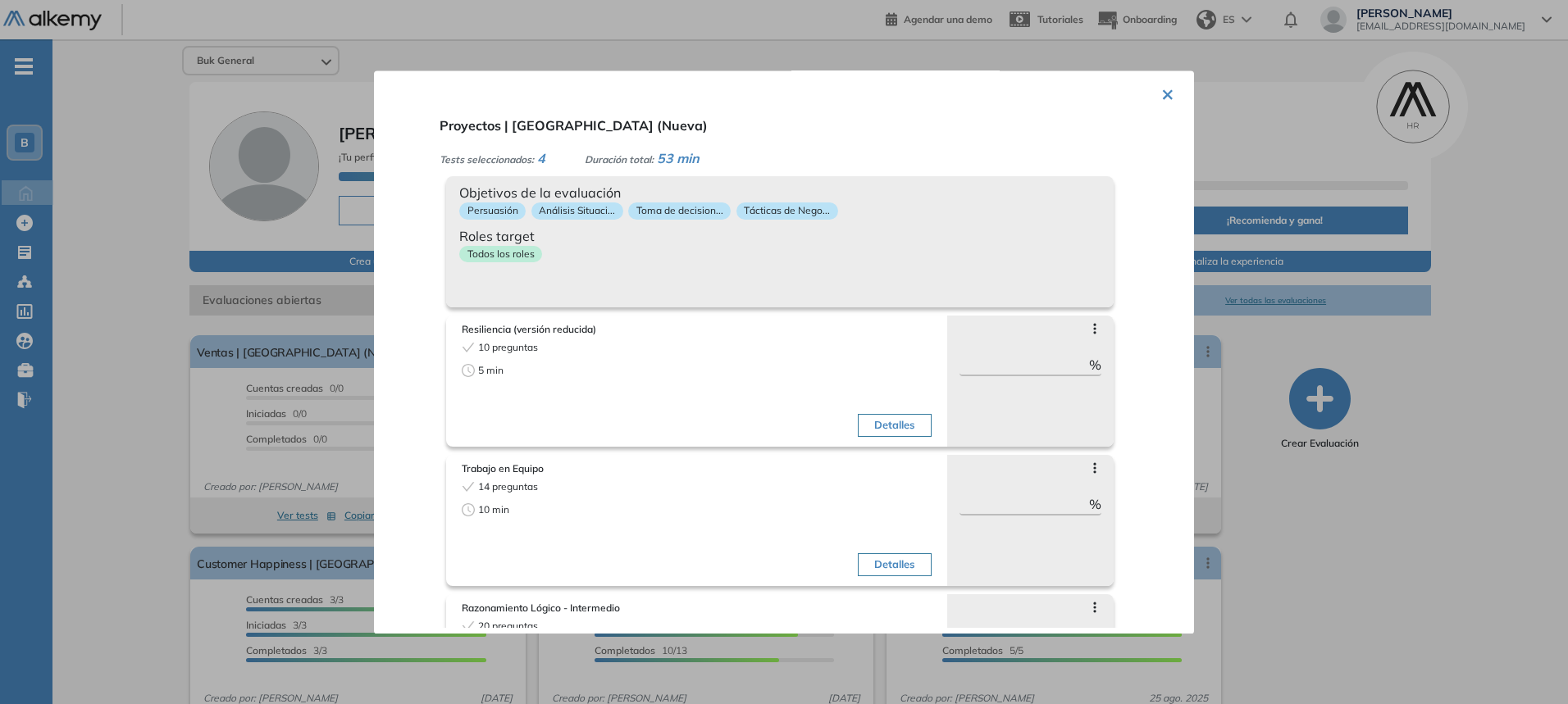
click at [810, 270] on div "Objetivos de la evaluación Persuasión Análisis Situaci... Toma de decision... T…" at bounding box center [779, 241] width 668 height 131
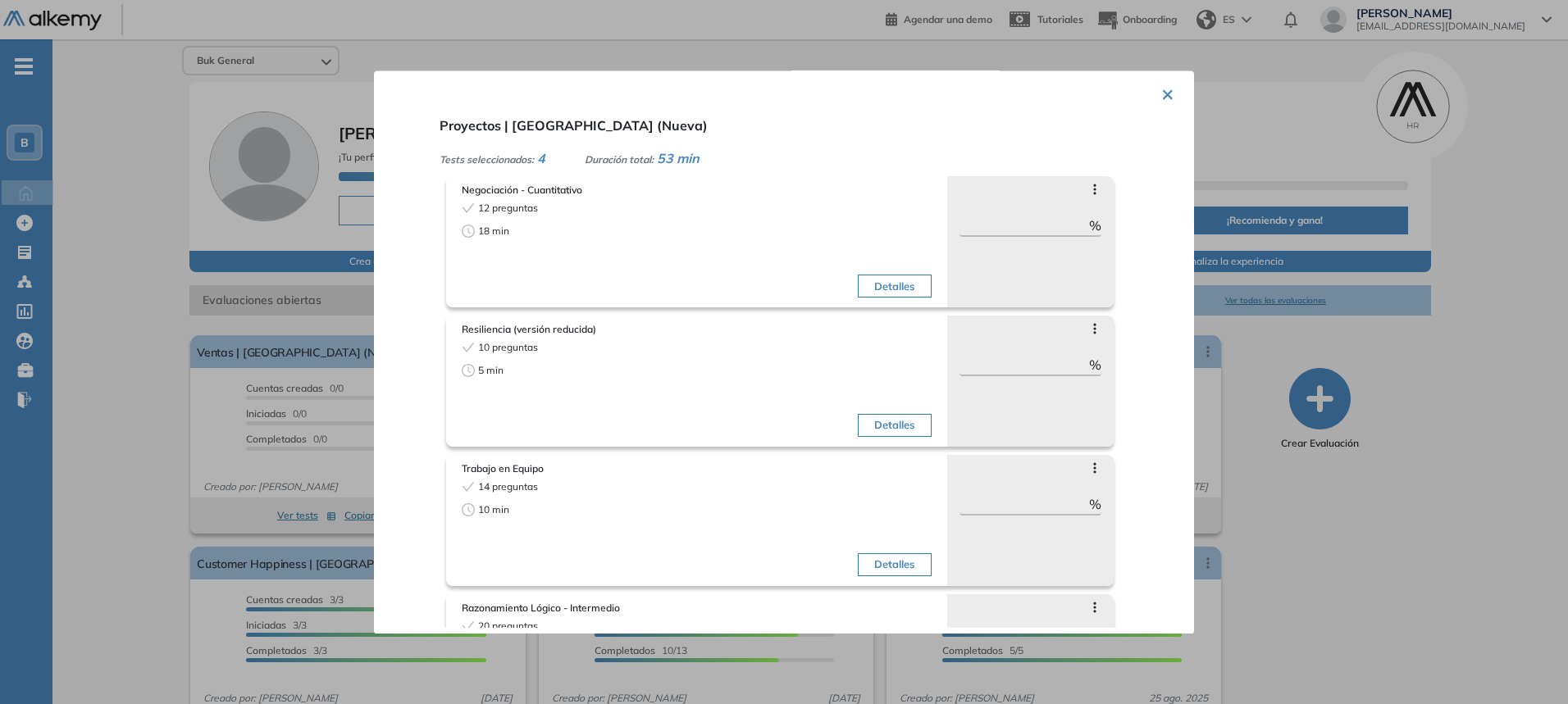
click at [1162, 97] on button "×" at bounding box center [1167, 94] width 13 height 32
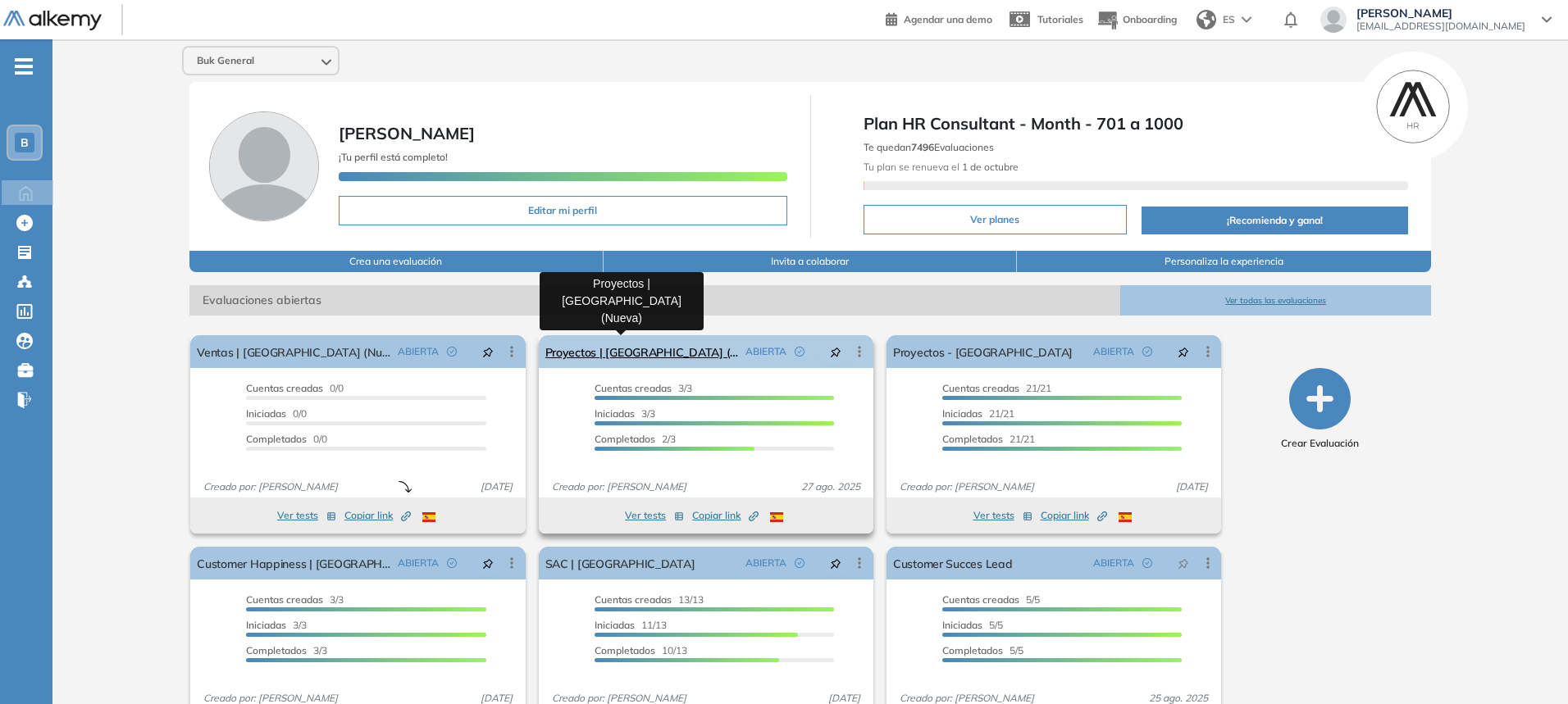
click at [665, 355] on link "Proyectos | [GEOGRAPHIC_DATA] (Nueva)" at bounding box center [641, 351] width 193 height 33
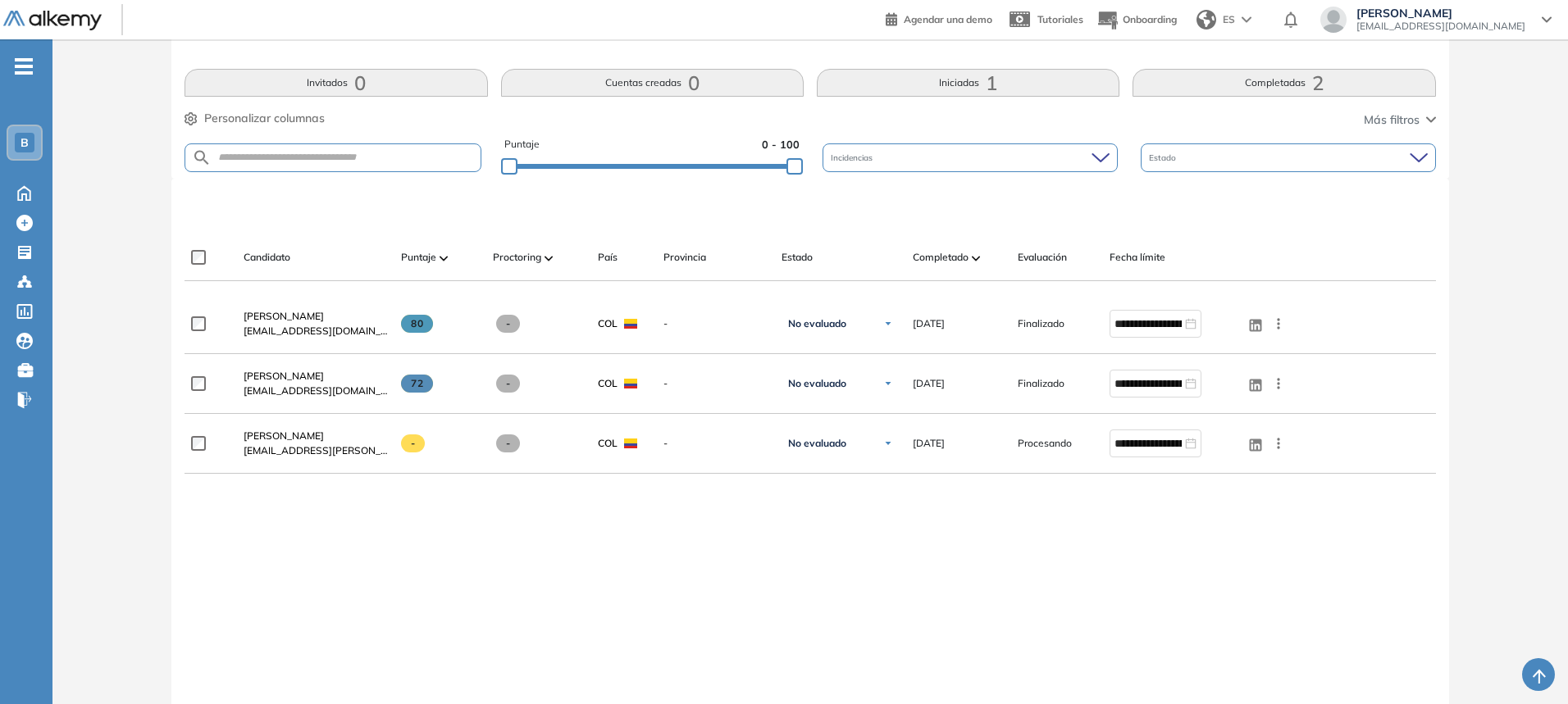
scroll to position [328, 0]
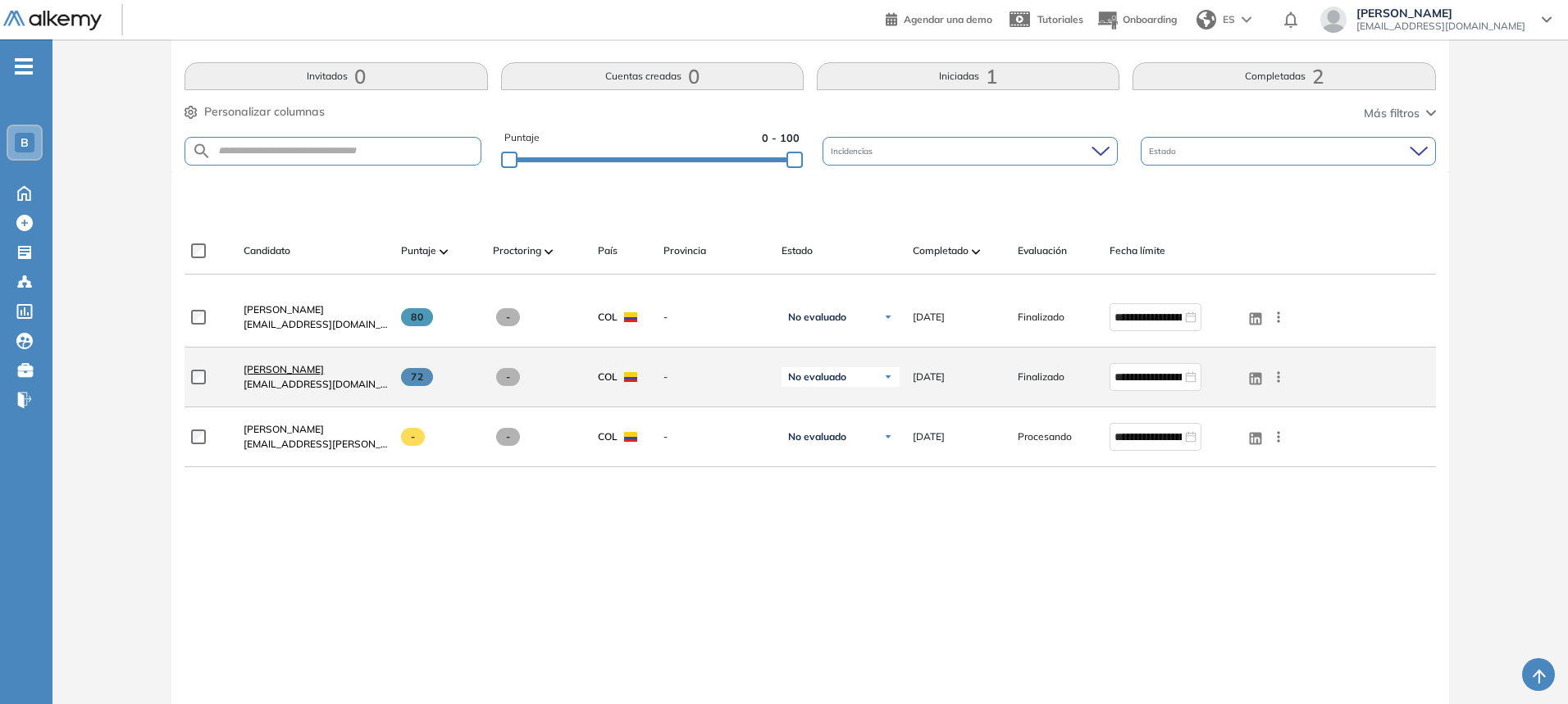
click at [271, 372] on span "Angelica Urrego" at bounding box center [283, 369] width 80 height 12
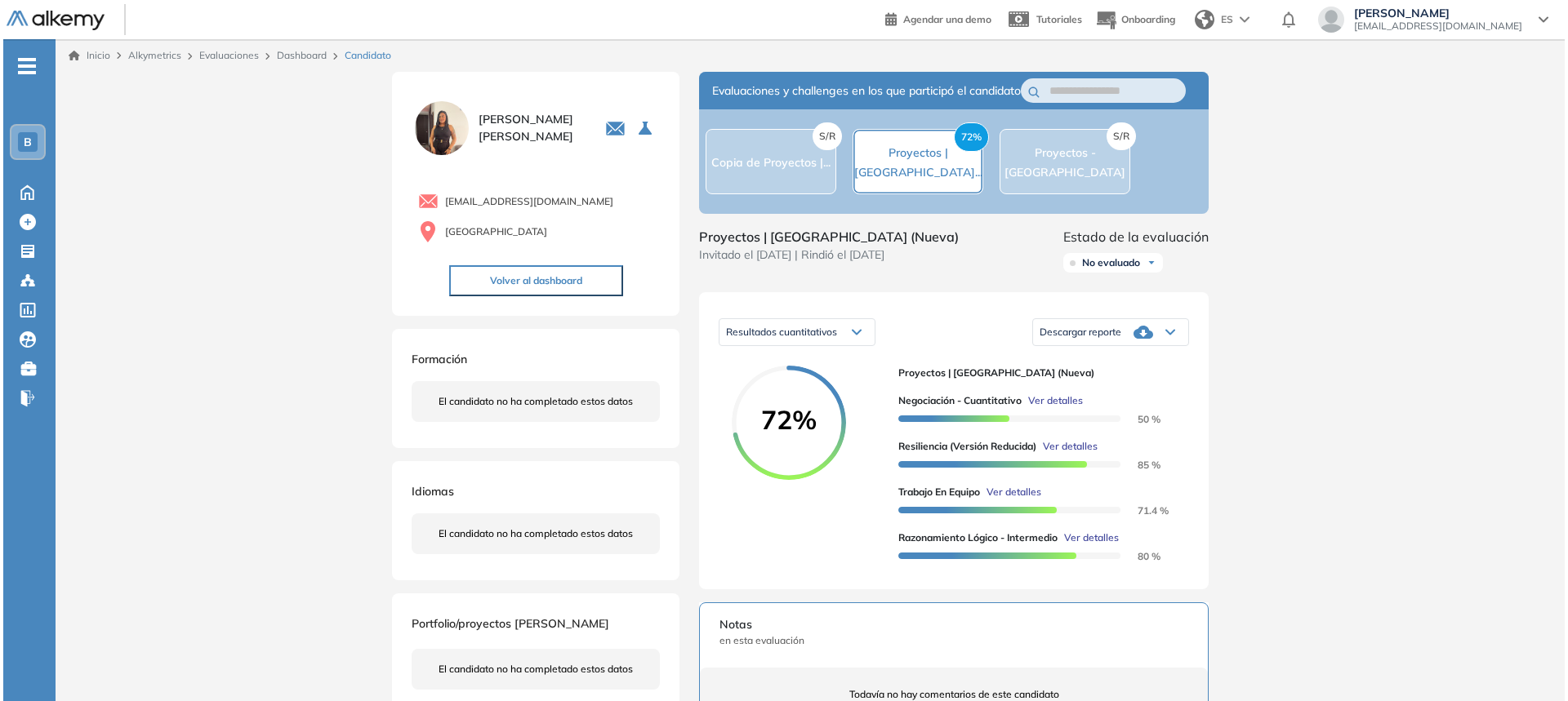
scroll to position [81, 0]
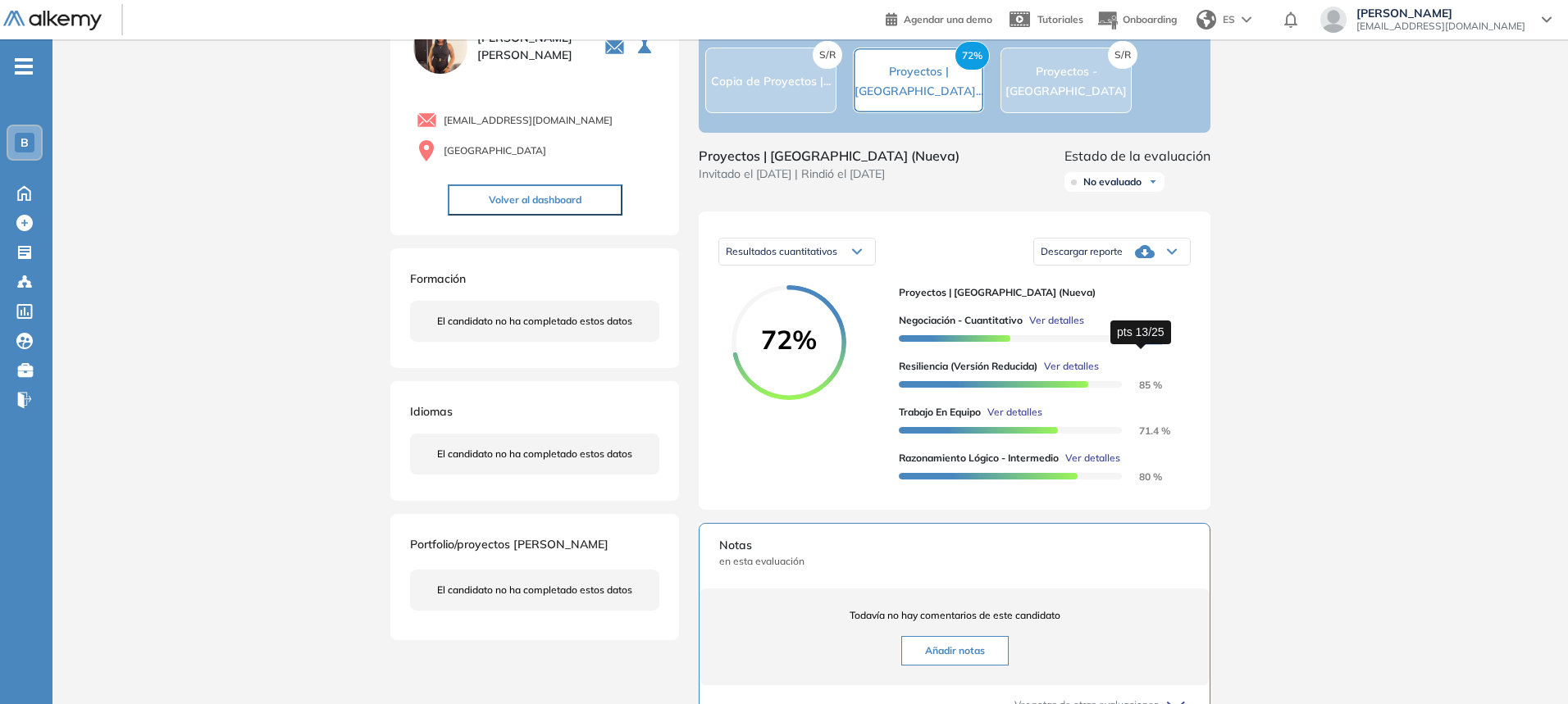
drag, startPoint x: 1167, startPoint y: 355, endPoint x: 1137, endPoint y: 355, distance: 30.0
click at [1137, 346] on div "Negociación - Cuantitativo Ver detalles 50 %" at bounding box center [1038, 329] width 279 height 33
click at [1161, 392] on div "Resiliencia (versión reducida) Ver detalles 85 %" at bounding box center [1038, 375] width 279 height 33
drag, startPoint x: 1143, startPoint y: 450, endPoint x: 1172, endPoint y: 451, distance: 29.0
click at [1172, 438] on div "Trabajo en Equipo Ver detalles 71.4 %" at bounding box center [1038, 421] width 279 height 33
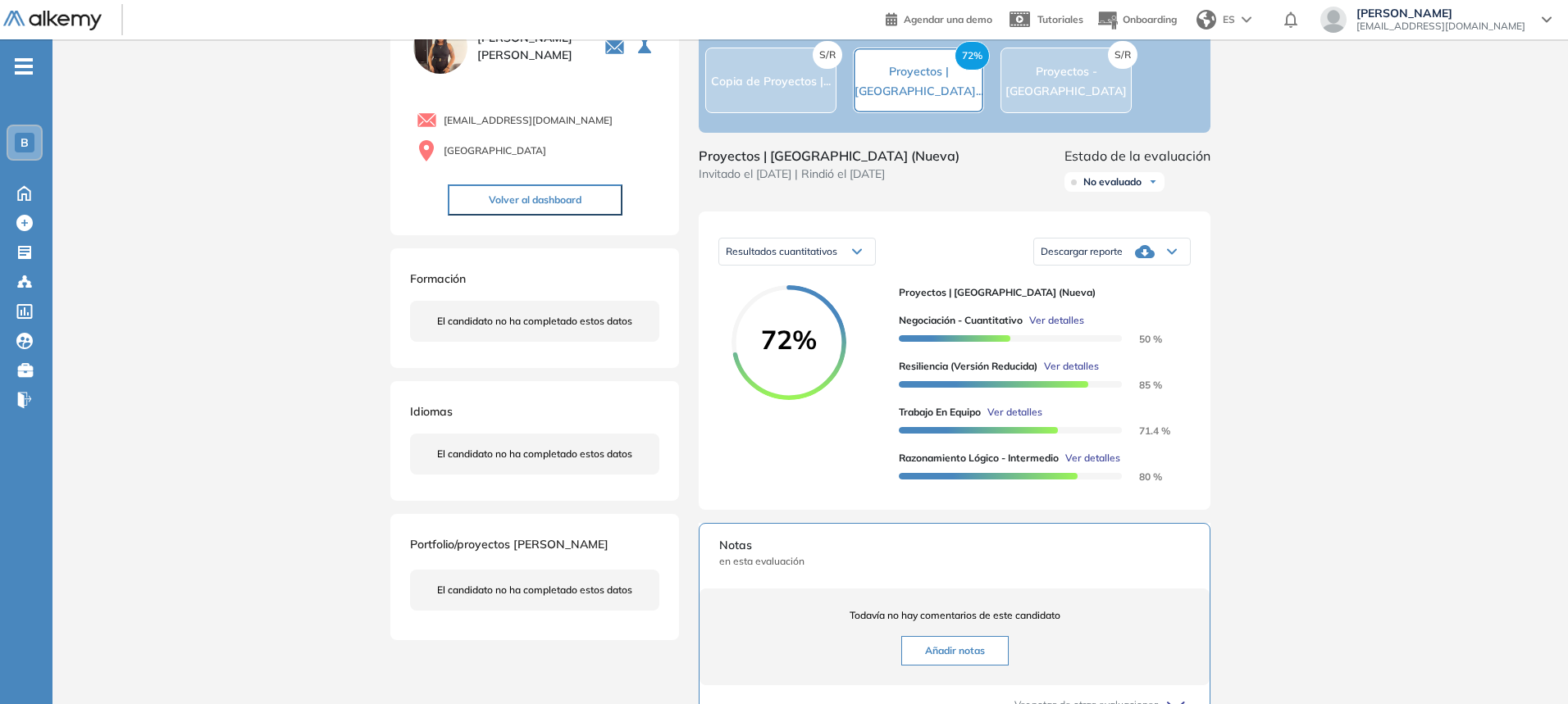
click at [1174, 466] on div "Razonamiento Lógico - Intermedio Ver detalles" at bounding box center [1038, 457] width 279 height 14
click at [1138, 261] on icon at bounding box center [1144, 251] width 20 height 20
click at [1119, 324] on li "Descargar informe resumido" at bounding box center [1103, 315] width 123 height 16
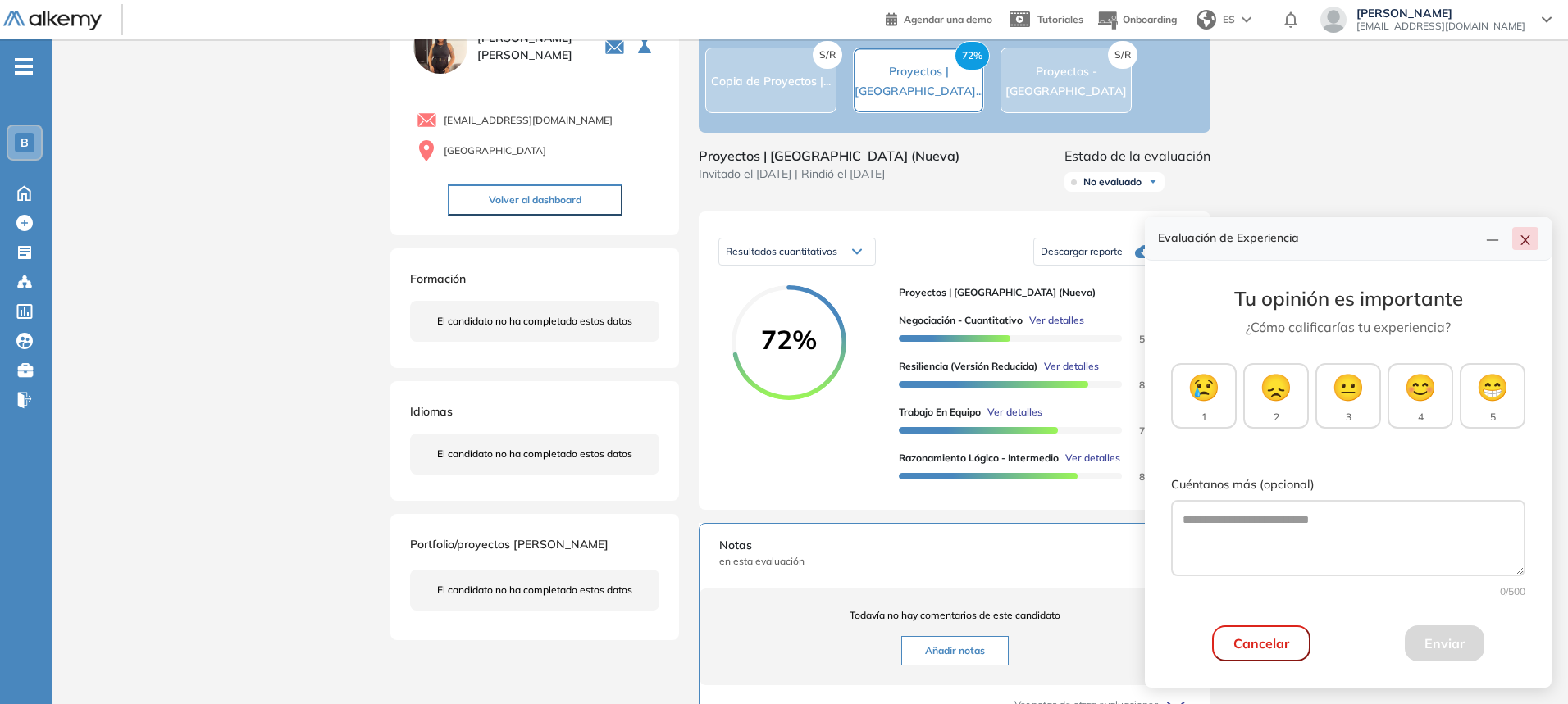
click at [1524, 238] on icon "close" at bounding box center [1525, 241] width 9 height 10
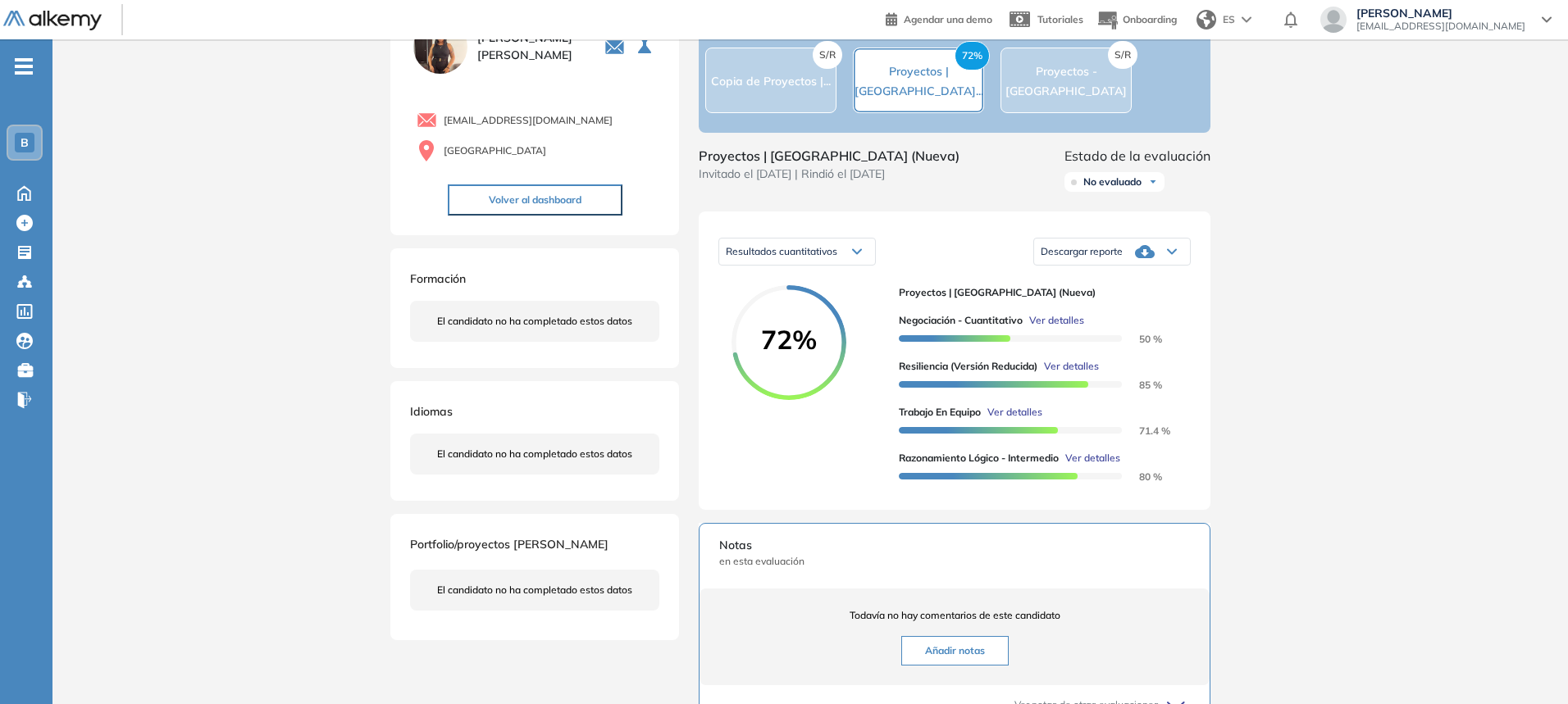
click at [1042, 328] on span "Ver detalles" at bounding box center [1057, 320] width 55 height 14
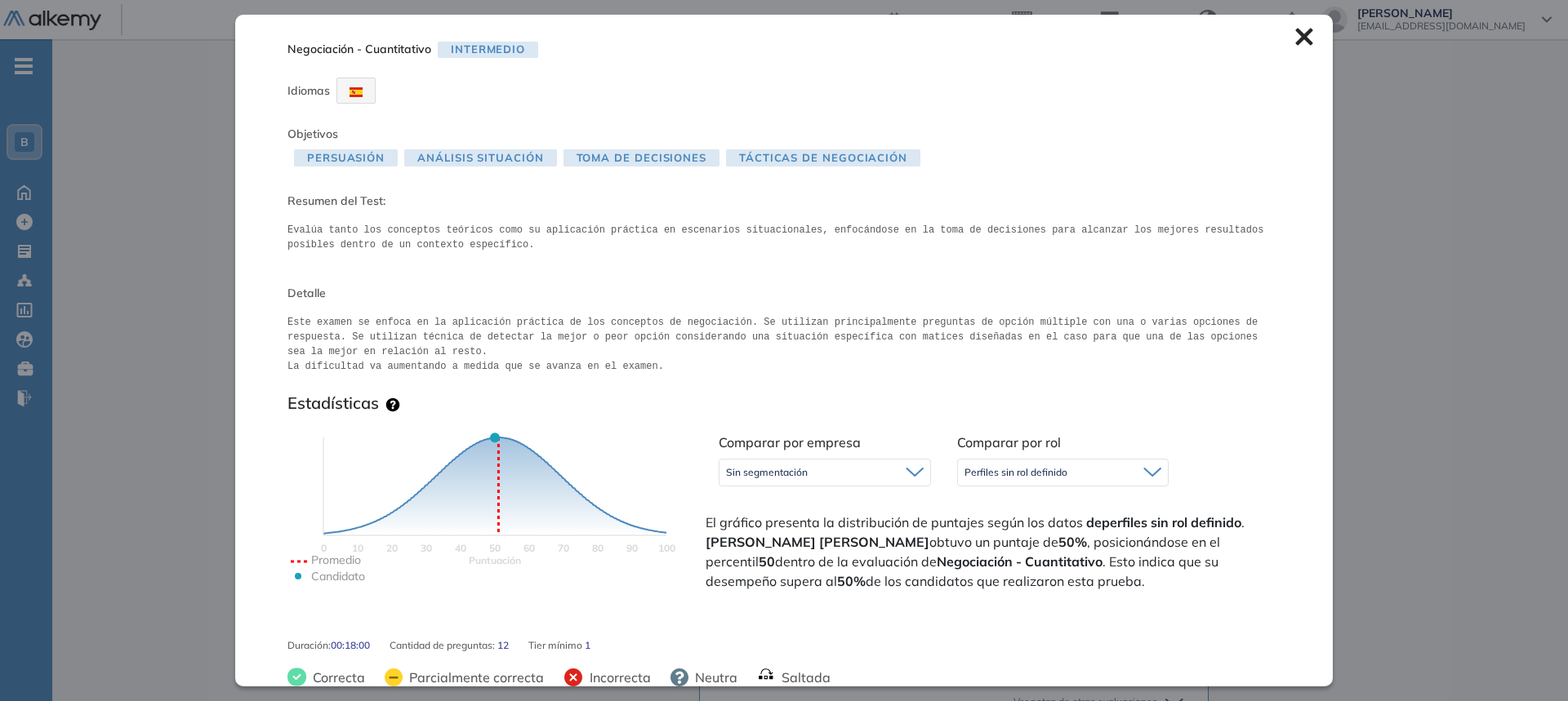
click at [1454, 369] on div "Inicio Alkymetrics Evaluaciones Dashboard Candidato Negociación - Cuantitativo …" at bounding box center [810, 517] width 1515 height 1119
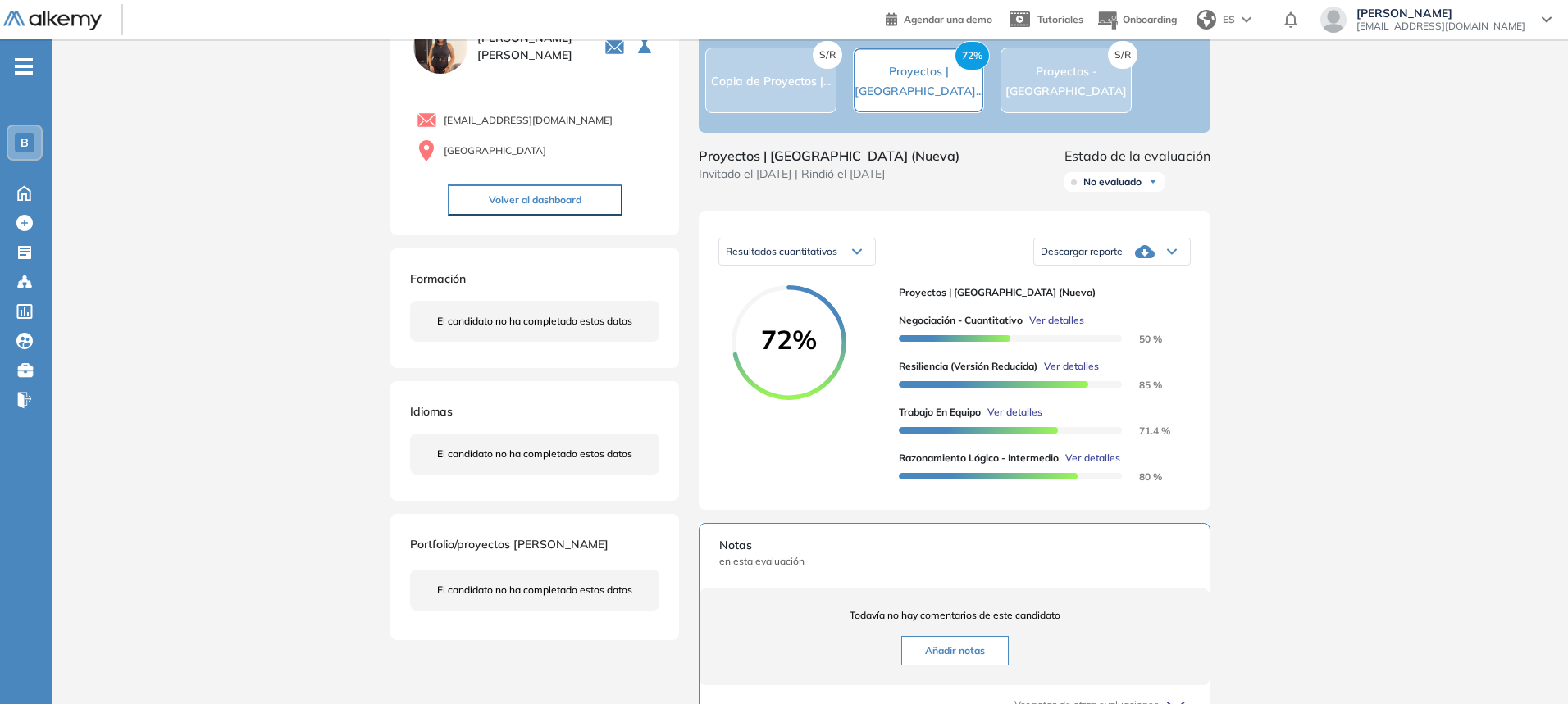
click at [1079, 328] on span "Ver detalles" at bounding box center [1057, 320] width 55 height 14
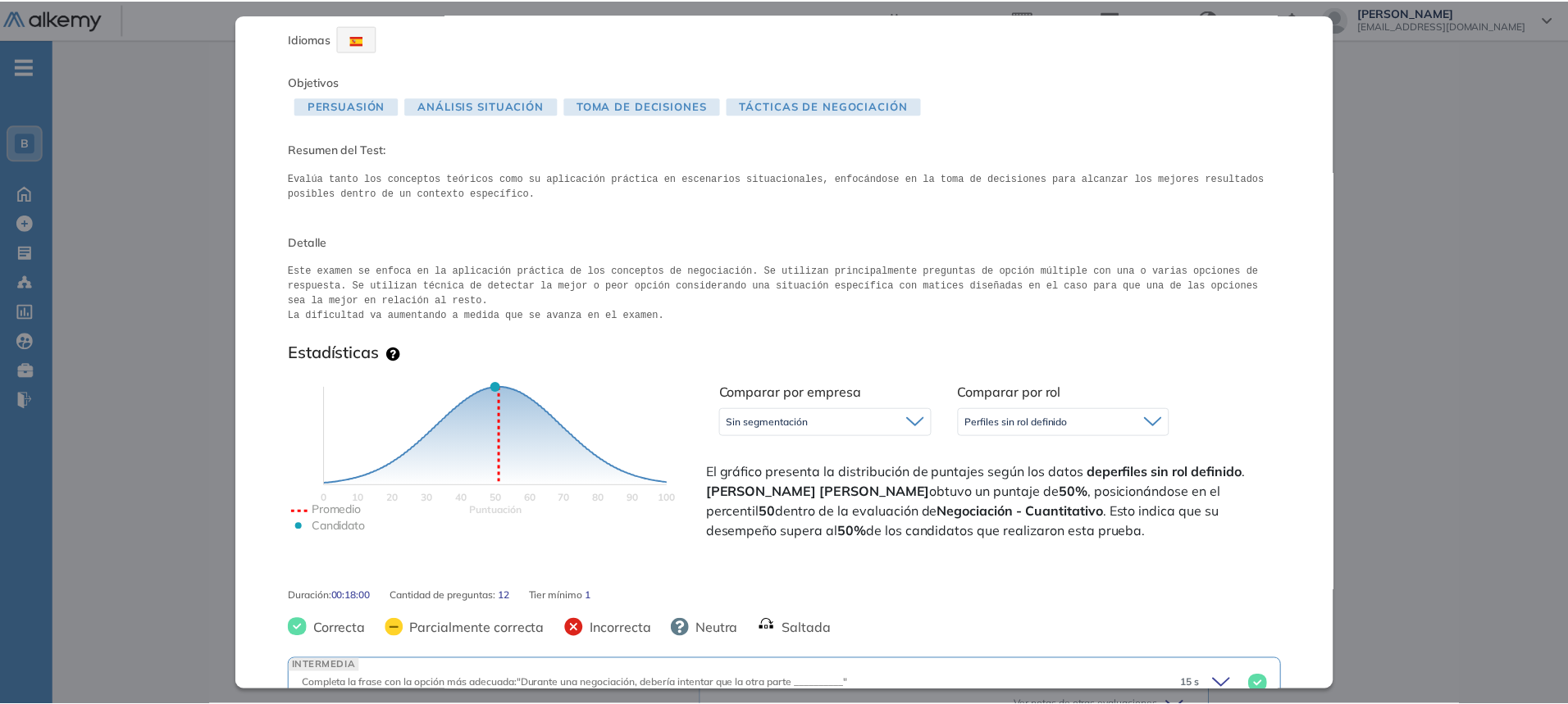
scroll to position [164, 0]
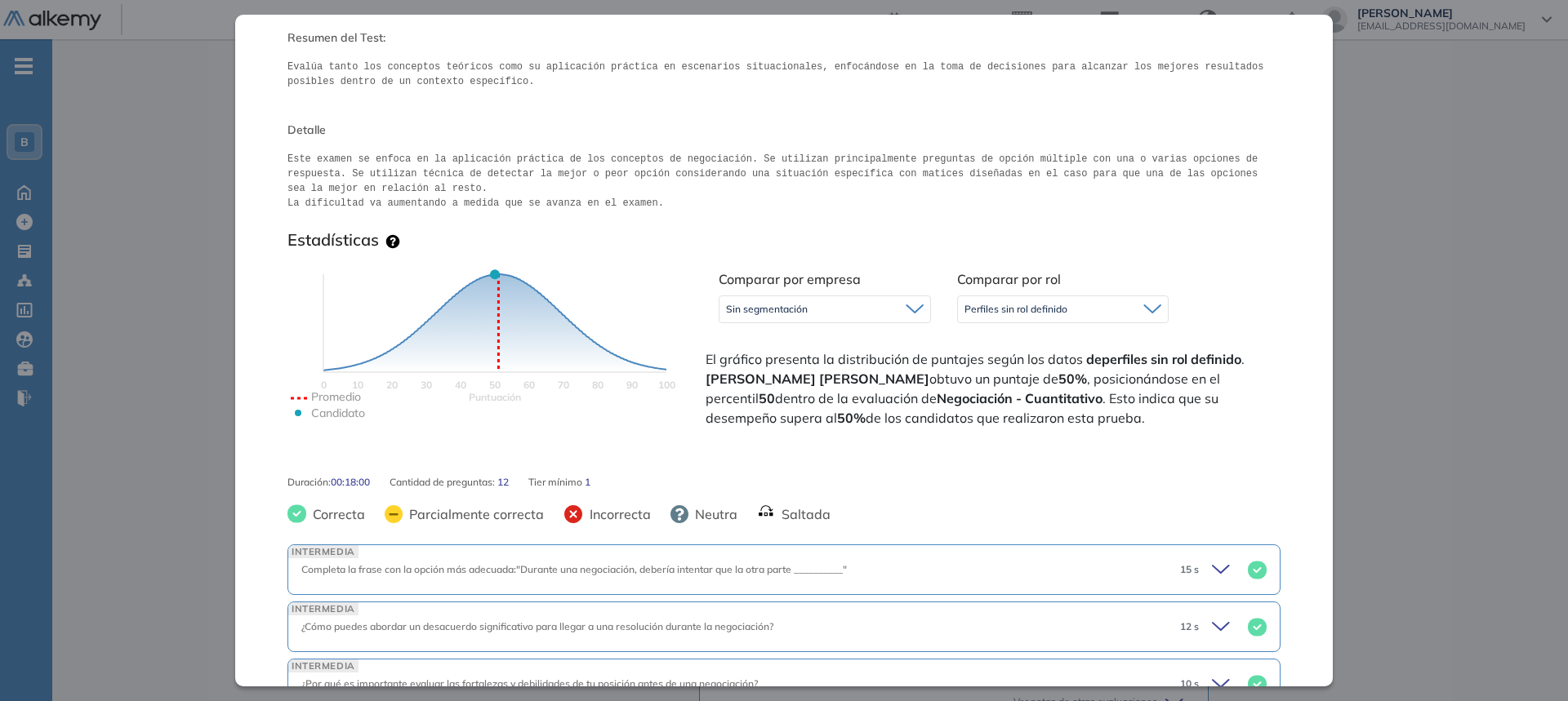
click at [1388, 386] on div "Inicio Alkymetrics Evaluaciones Dashboard Candidato Negociación - Cuantitativo …" at bounding box center [810, 517] width 1515 height 1119
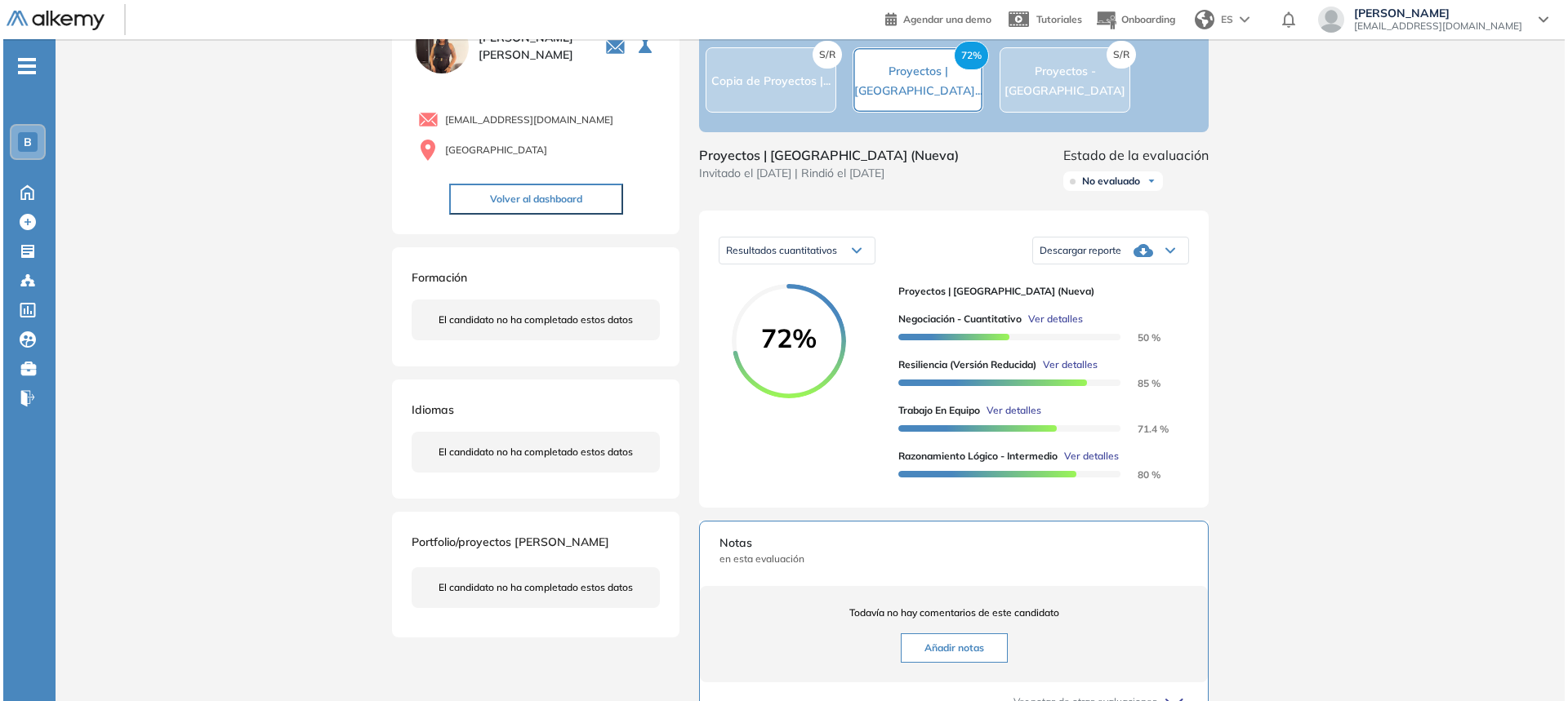
scroll to position [0, 0]
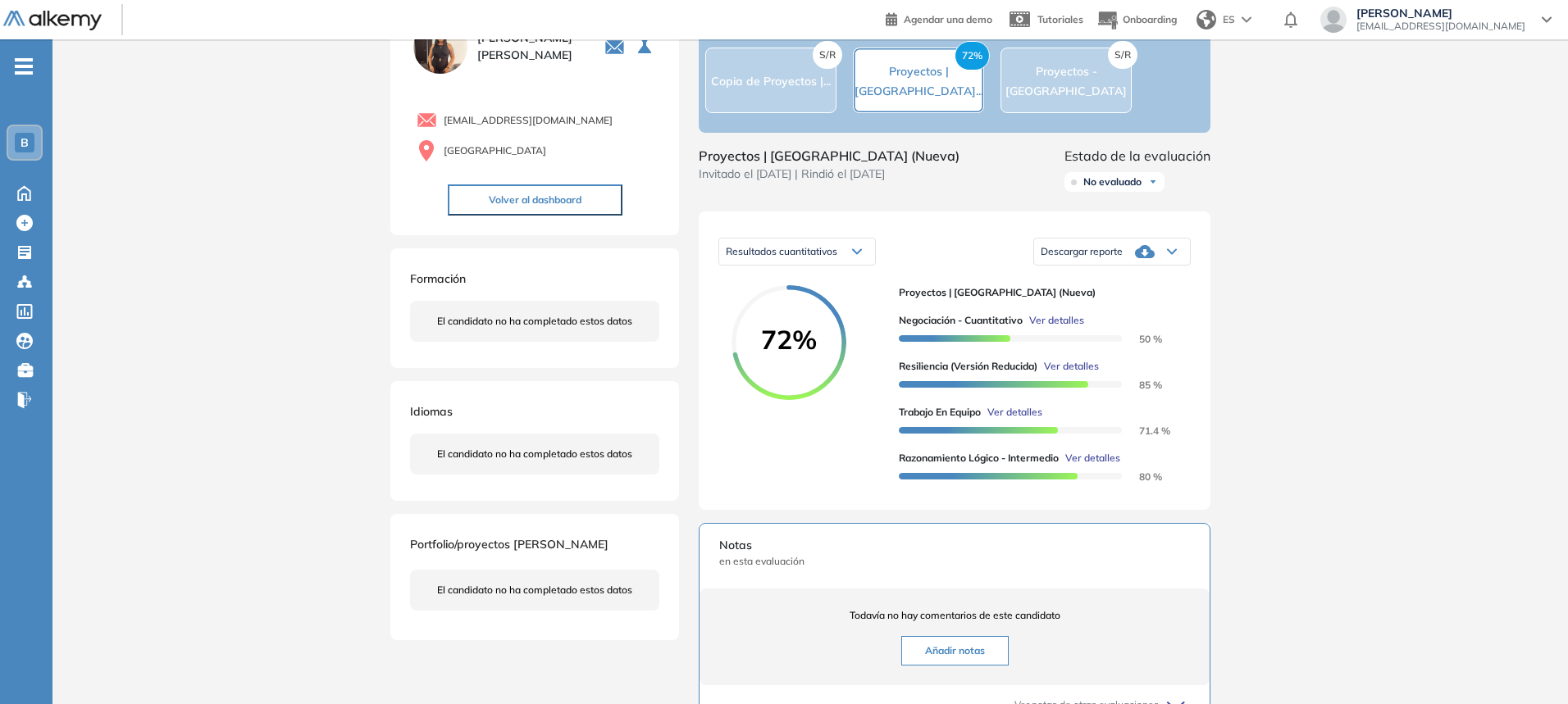
click at [1088, 374] on span "Ver detalles" at bounding box center [1071, 366] width 55 height 14
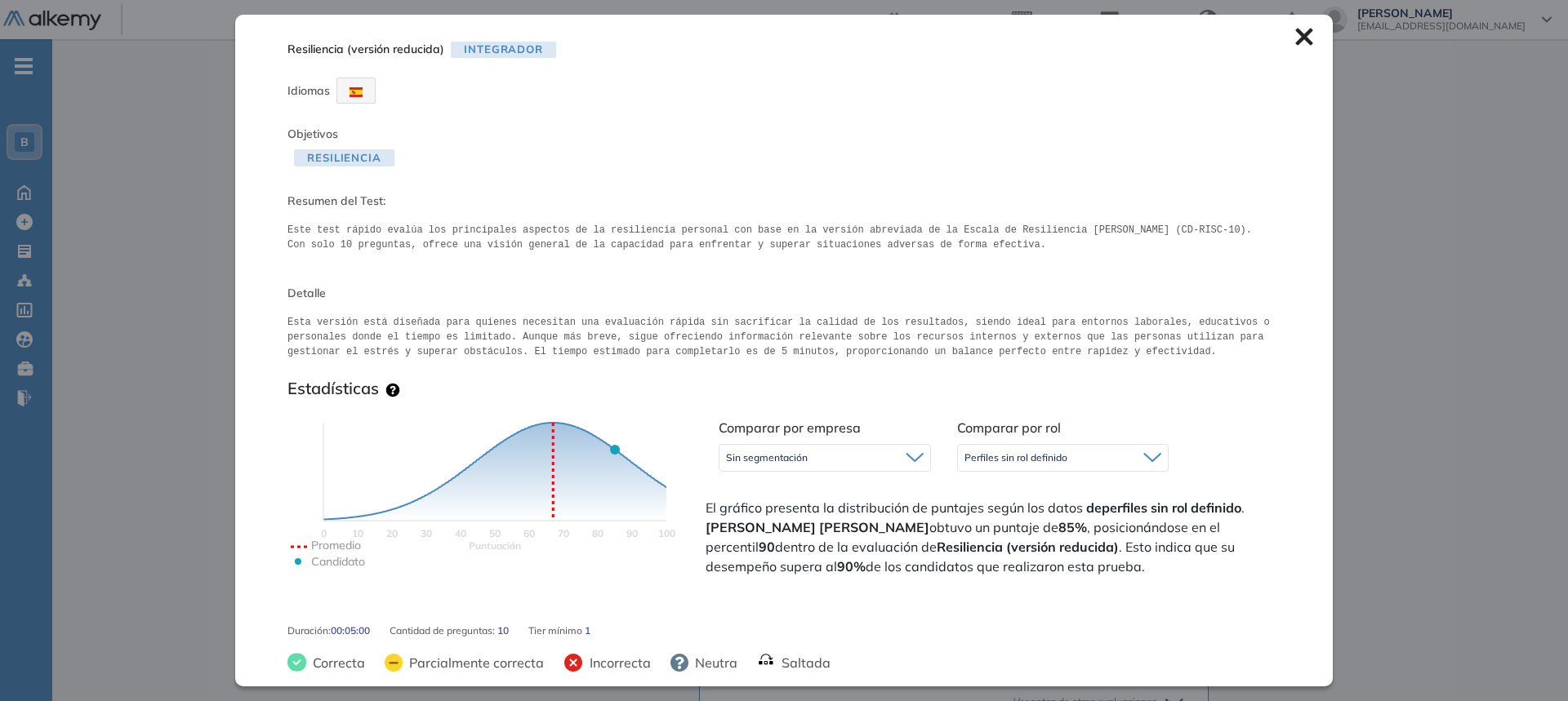
click at [1420, 294] on div "Inicio Alkymetrics Evaluaciones Dashboard Candidato Resiliencia (versión reduci…" at bounding box center [810, 517] width 1515 height 1119
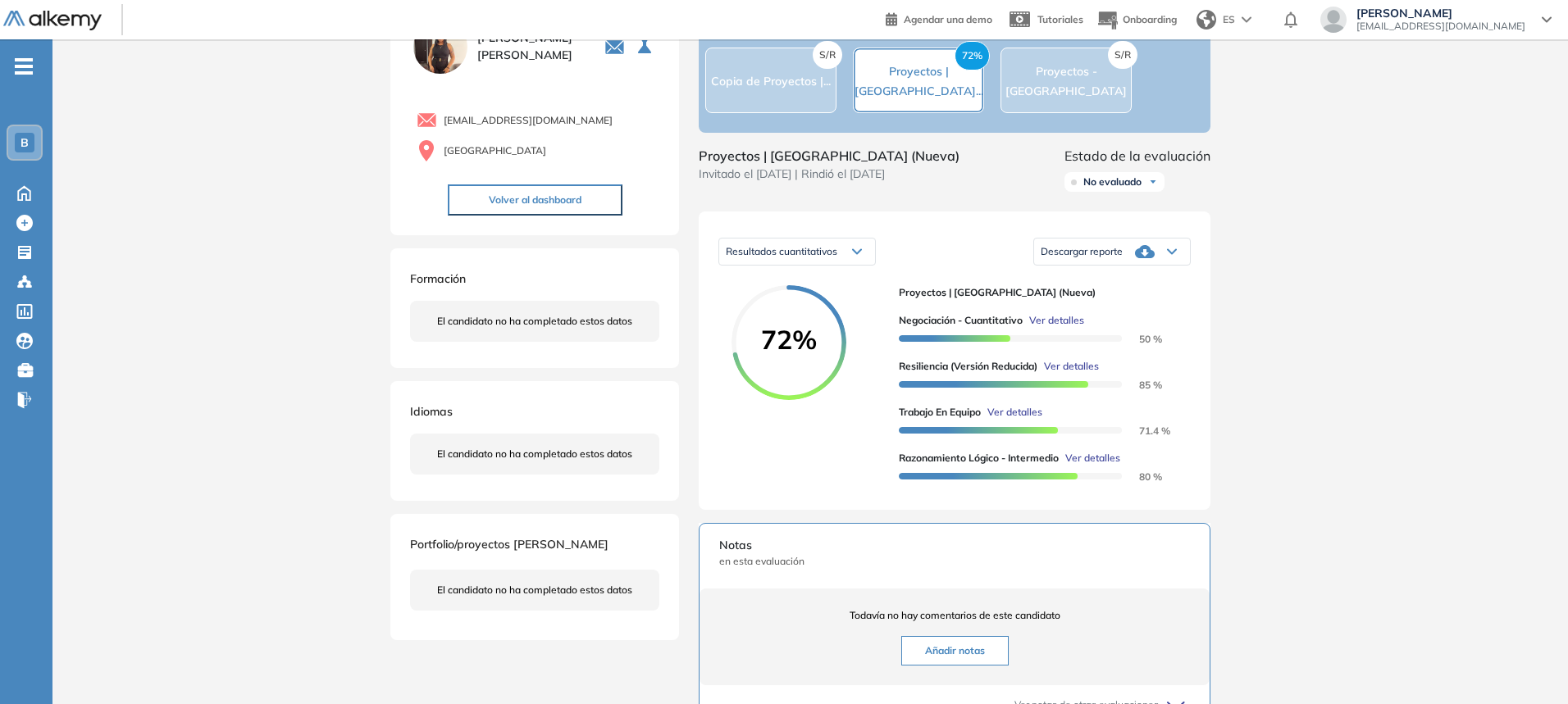
click at [1050, 328] on span "Ver detalles" at bounding box center [1057, 320] width 55 height 14
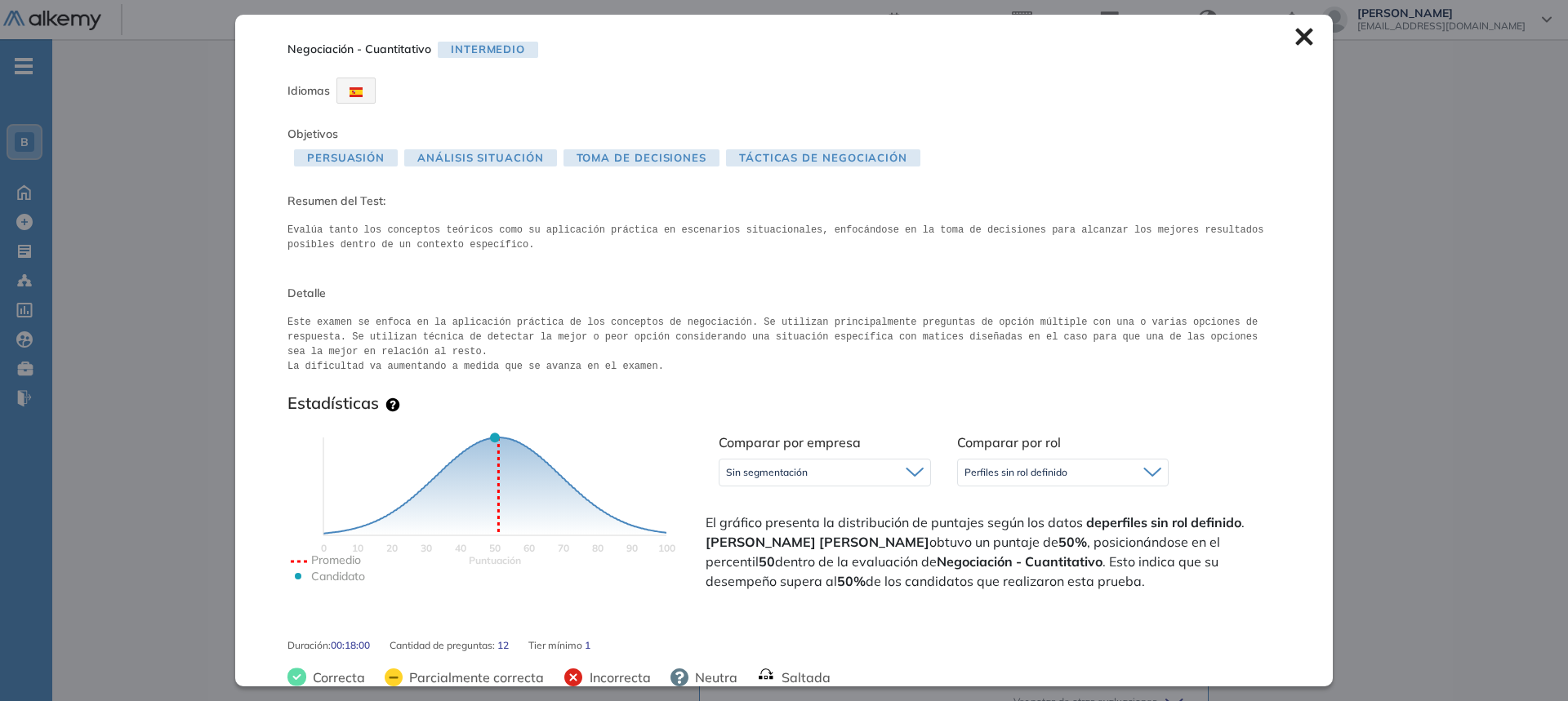
scroll to position [81, 0]
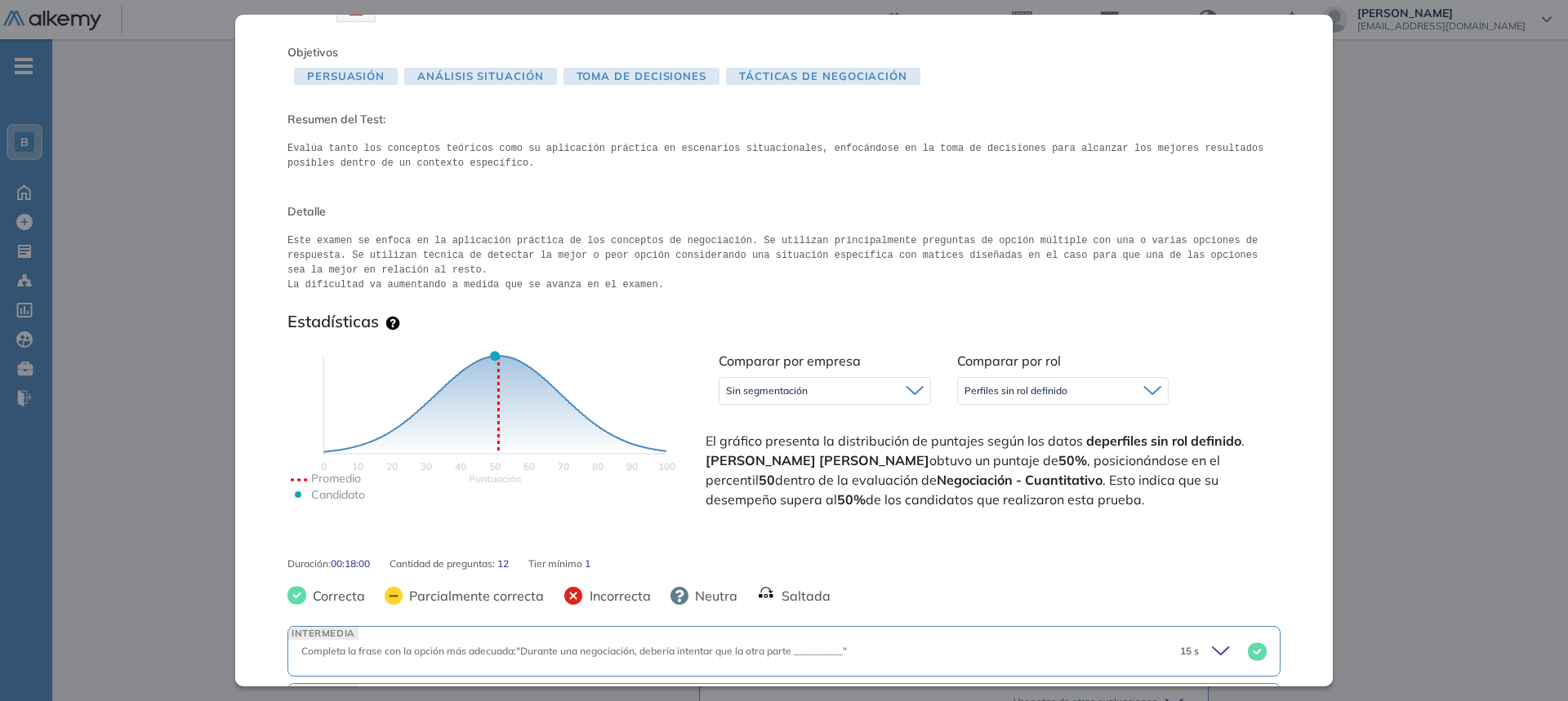
click at [1052, 389] on span "Perfiles sin rol definido" at bounding box center [1015, 390] width 103 height 13
click at [1148, 310] on div "Estadísticas Puntuación 0 10 20 30 40 50 60 70 80 90 100 Promedio Candidato Com…" at bounding box center [784, 428] width 993 height 245
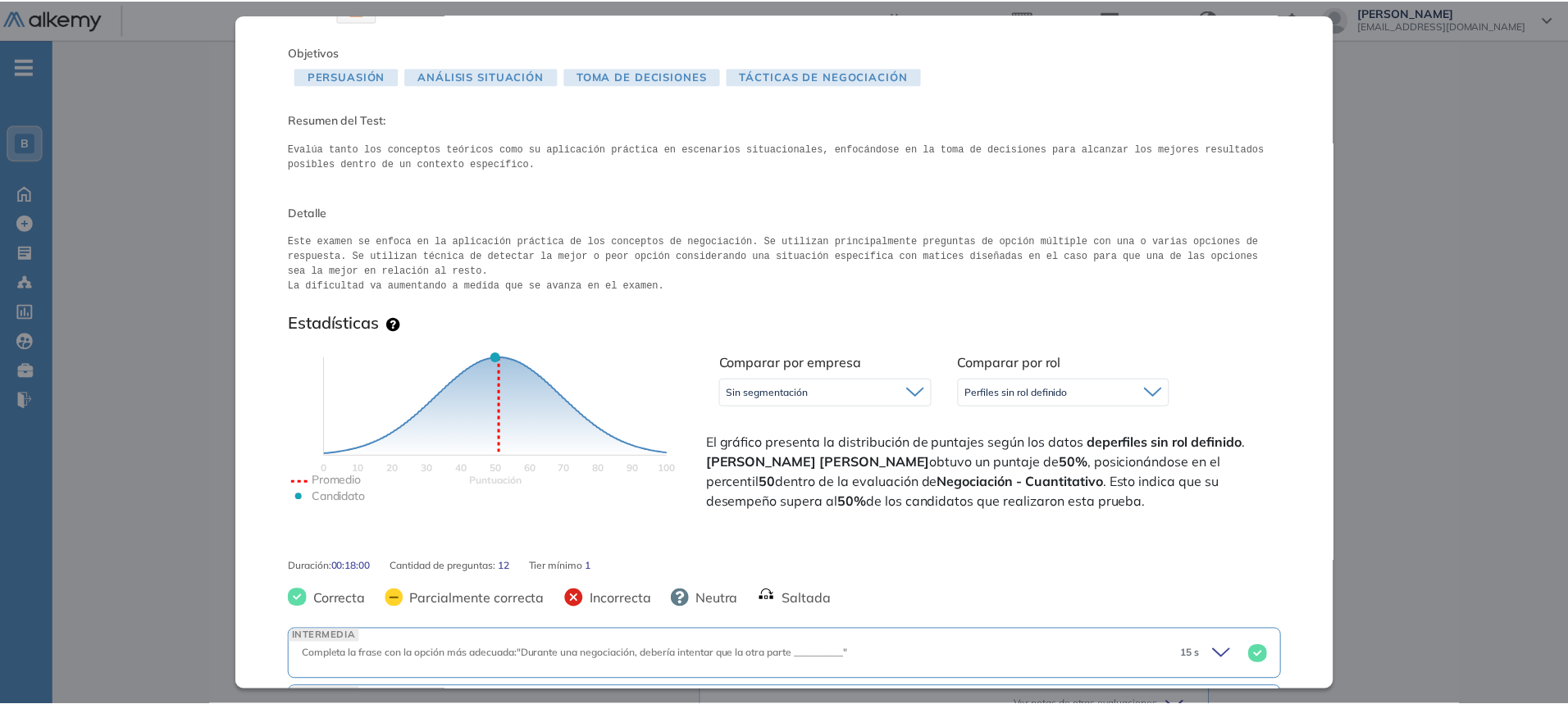
scroll to position [0, 0]
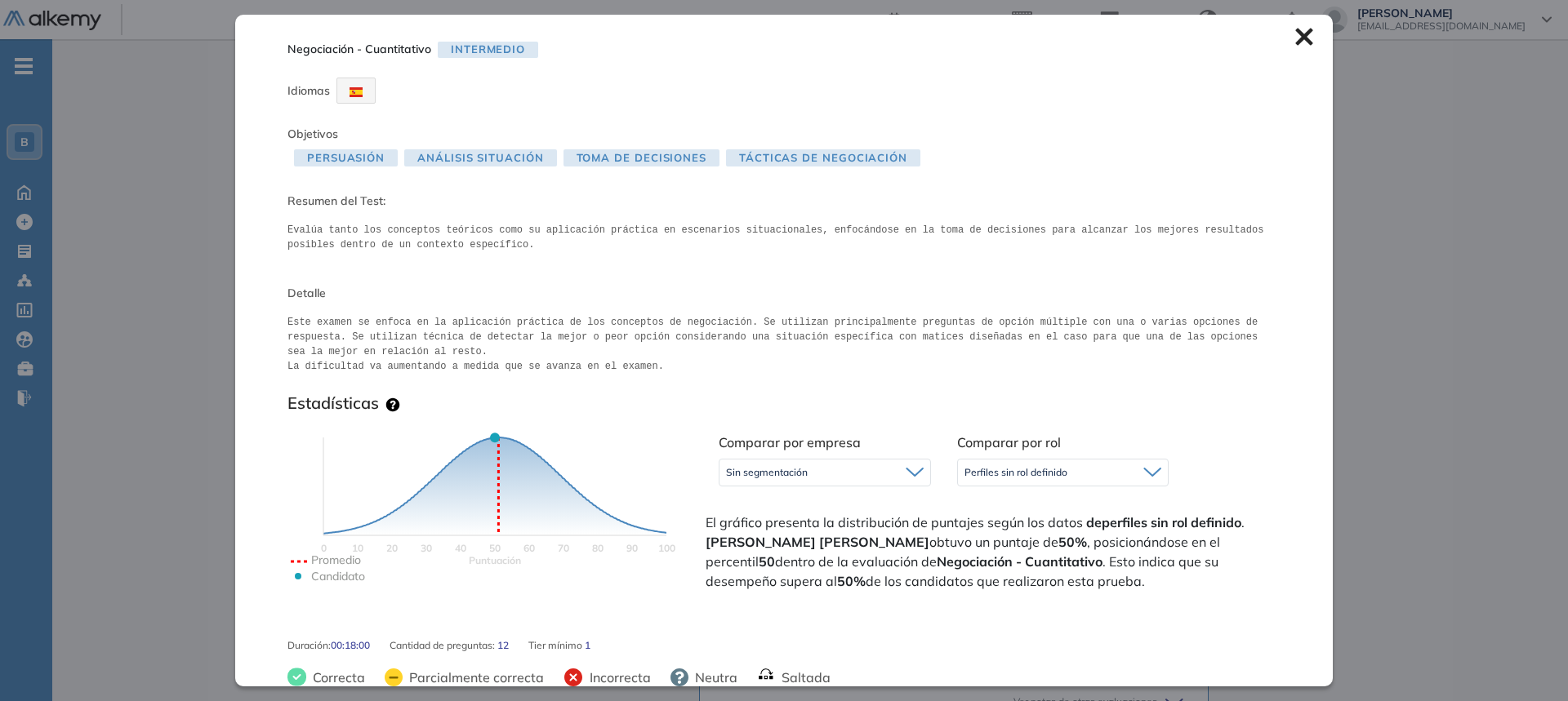
click at [1421, 316] on div "Inicio Alkymetrics Evaluaciones Dashboard Candidato Negociación - Cuantitativo …" at bounding box center [810, 517] width 1515 height 1119
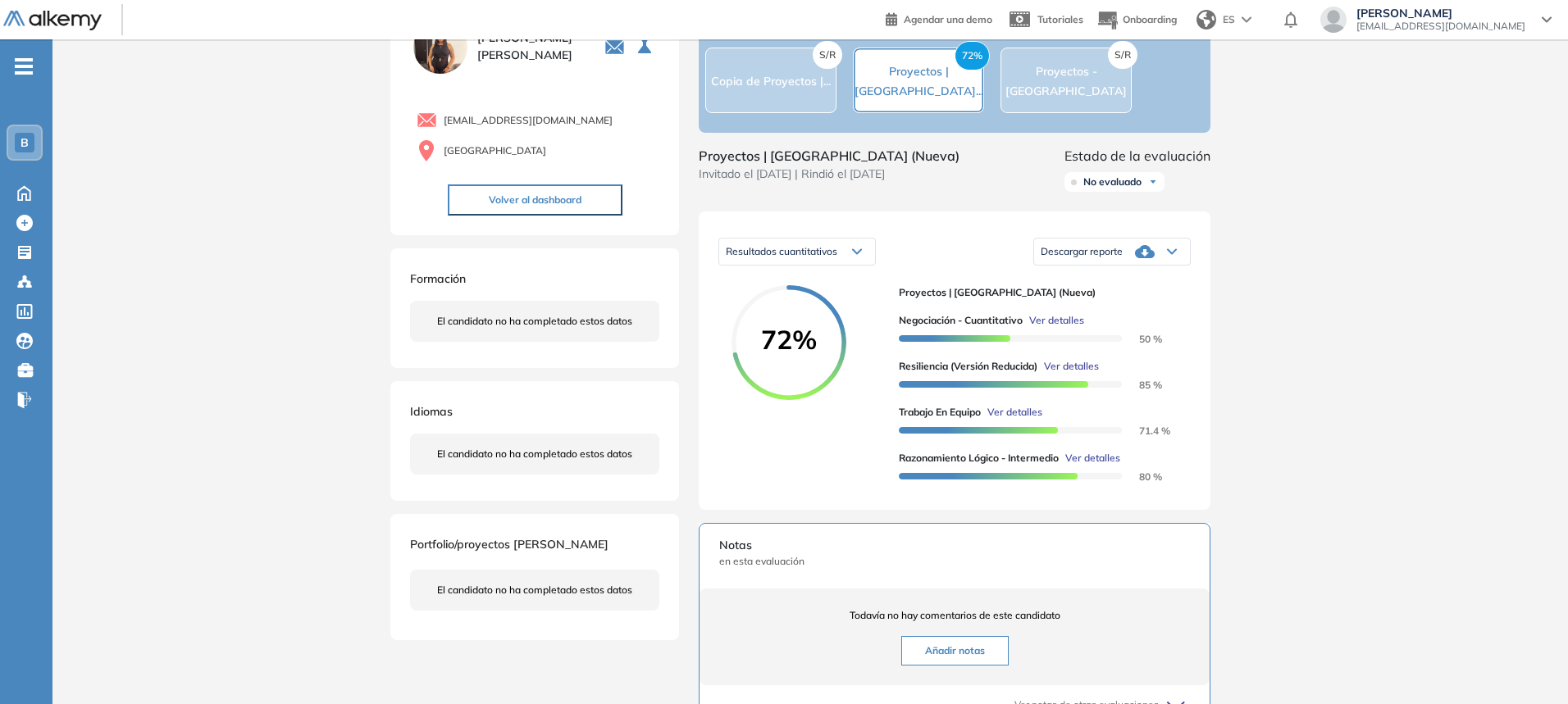
drag, startPoint x: 1142, startPoint y: 361, endPoint x: 1167, endPoint y: 361, distance: 25.0
click at [1167, 346] on div "Negociación - Cuantitativo Ver detalles 50 %" at bounding box center [1038, 329] width 279 height 33
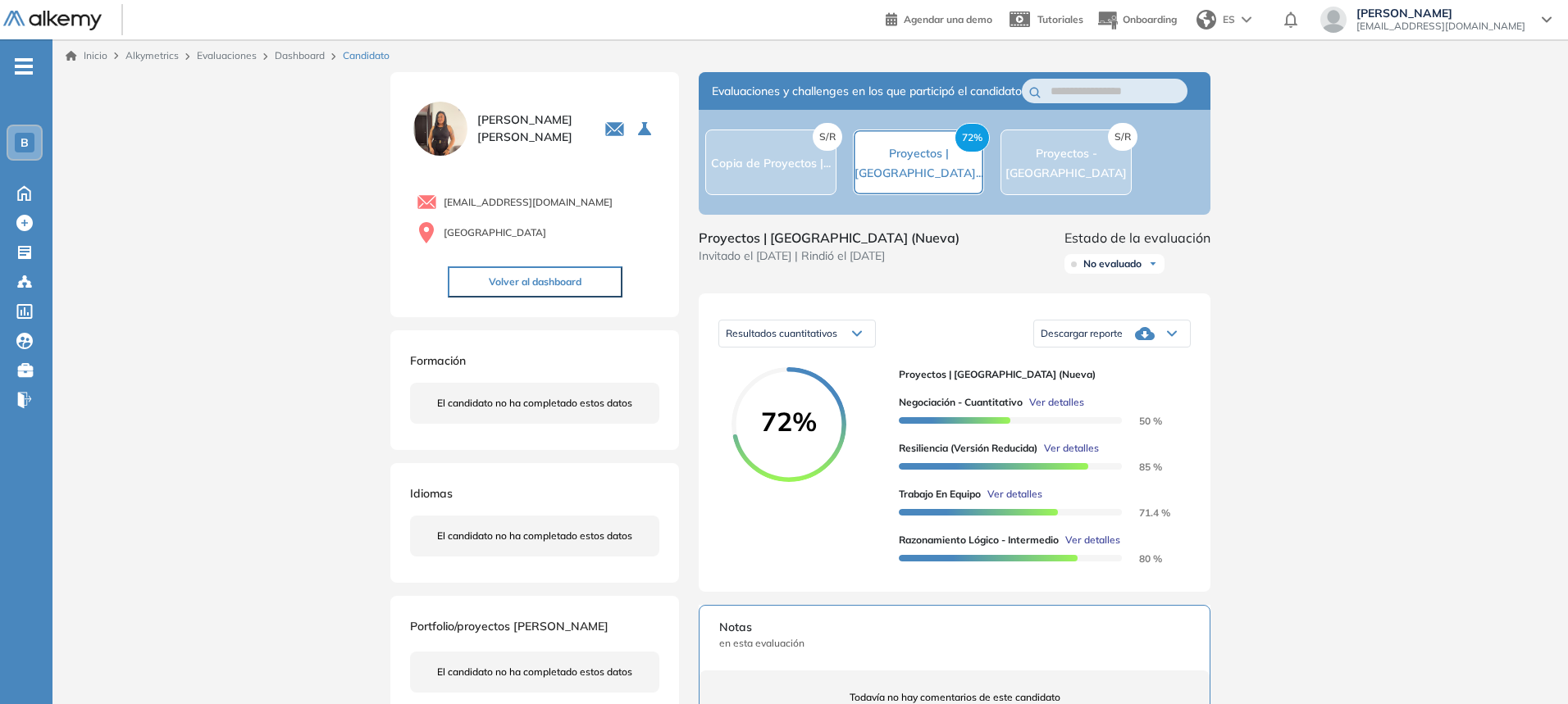
click at [287, 57] on link "Dashboard" at bounding box center [299, 55] width 50 height 12
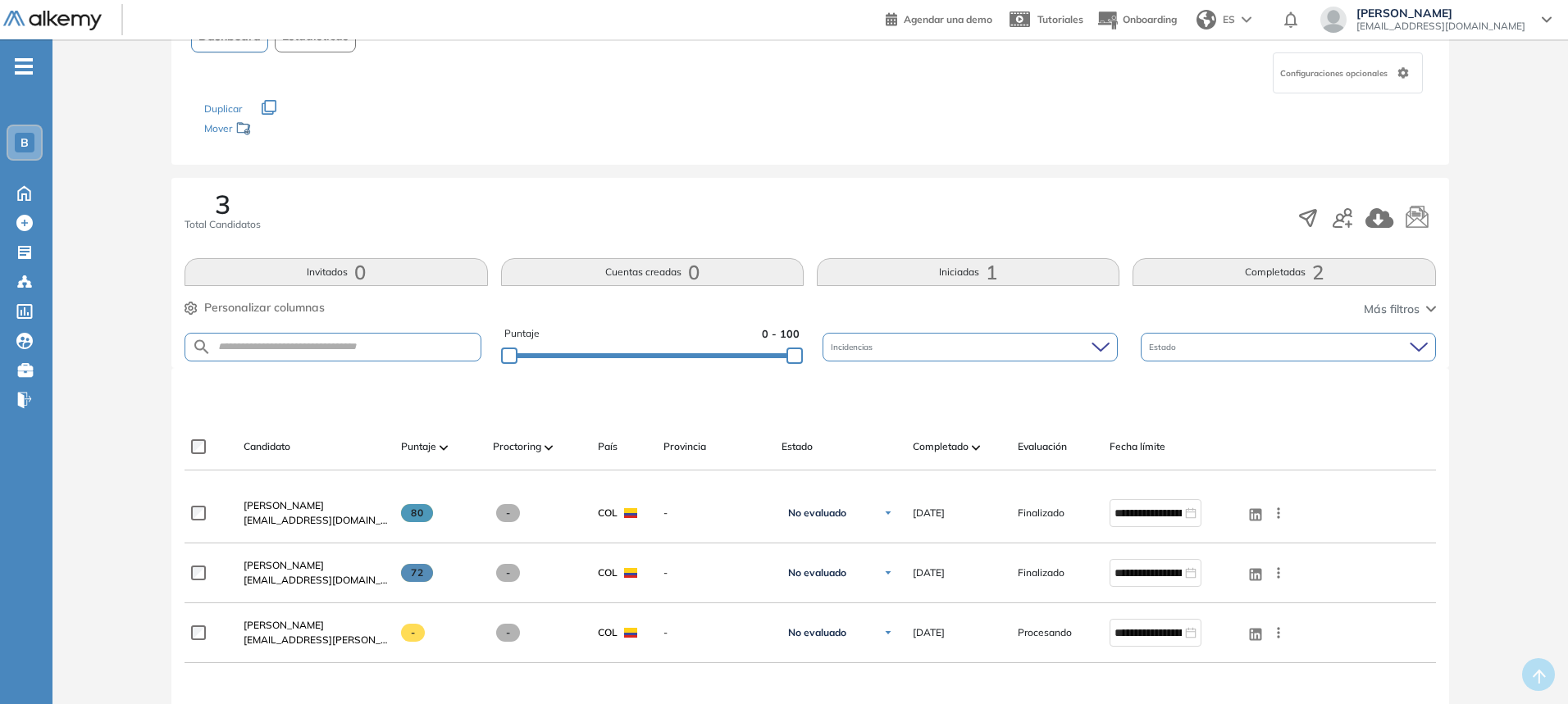
scroll to position [164, 0]
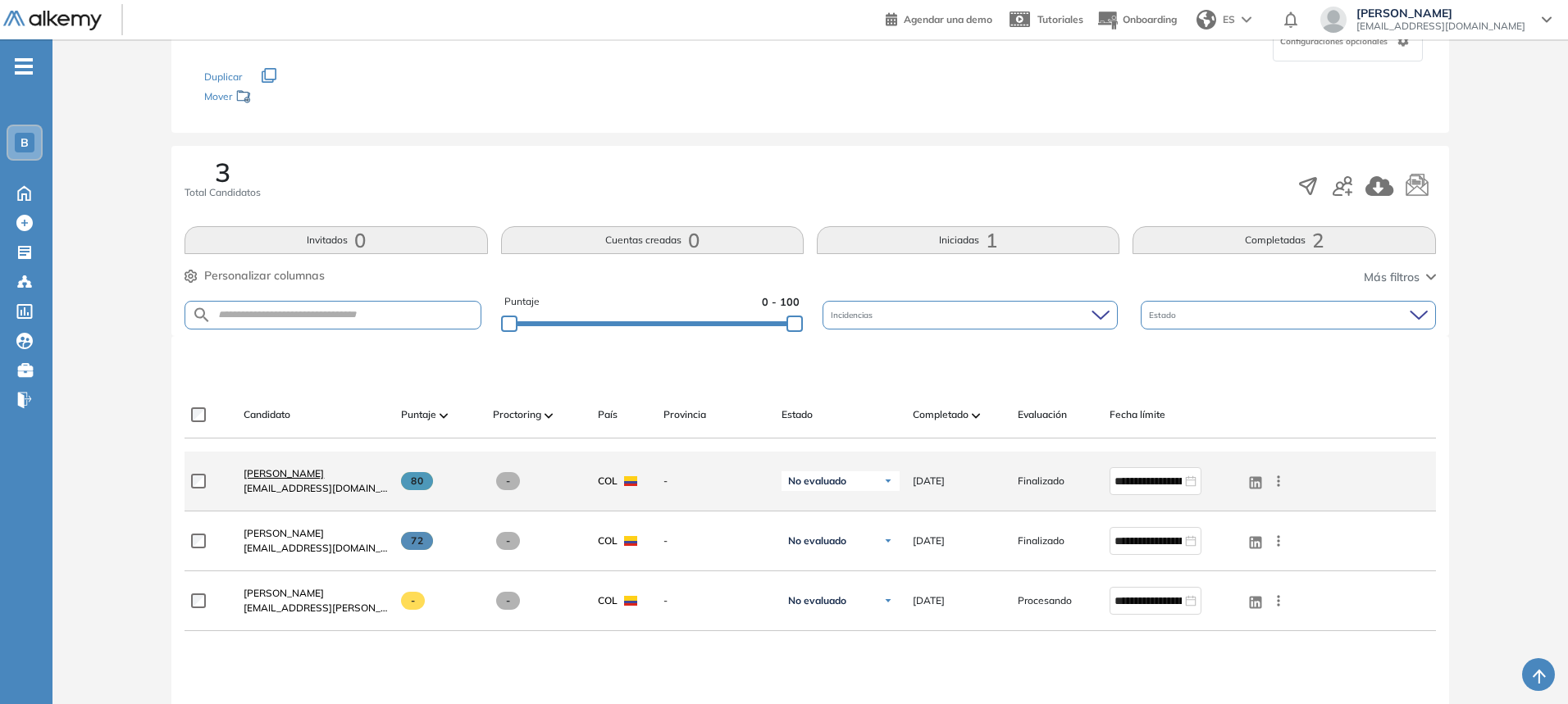
click at [288, 471] on span "Harold Daniel Castro" at bounding box center [283, 473] width 80 height 12
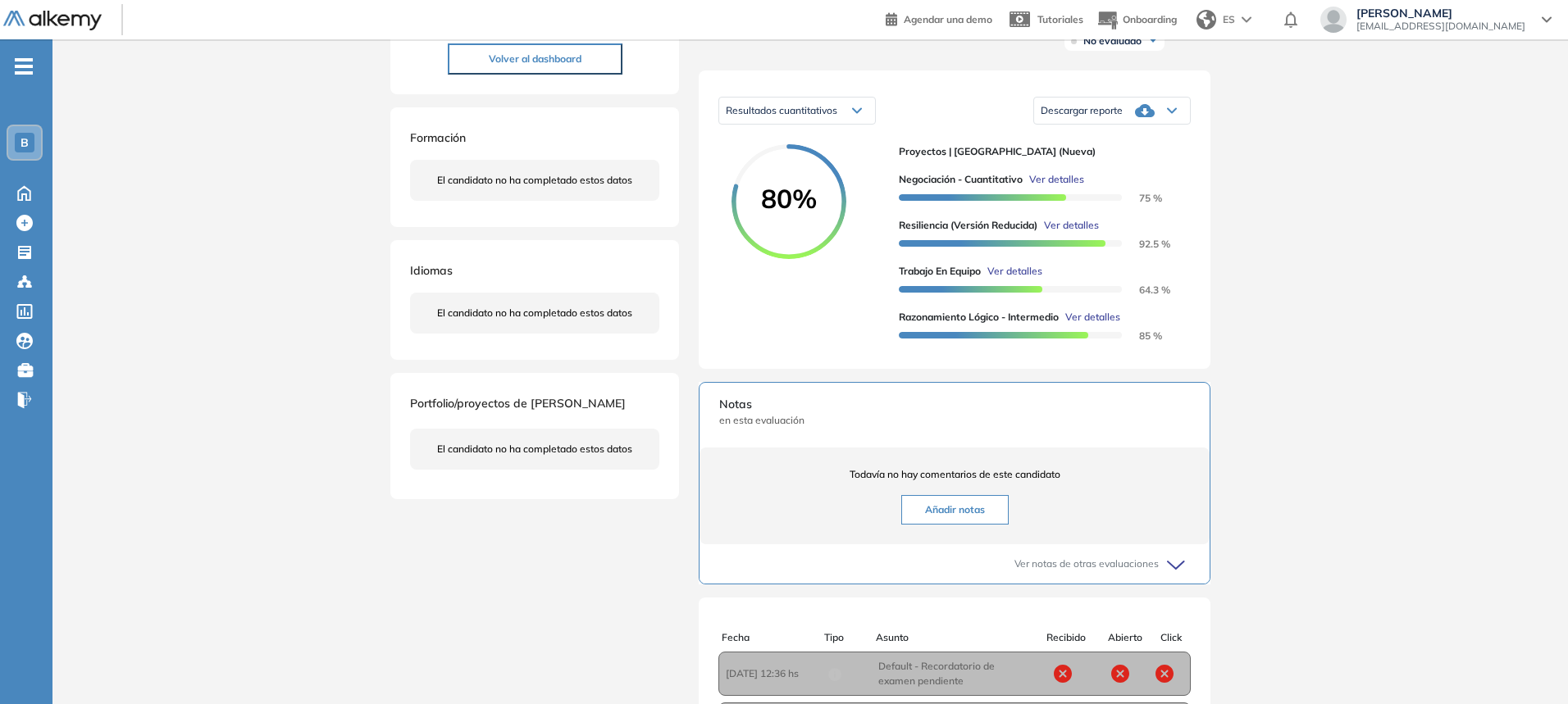
scroll to position [246, 0]
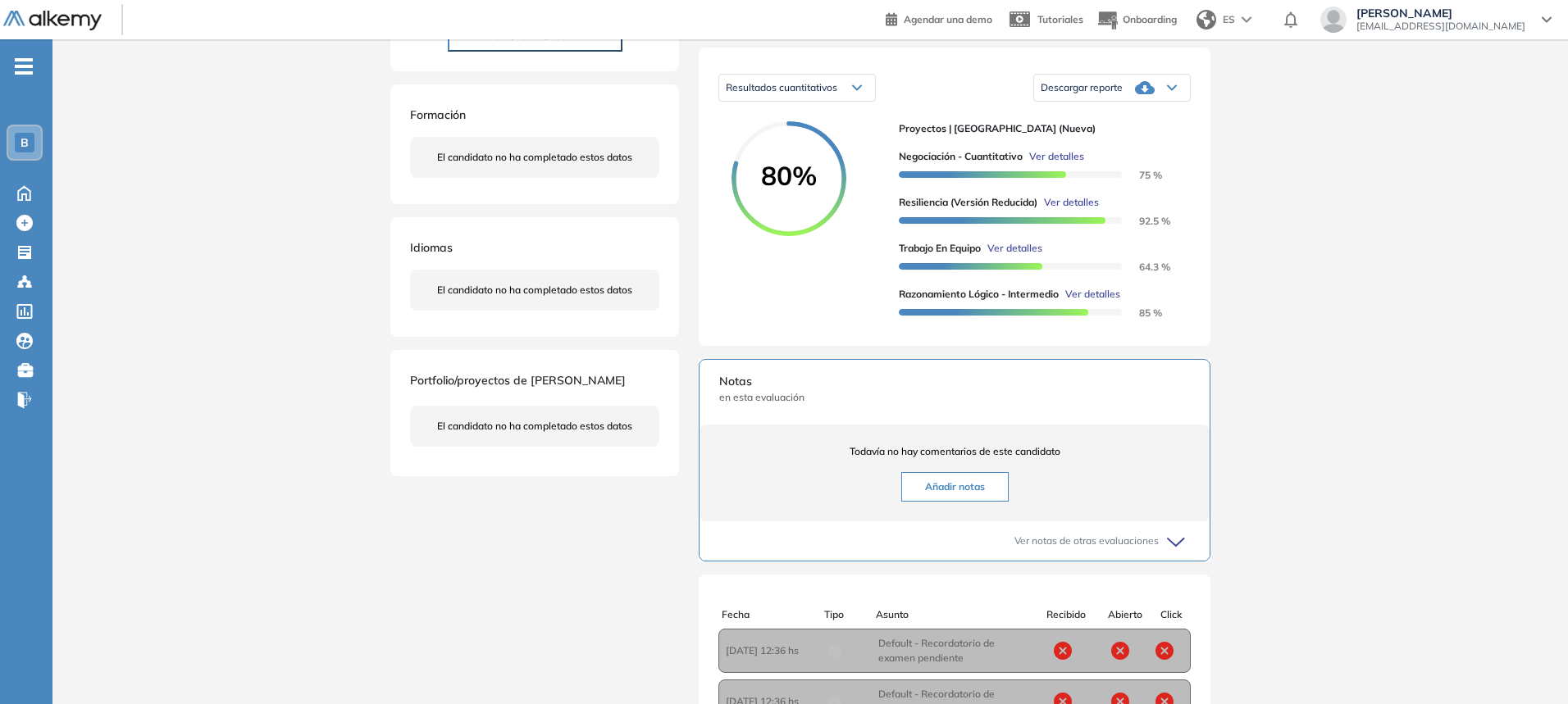
click at [1267, 216] on div "Inicio Alkymetrics Evaluaciones Dashboard Candidato Duración : 00:00:00 Cantida…" at bounding box center [810, 355] width 1515 height 1124
click at [1164, 182] on div "Negociación - Cuantitativo Ver detalles 75 %" at bounding box center [1038, 165] width 279 height 33
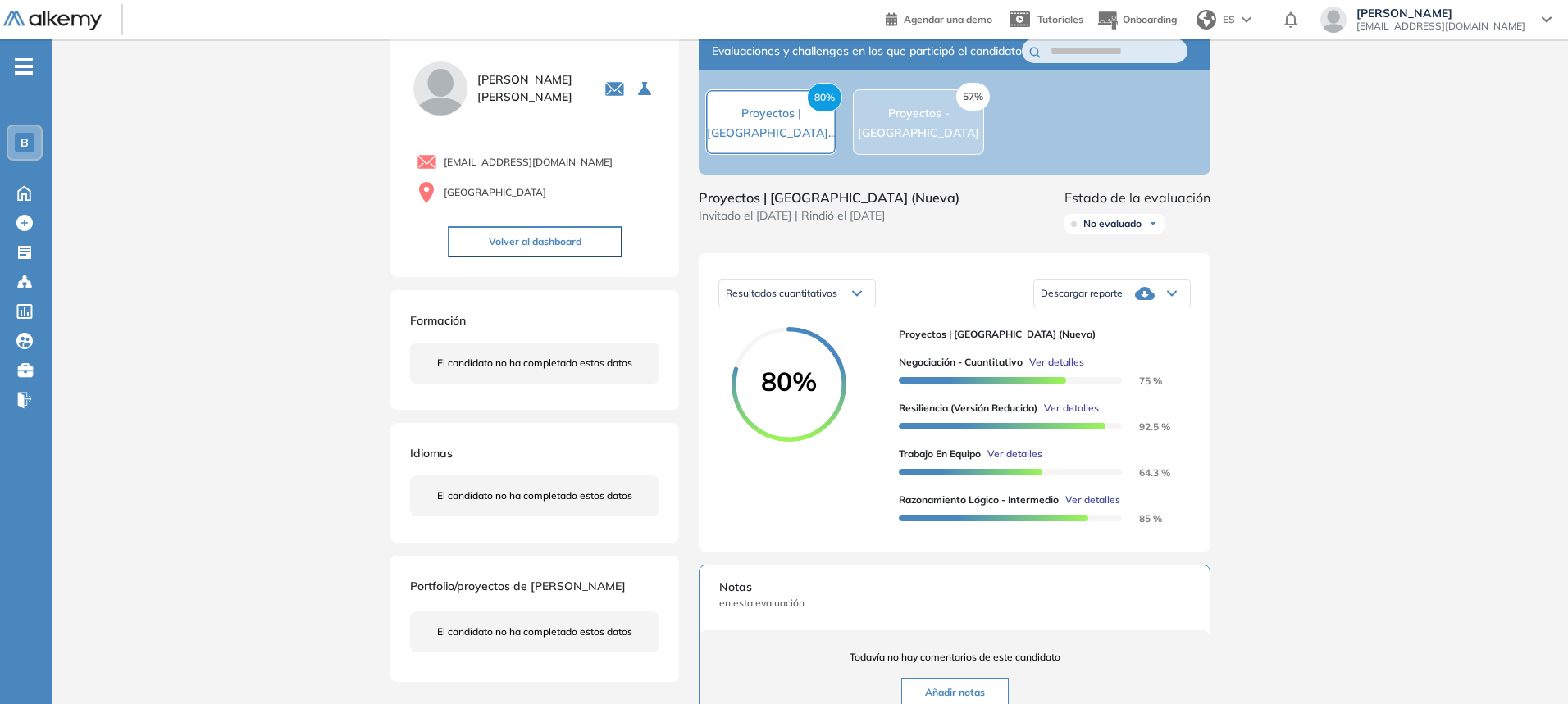
scroll to position [0, 0]
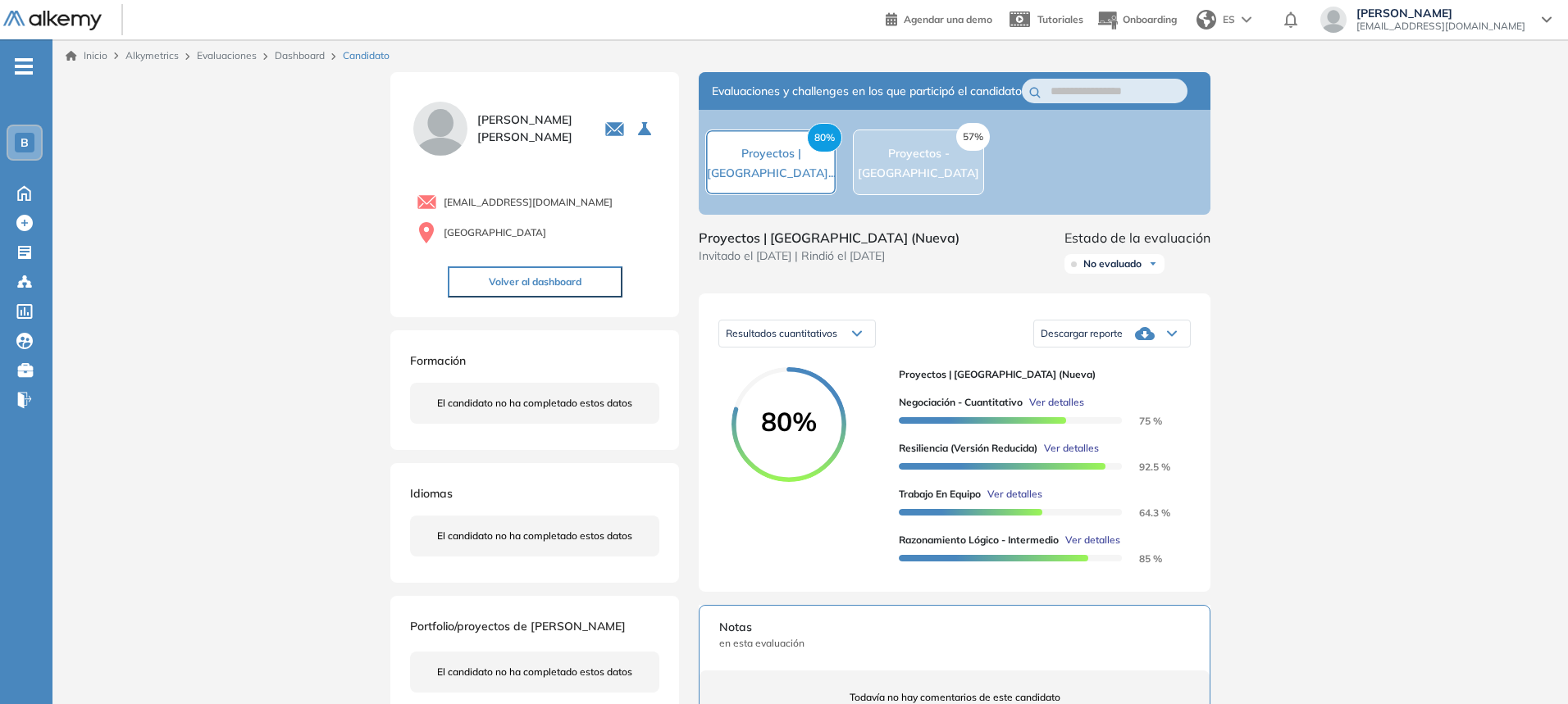
click at [222, 57] on link "Evaluaciones" at bounding box center [226, 55] width 60 height 12
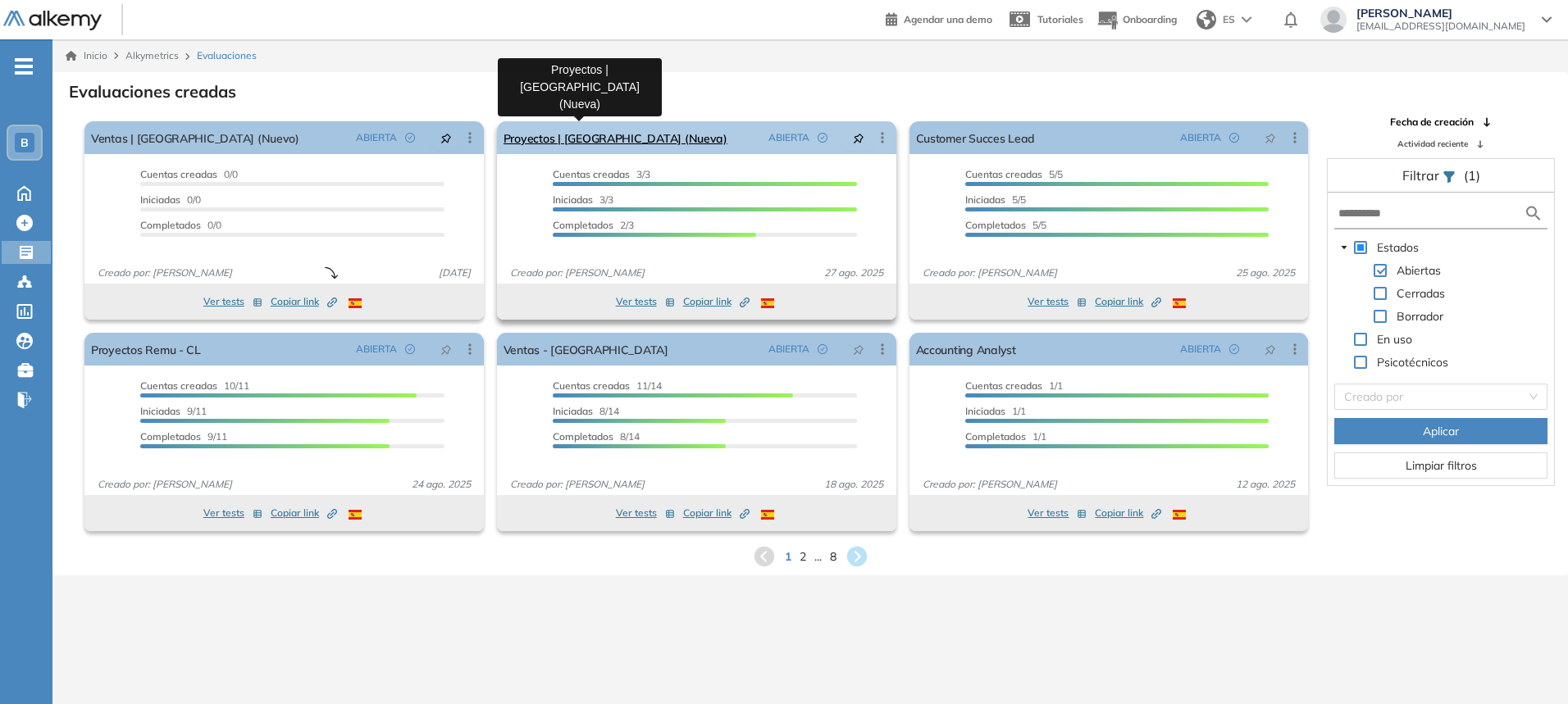
click at [598, 143] on link "Proyectos | [GEOGRAPHIC_DATA] (Nueva)" at bounding box center [615, 138] width 224 height 33
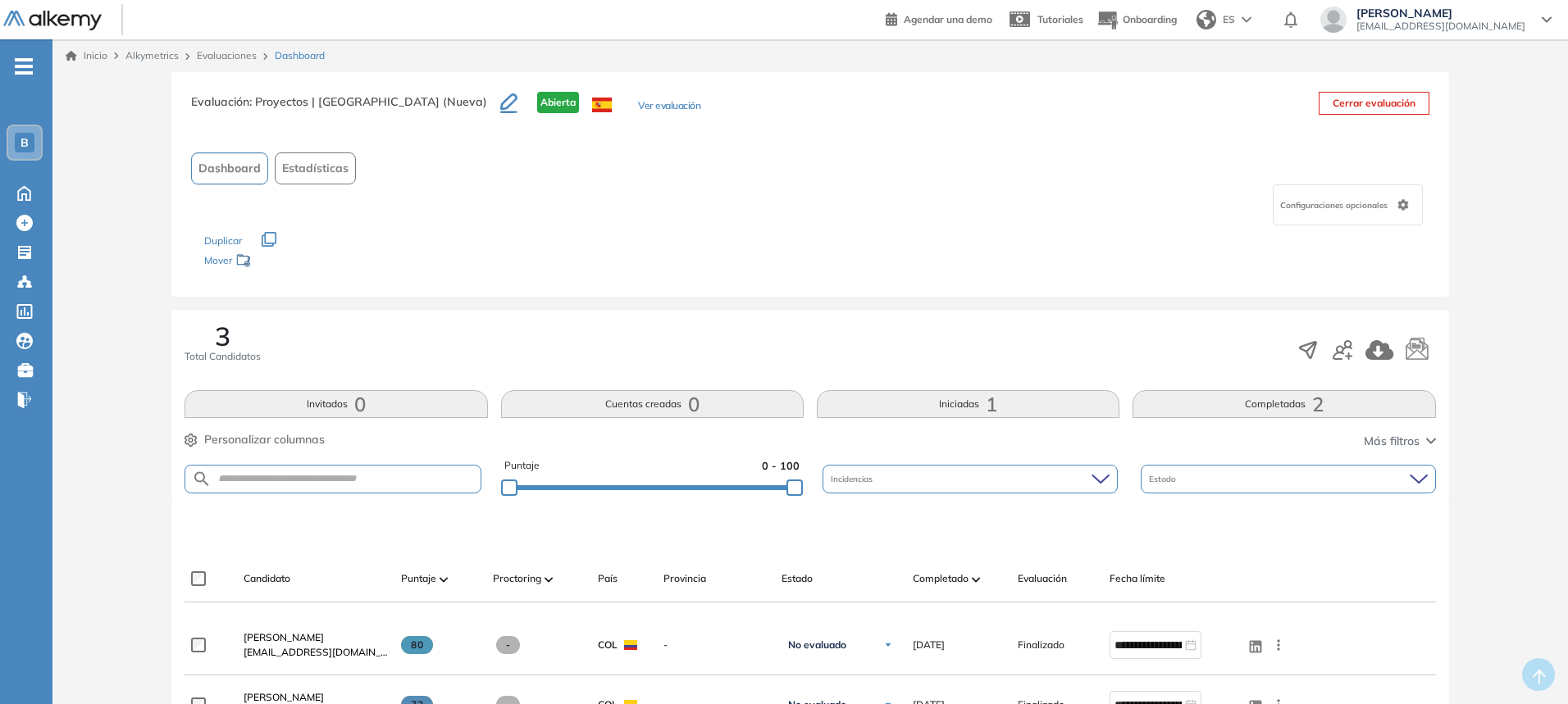
click at [762, 232] on div "Duplicar" at bounding box center [810, 232] width 1212 height 14
click at [339, 170] on span "Estadísticas" at bounding box center [316, 168] width 66 height 17
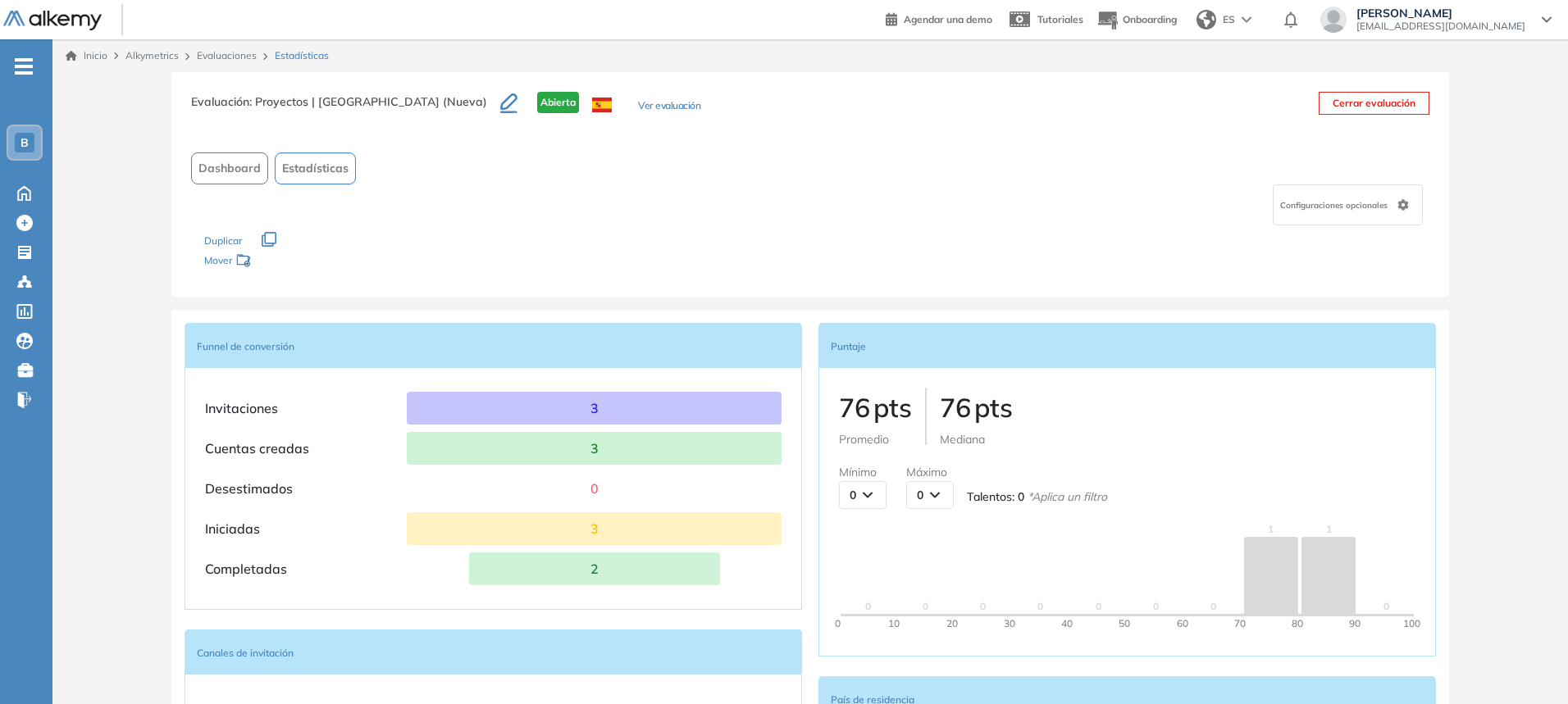
click at [238, 176] on span "Dashboard" at bounding box center [229, 168] width 62 height 17
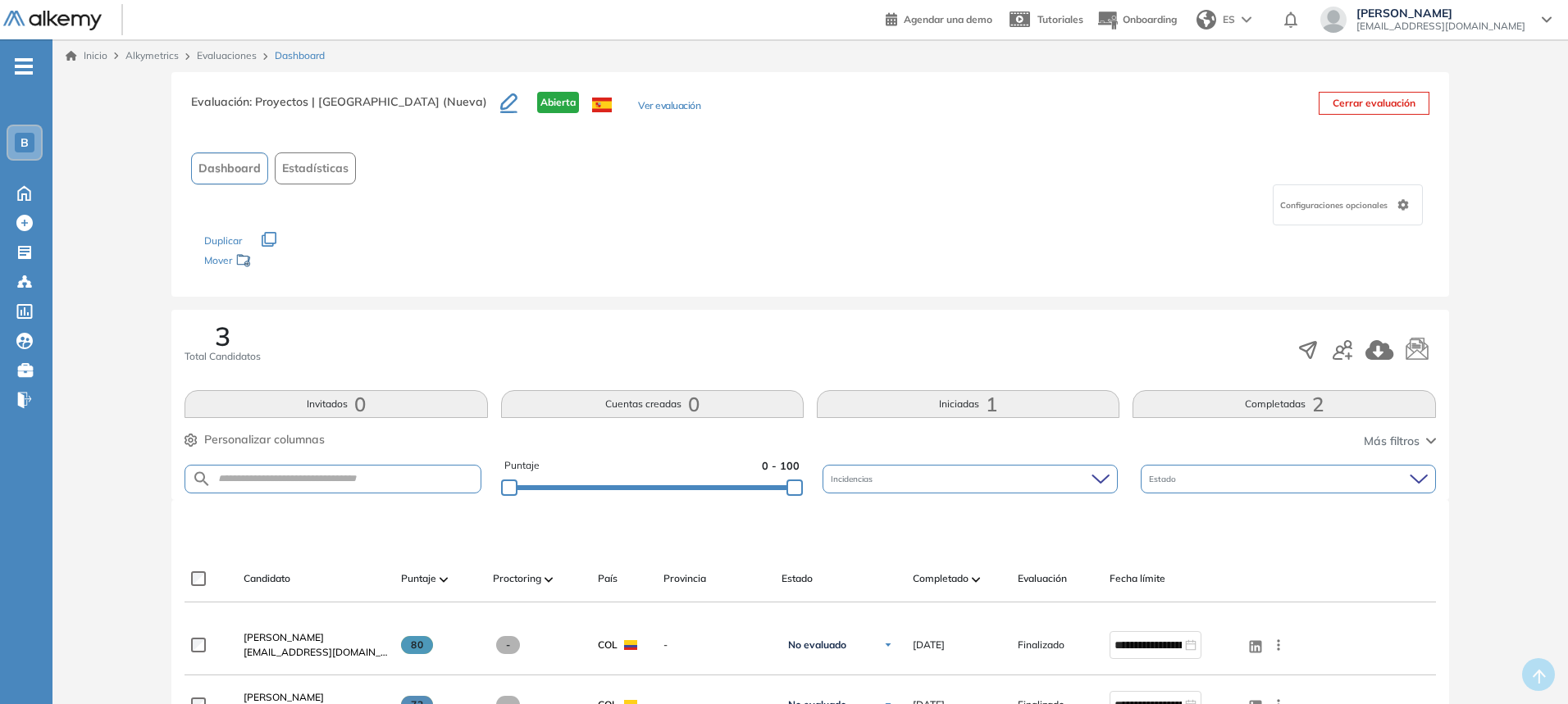
scroll to position [246, 0]
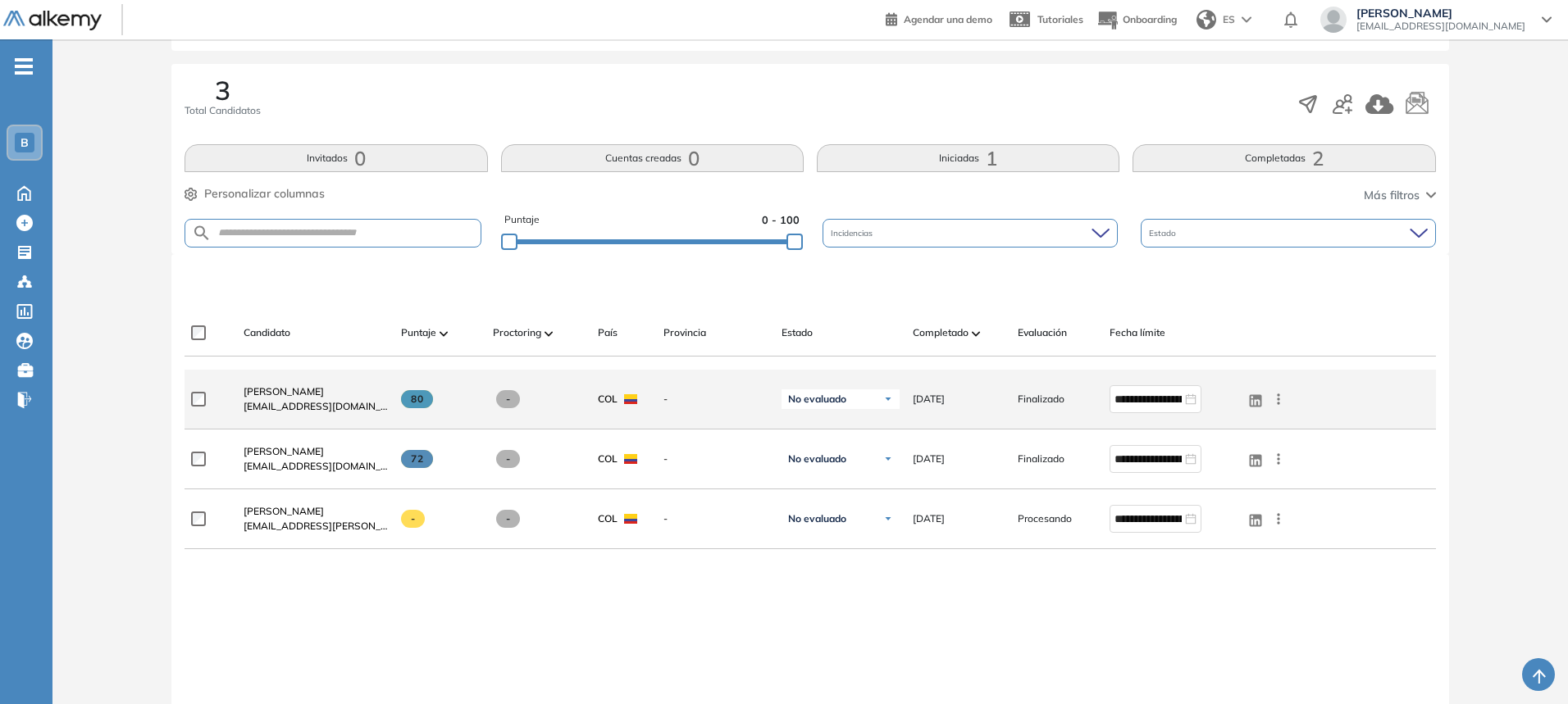
click at [1422, 394] on div "**********" at bounding box center [810, 400] width 1251 height 60
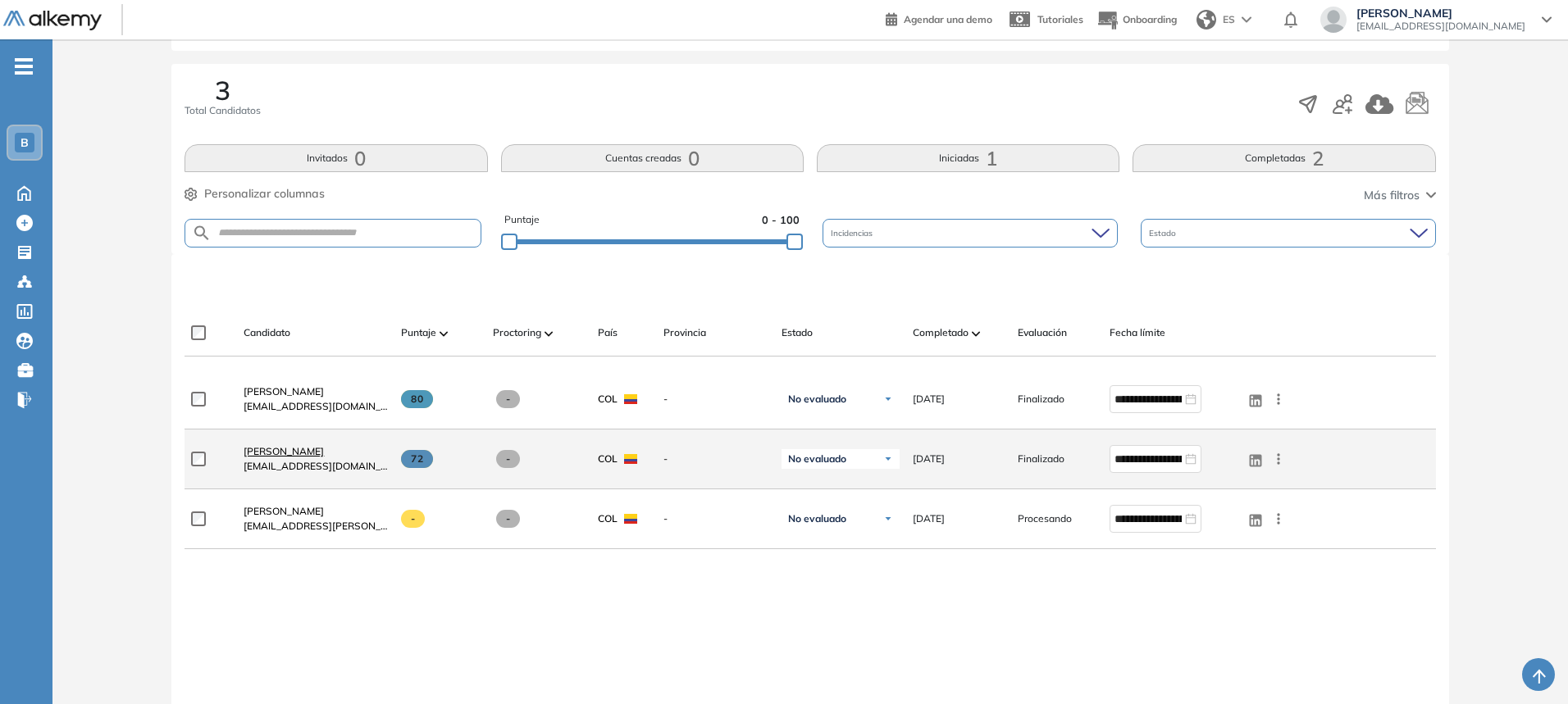
click at [282, 448] on span "Angelica Urrego" at bounding box center [283, 451] width 80 height 12
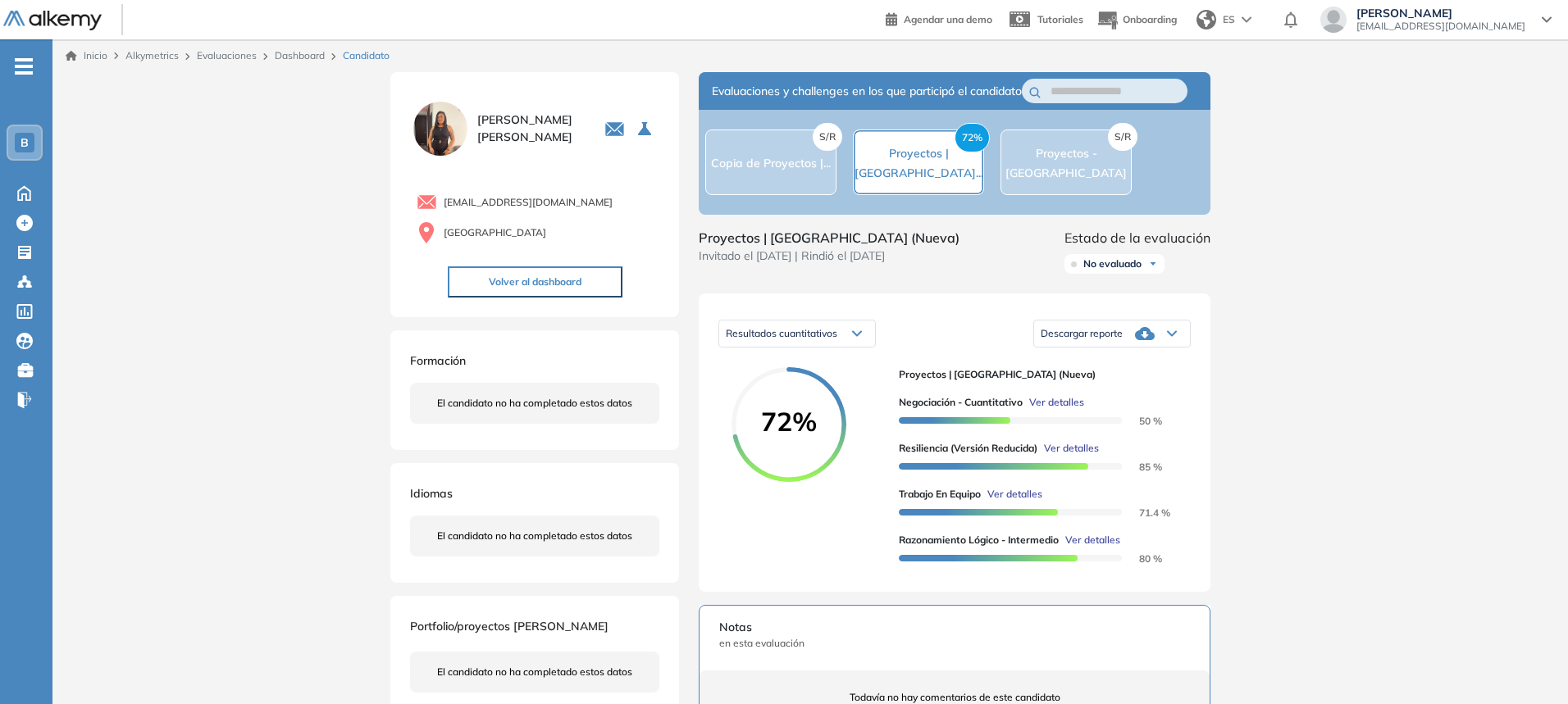
click at [286, 395] on div "Inicio Alkymetrics Evaluaciones Dashboard Candidato Duración : 00:00:00 Cantida…" at bounding box center [810, 601] width 1515 height 1124
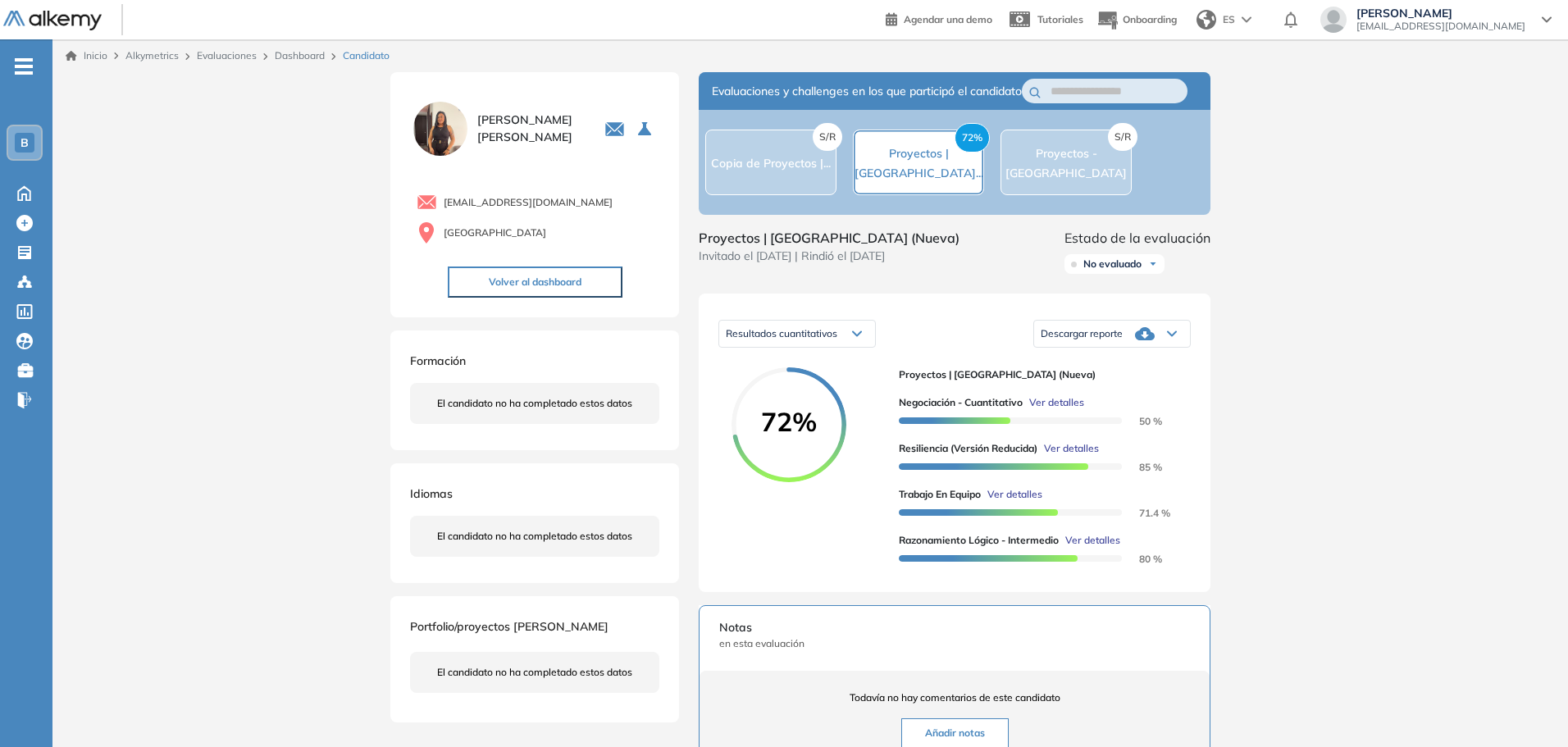
click at [1334, 339] on div "Inicio Alkymetrics Evaluaciones Dashboard Candidato Duración : 00:00:00 Cantida…" at bounding box center [810, 602] width 1515 height 1125
click at [16, 194] on icon at bounding box center [25, 191] width 29 height 20
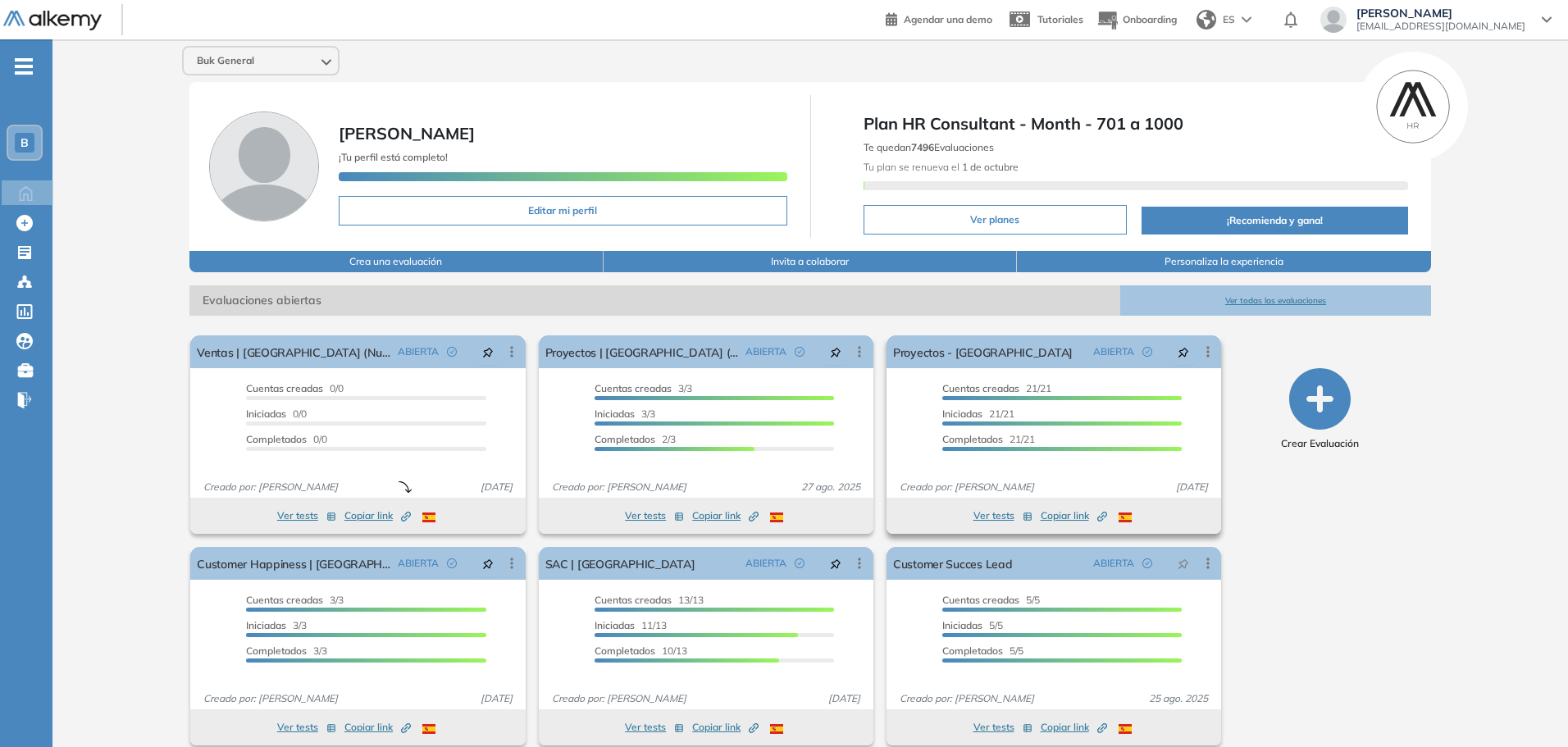
click at [999, 516] on button "Ver tests" at bounding box center [1002, 516] width 59 height 20
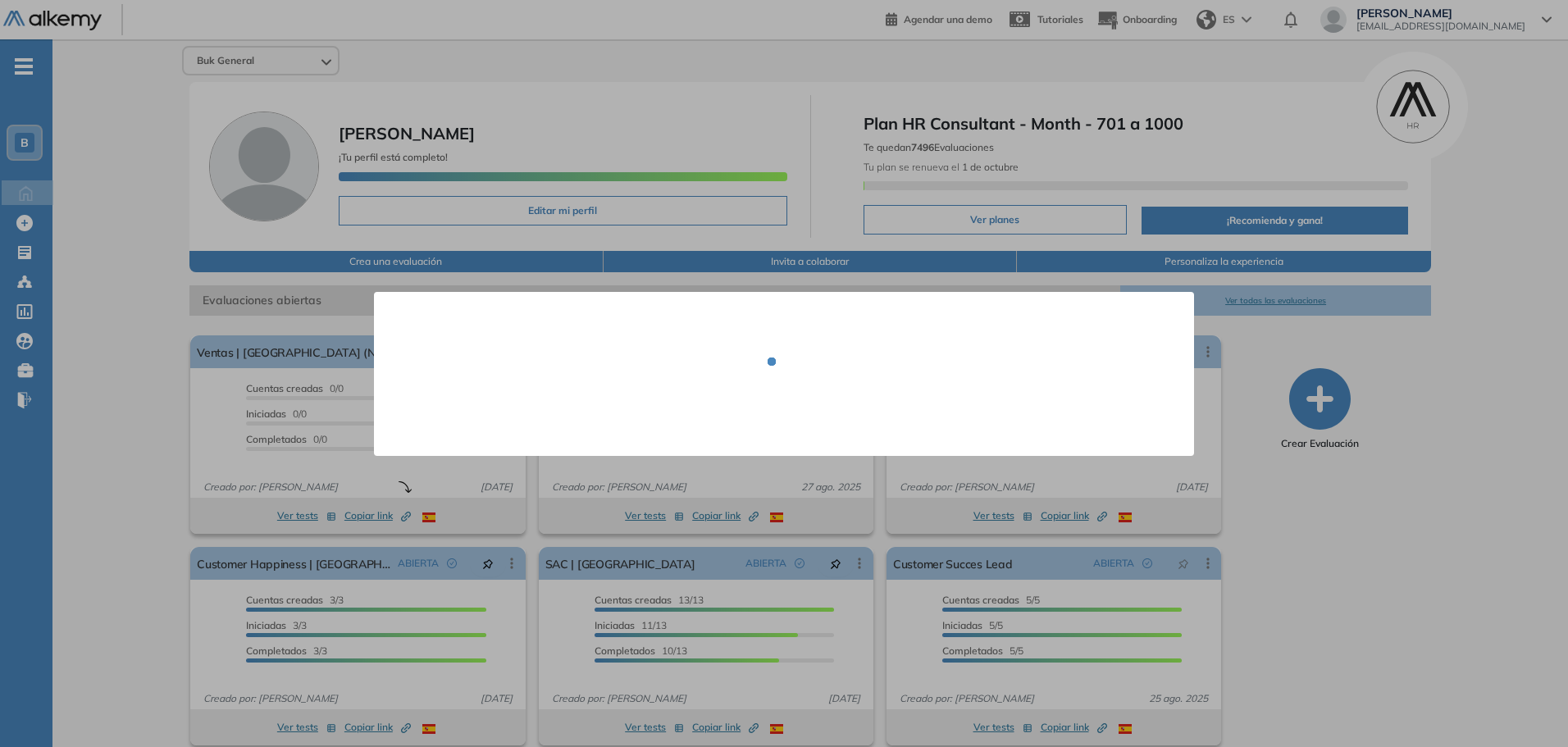
click at [979, 345] on div at bounding box center [784, 374] width 781 height 115
click at [1246, 372] on div at bounding box center [784, 374] width 1568 height 747
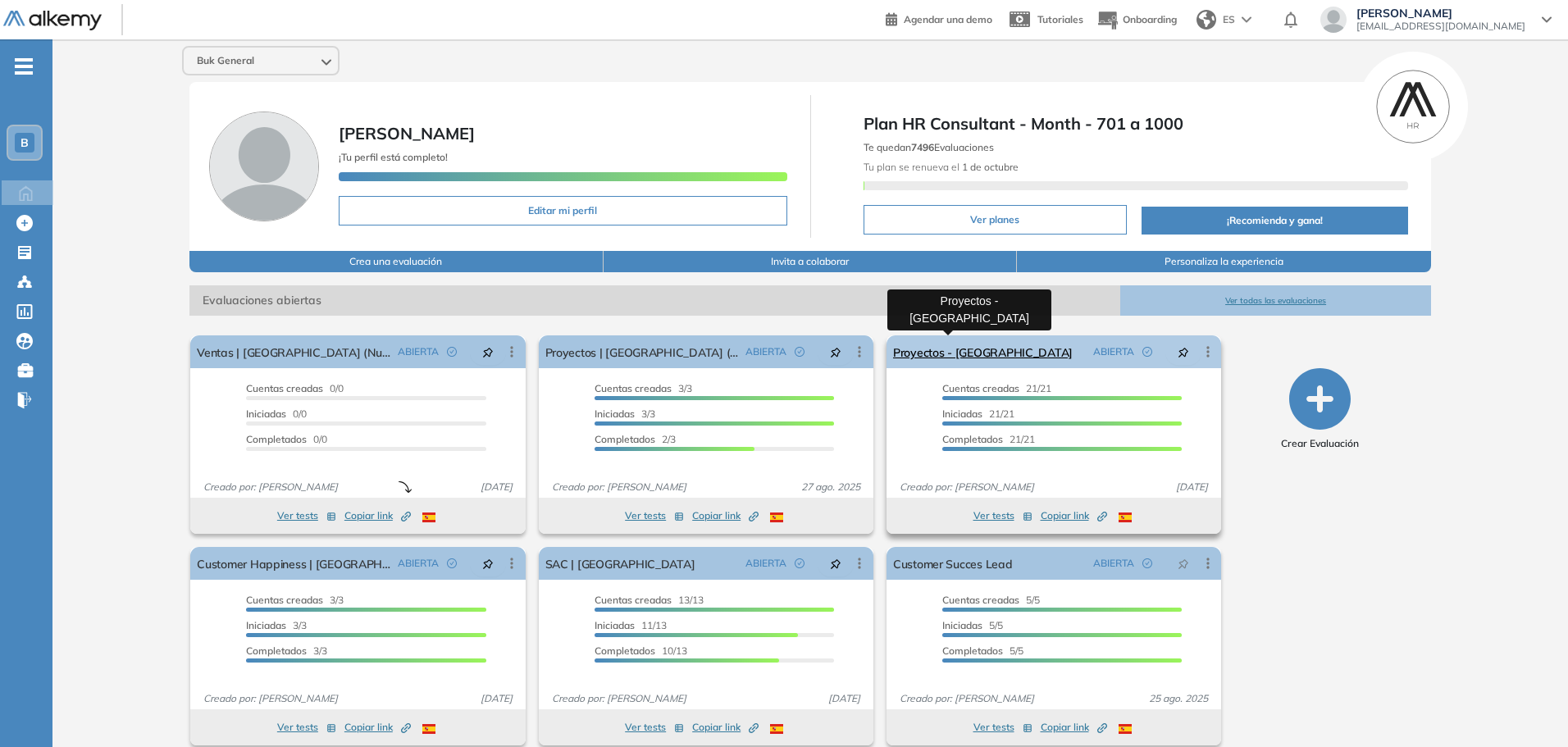
click at [958, 363] on link "Proyectos - [GEOGRAPHIC_DATA]" at bounding box center [983, 351] width 180 height 33
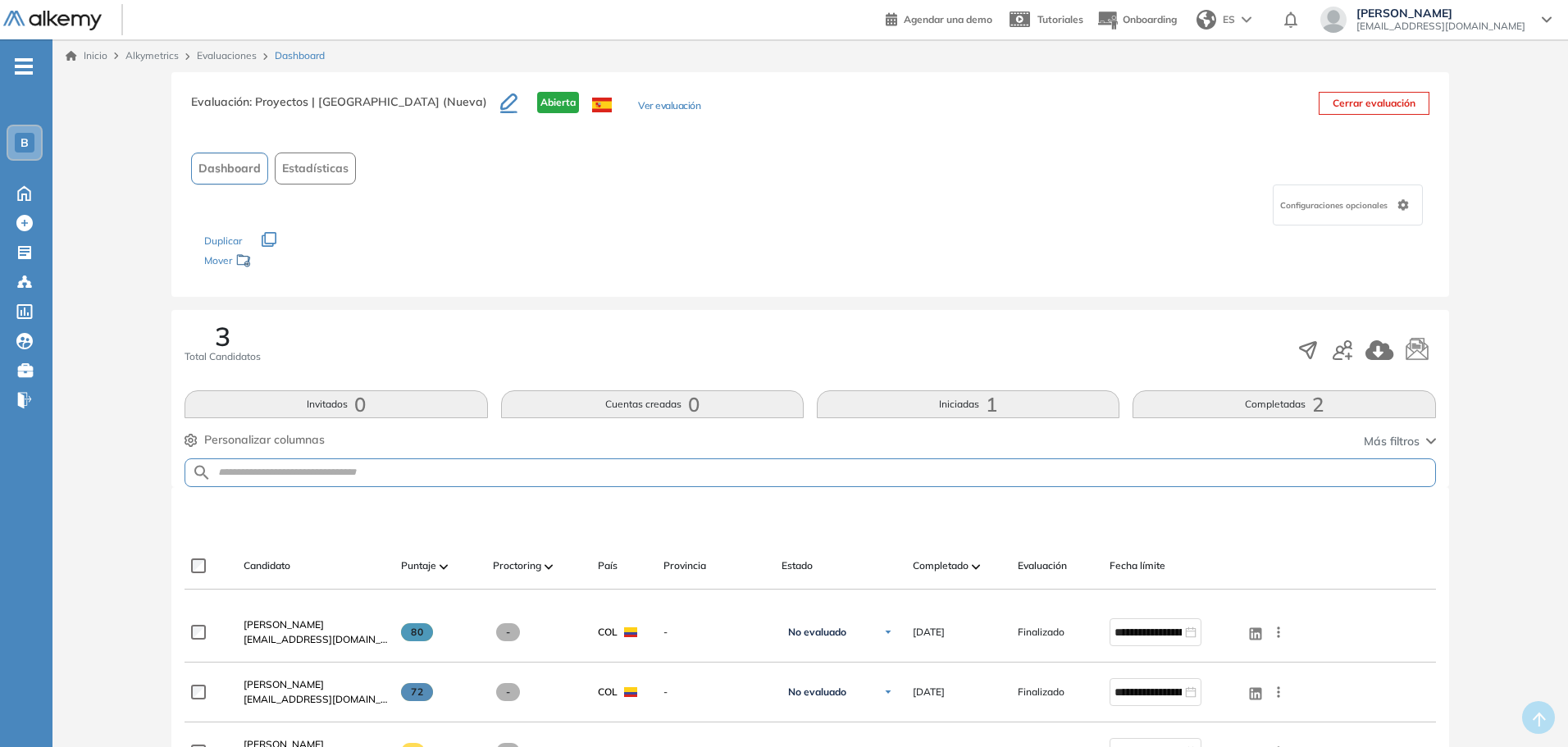
click at [230, 58] on link "Evaluaciones" at bounding box center [226, 55] width 60 height 12
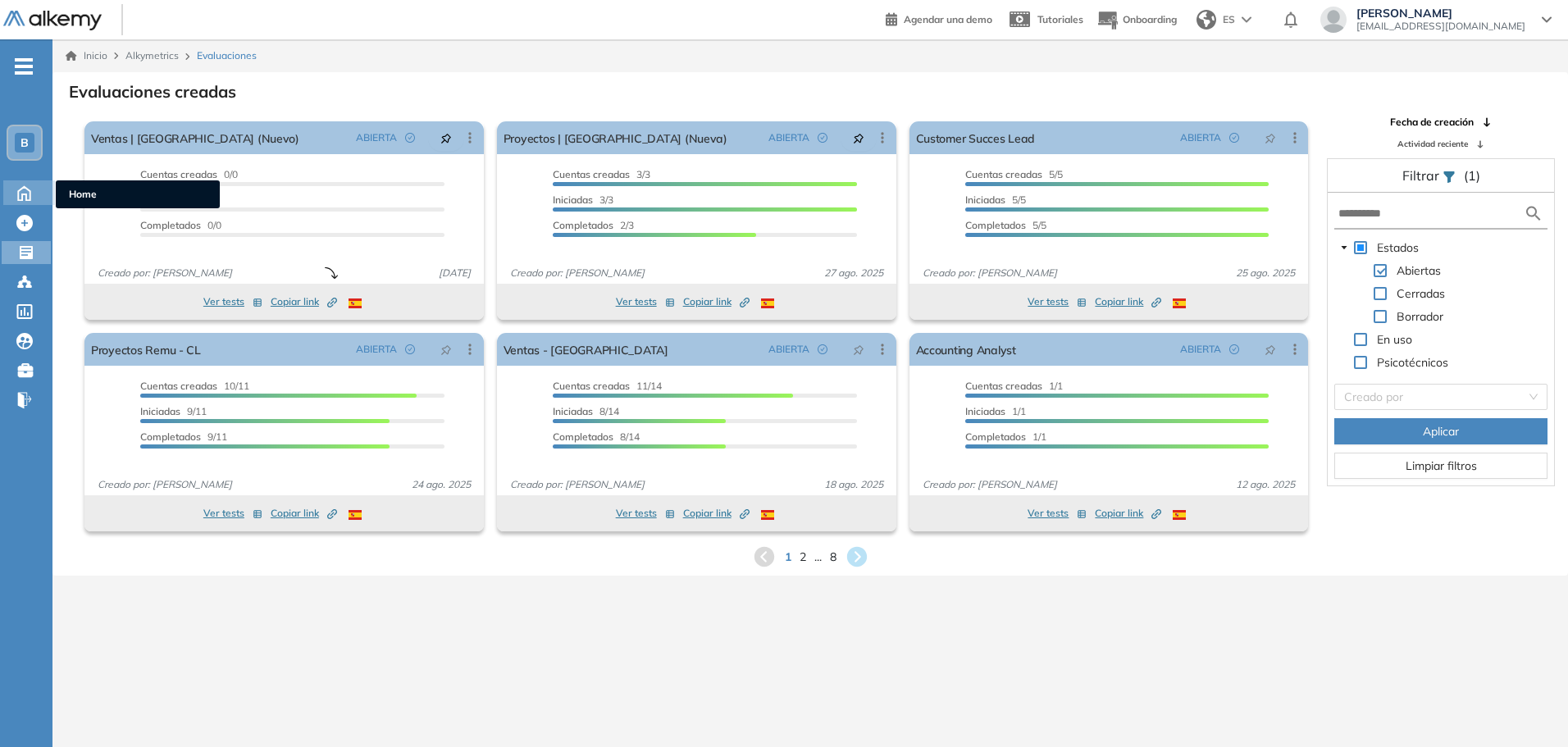
click at [31, 192] on icon at bounding box center [25, 191] width 29 height 20
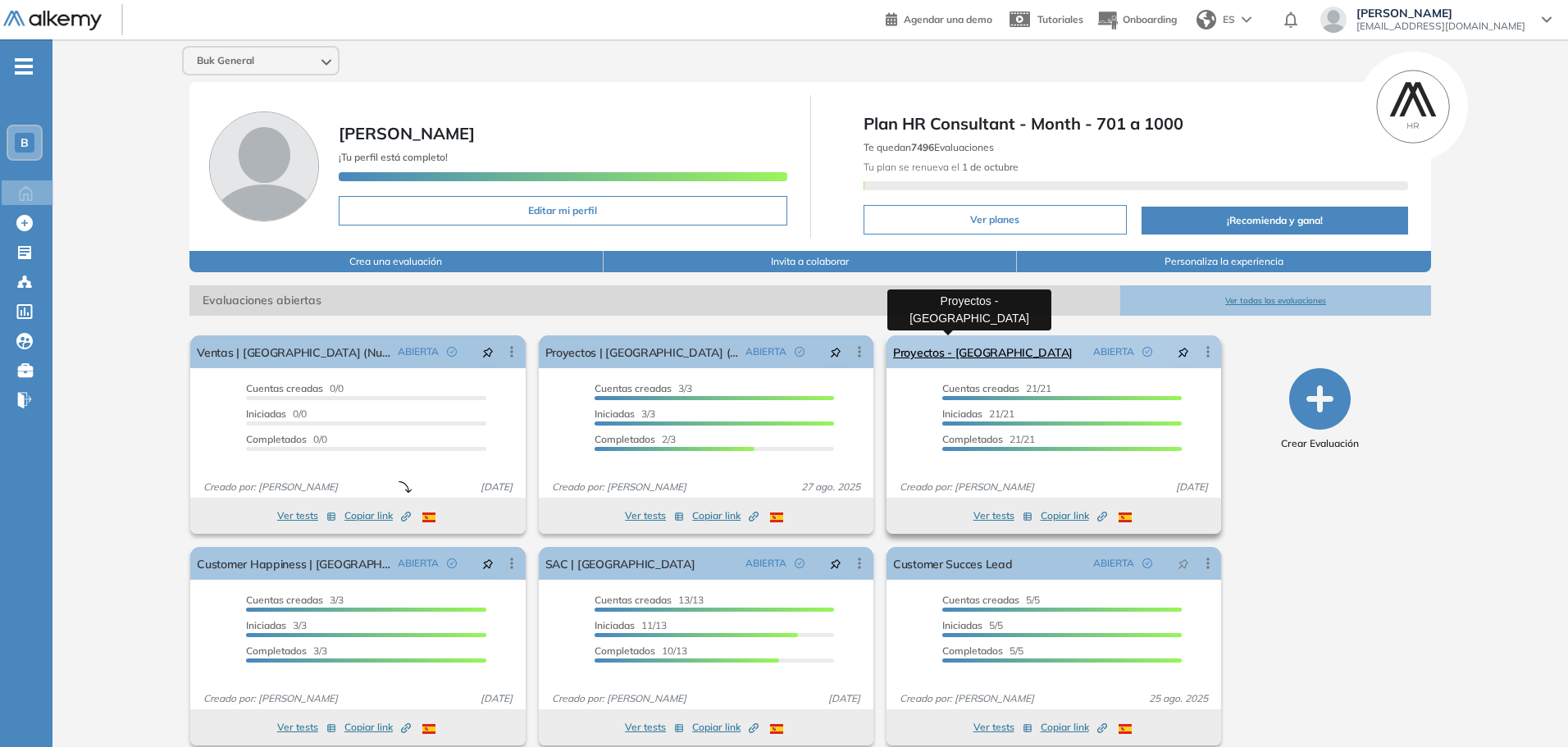
click at [926, 347] on link "Proyectos - [GEOGRAPHIC_DATA]" at bounding box center [983, 351] width 180 height 33
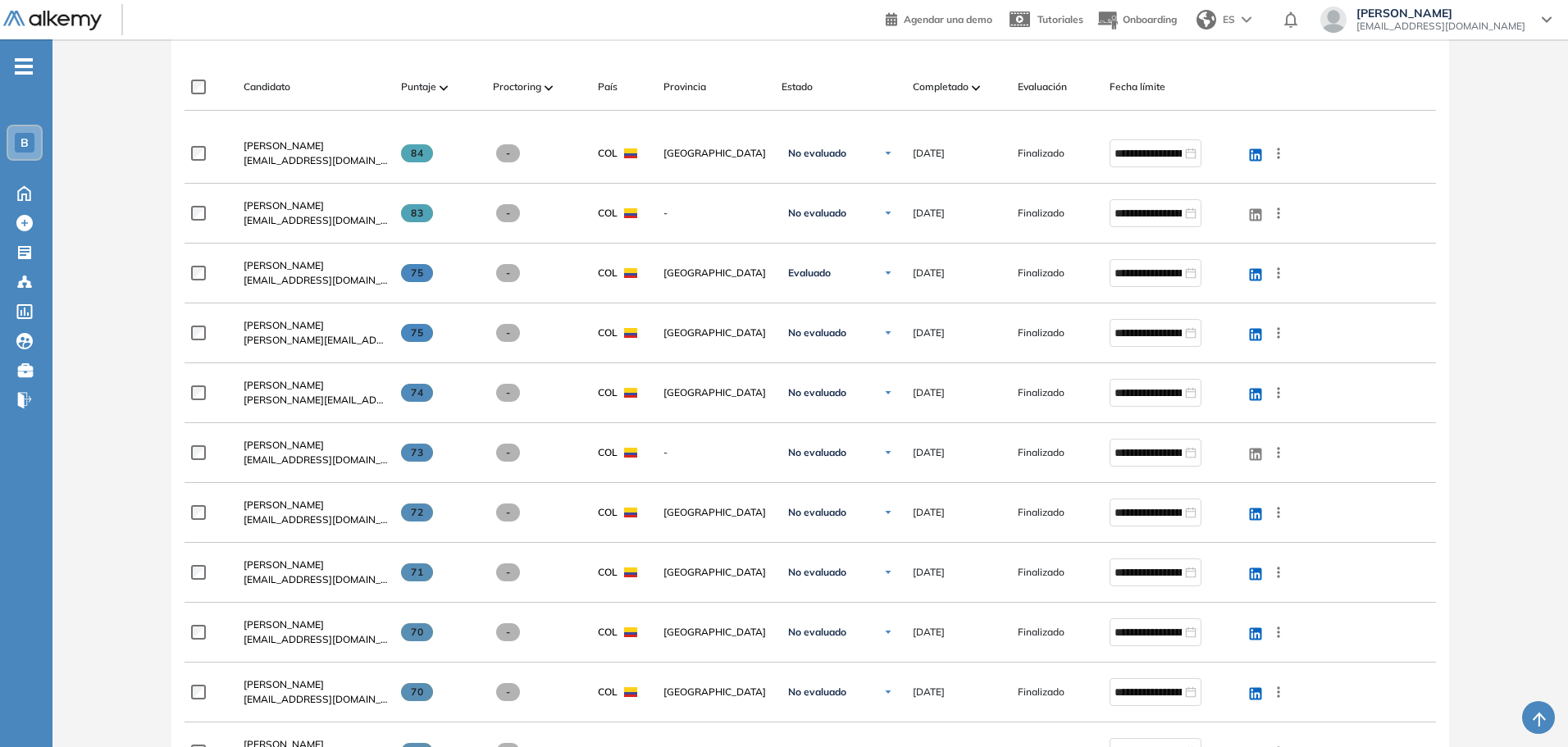
scroll to position [164, 0]
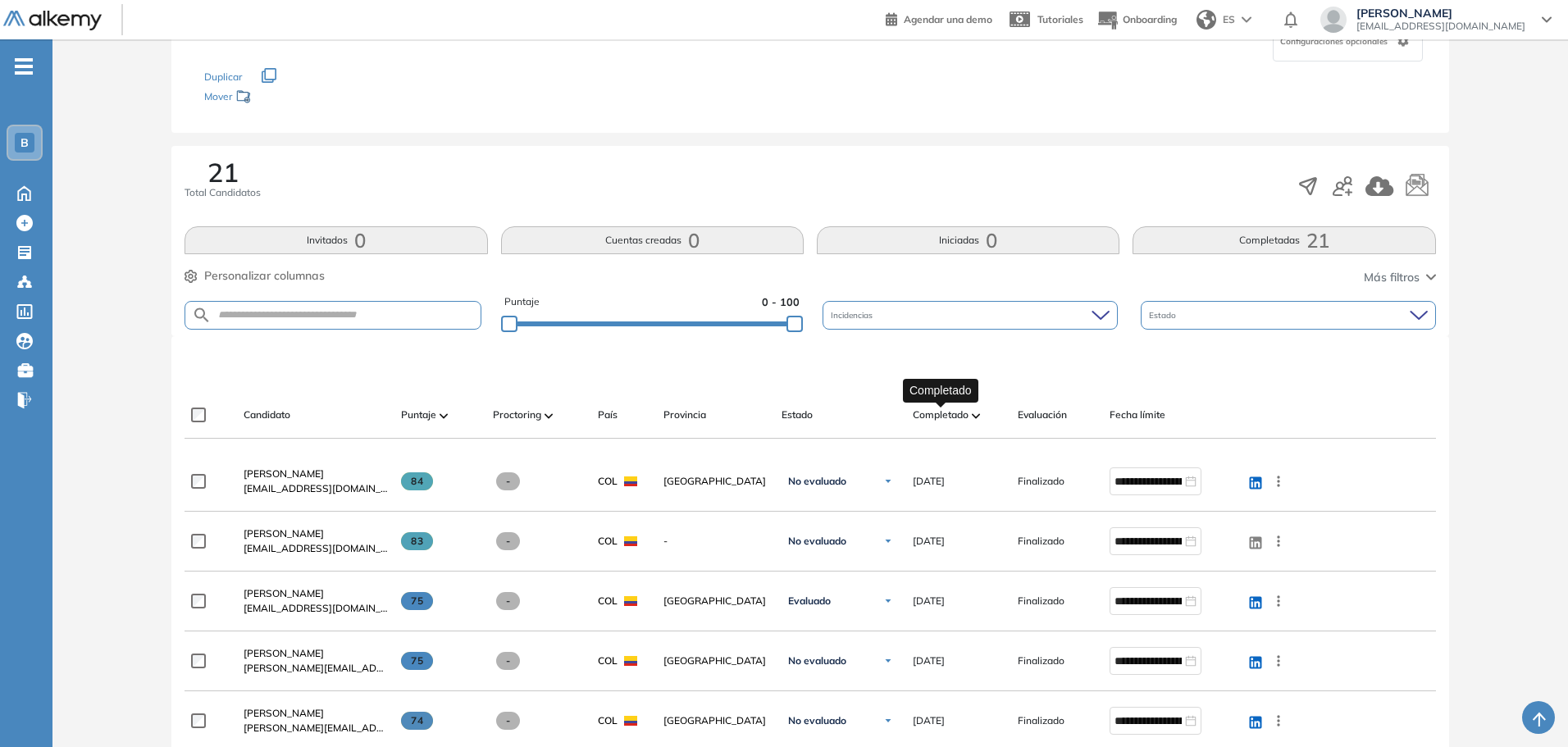
click at [930, 409] on span "Completado" at bounding box center [941, 414] width 56 height 14
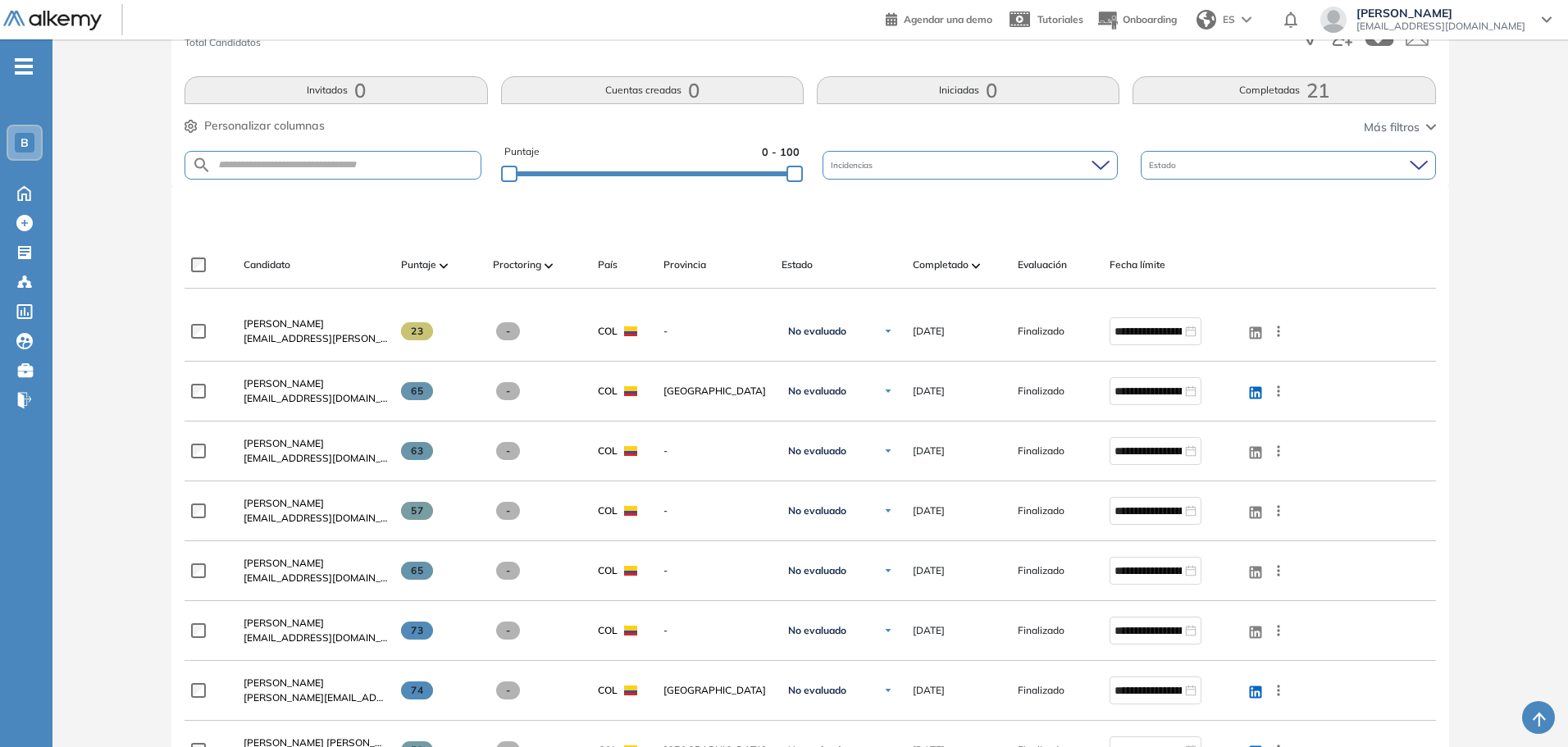
scroll to position [328, 0]
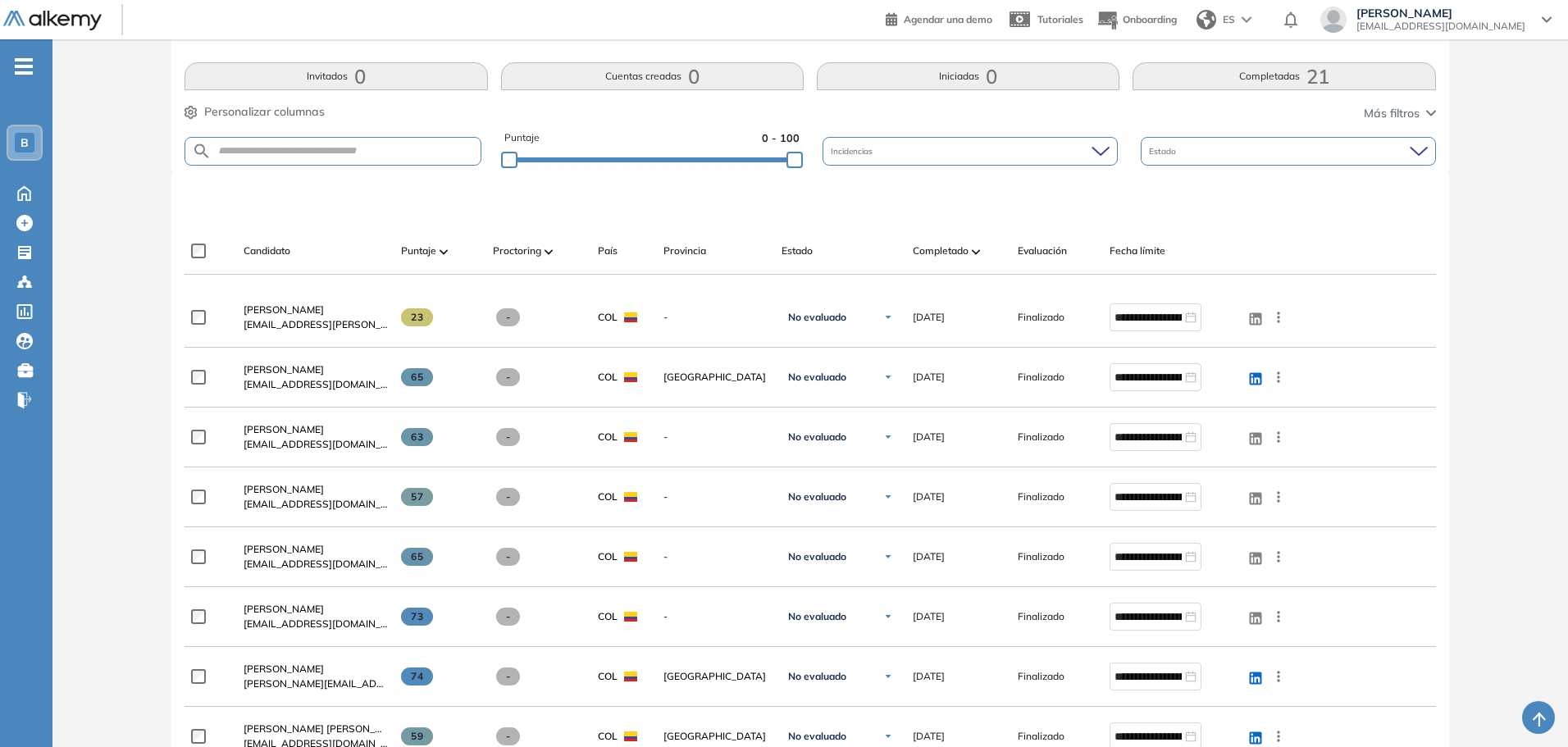
click at [320, 553] on span "Brayan Balbin Espinosa" at bounding box center [283, 549] width 80 height 12
